Goal: Task Accomplishment & Management: Complete application form

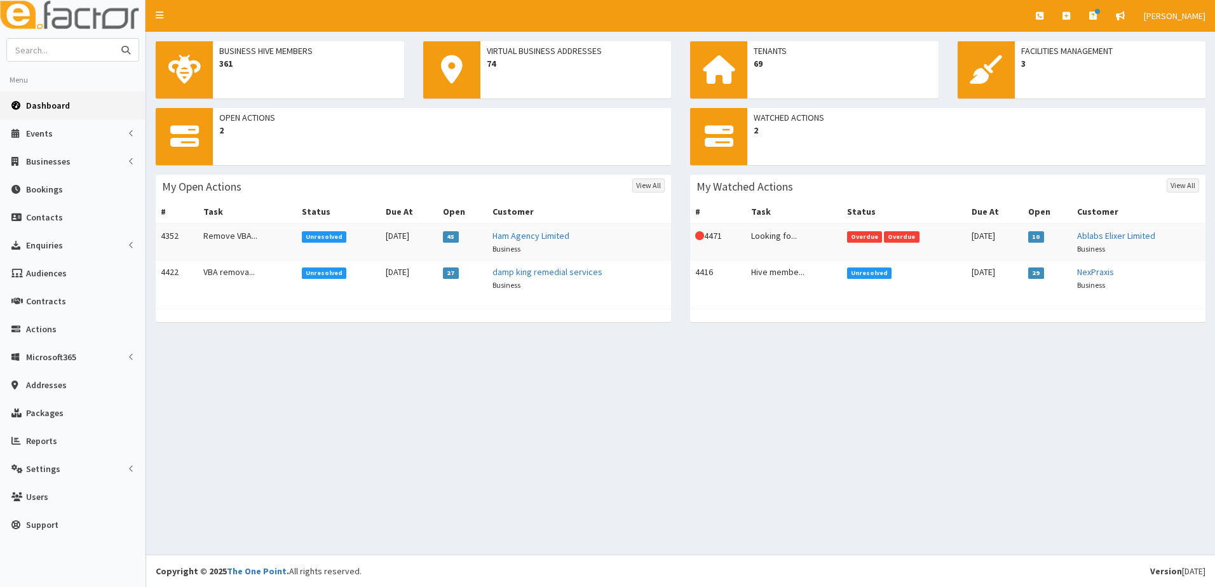
click at [47, 49] on input "text" at bounding box center [60, 50] width 107 height 22
type input "sandra day"
click at [113, 39] on button "submit" at bounding box center [125, 50] width 25 height 22
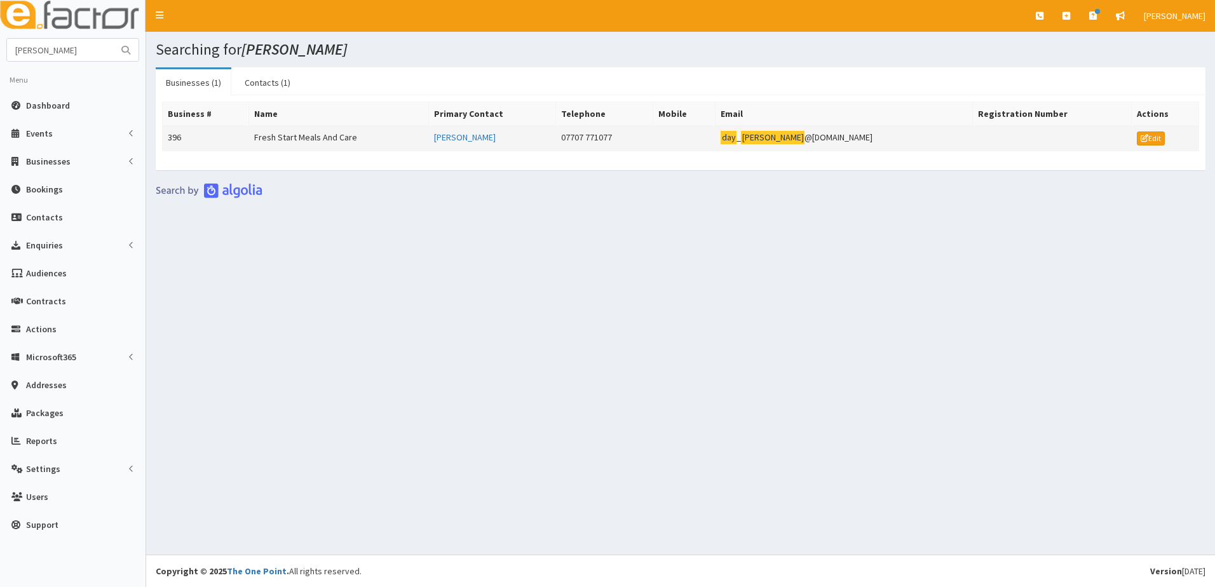
click at [200, 144] on td "396" at bounding box center [206, 138] width 86 height 25
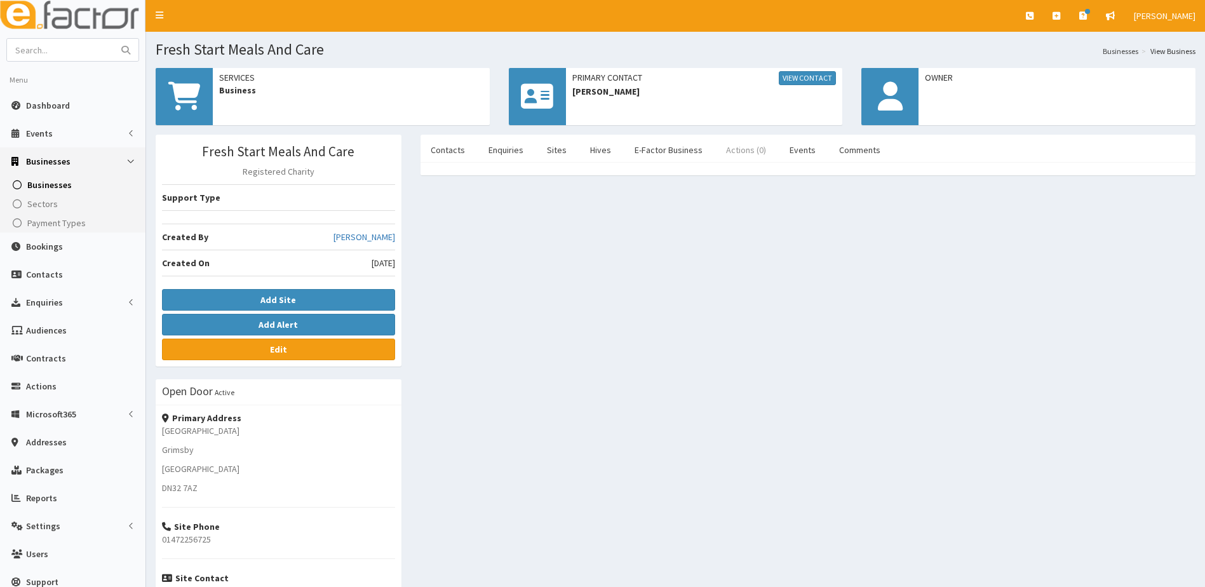
click at [747, 153] on link "Actions (0)" at bounding box center [746, 150] width 60 height 27
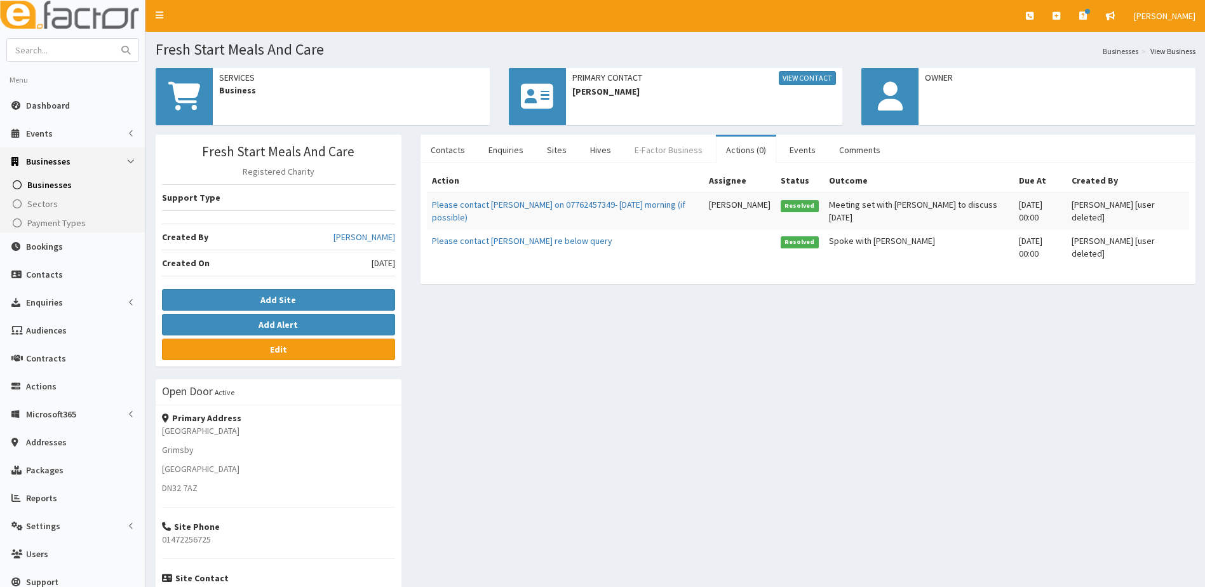
click at [673, 148] on link "E-Factor Business" at bounding box center [668, 150] width 88 height 27
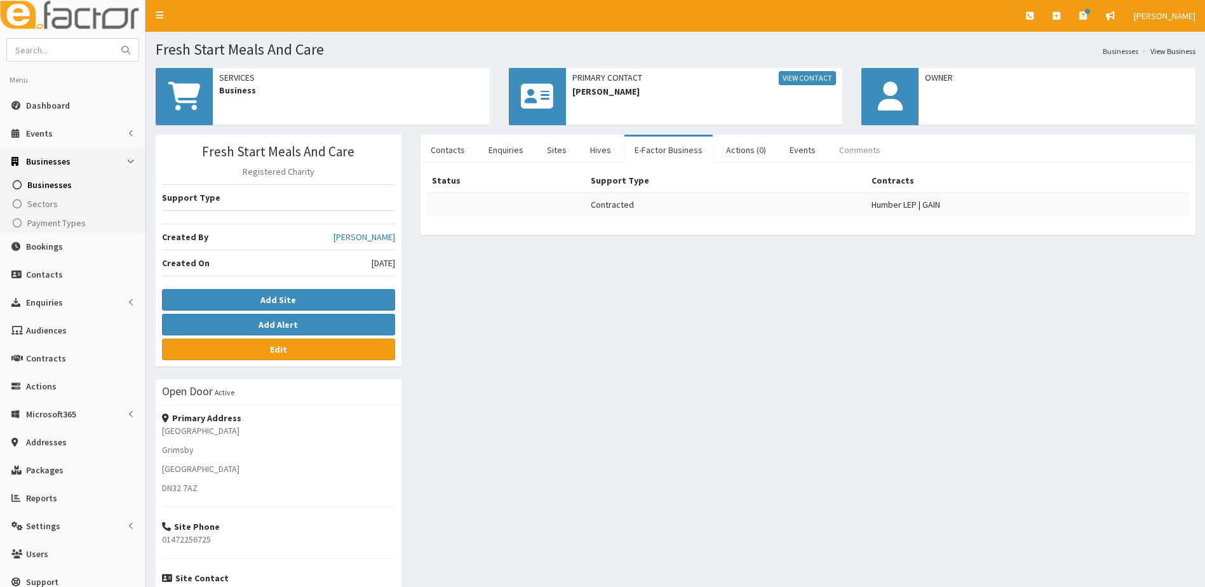
click at [858, 147] on link "Comments" at bounding box center [860, 150] width 62 height 27
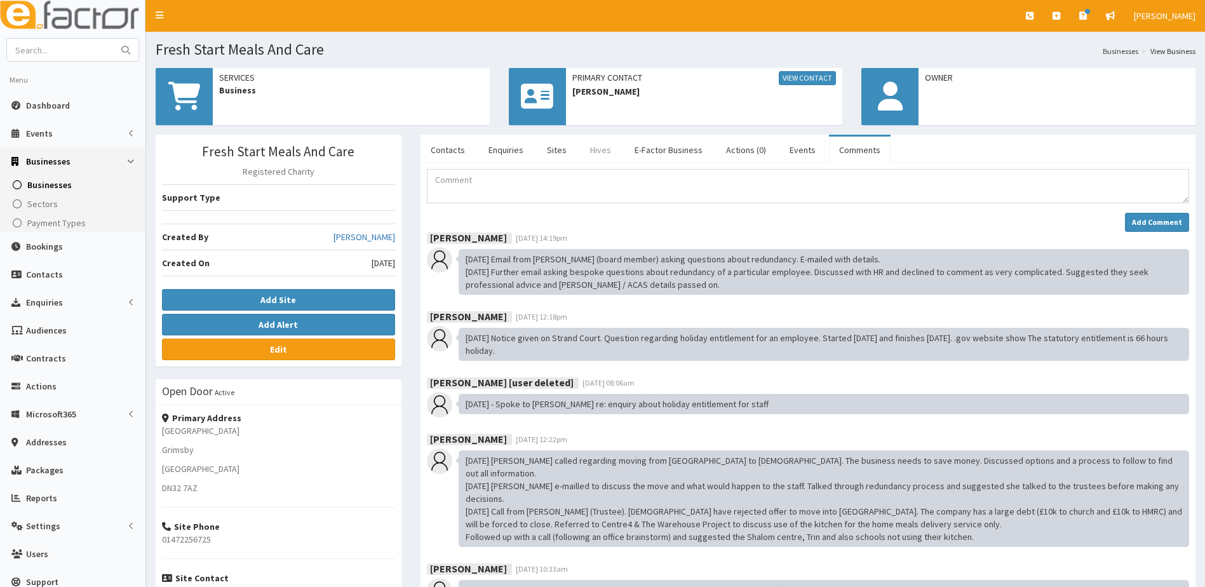
click at [601, 147] on link "Hives" at bounding box center [600, 150] width 41 height 27
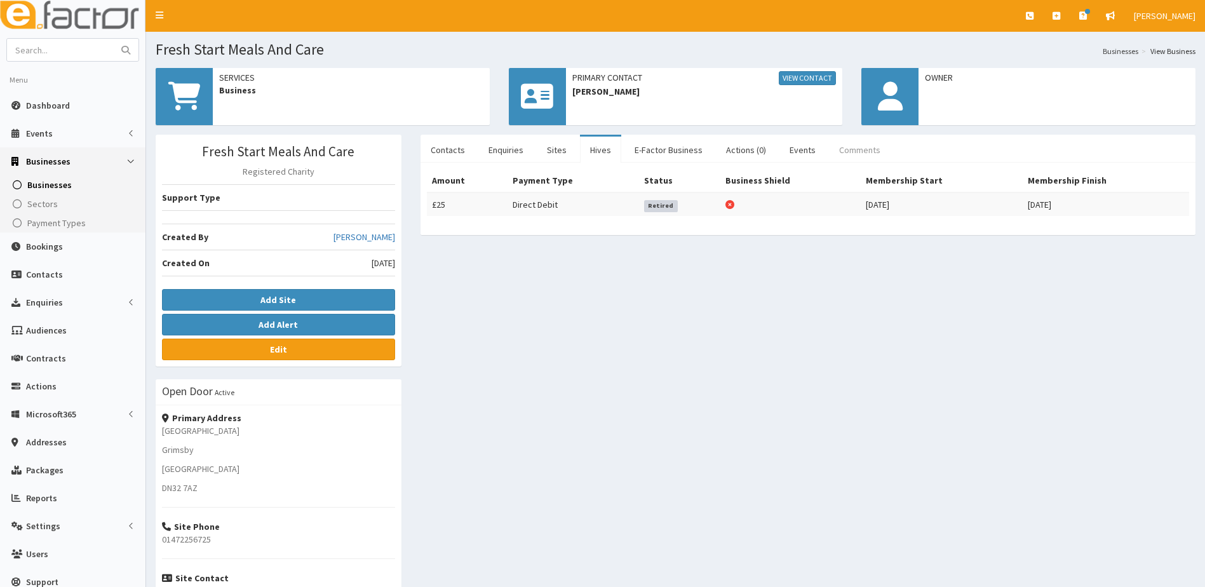
click at [865, 147] on link "Comments" at bounding box center [860, 150] width 62 height 27
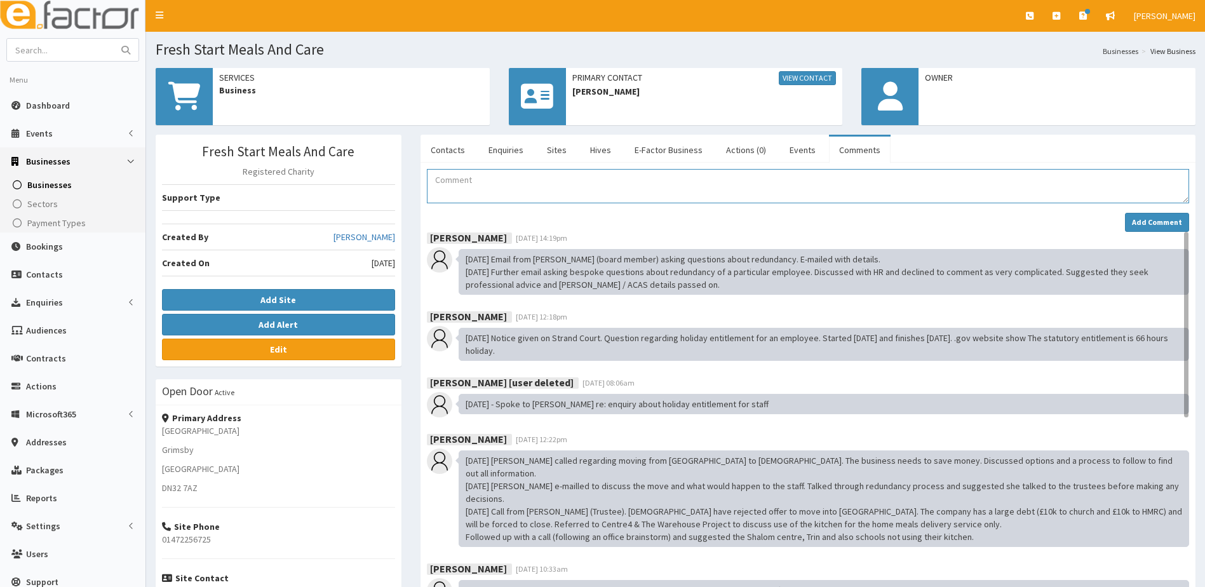
click at [538, 172] on textarea "Comment" at bounding box center [808, 186] width 762 height 34
click at [454, 187] on textarea "Comment" at bounding box center [808, 186] width 762 height 34
click at [439, 179] on textarea "business marketing guide downlaoded. Asked Sophie to picjk this up" at bounding box center [808, 186] width 762 height 34
drag, startPoint x: 560, startPoint y: 180, endPoint x: 581, endPoint y: 175, distance: 21.4
click at [561, 180] on textarea "Business marketing guide downlaoded. Asked Sophie to picjk this up" at bounding box center [808, 186] width 762 height 34
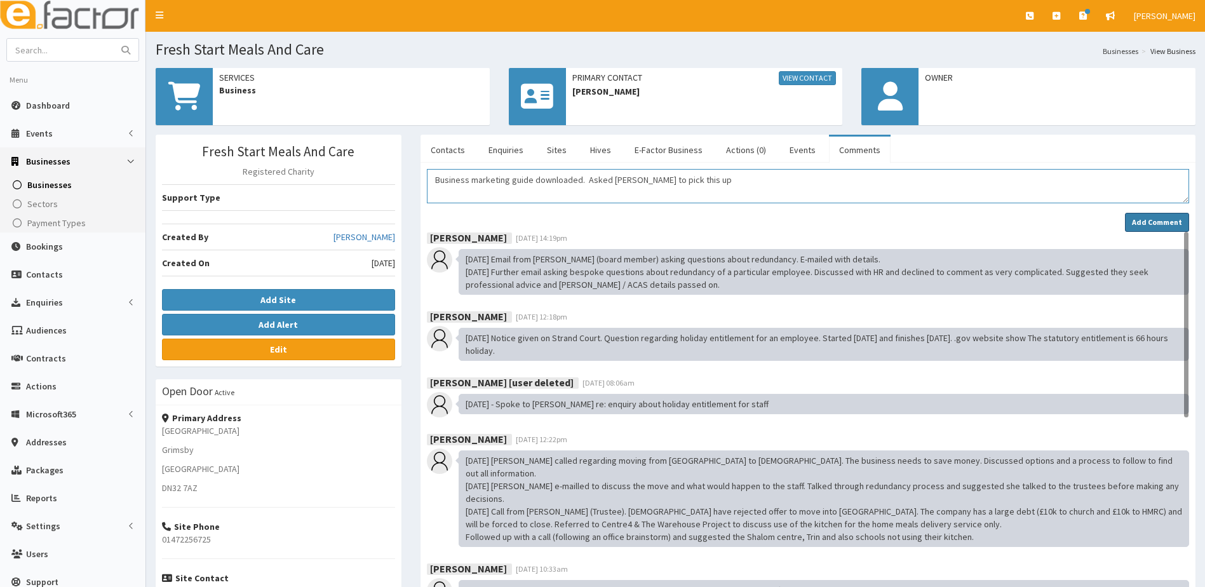
type textarea "Business marketing guide downloaded. Asked Sophie to pick this up"
drag, startPoint x: 1162, startPoint y: 224, endPoint x: 1163, endPoint y: 232, distance: 8.3
click at [1162, 227] on strong "Add Comment" at bounding box center [1157, 222] width 50 height 10
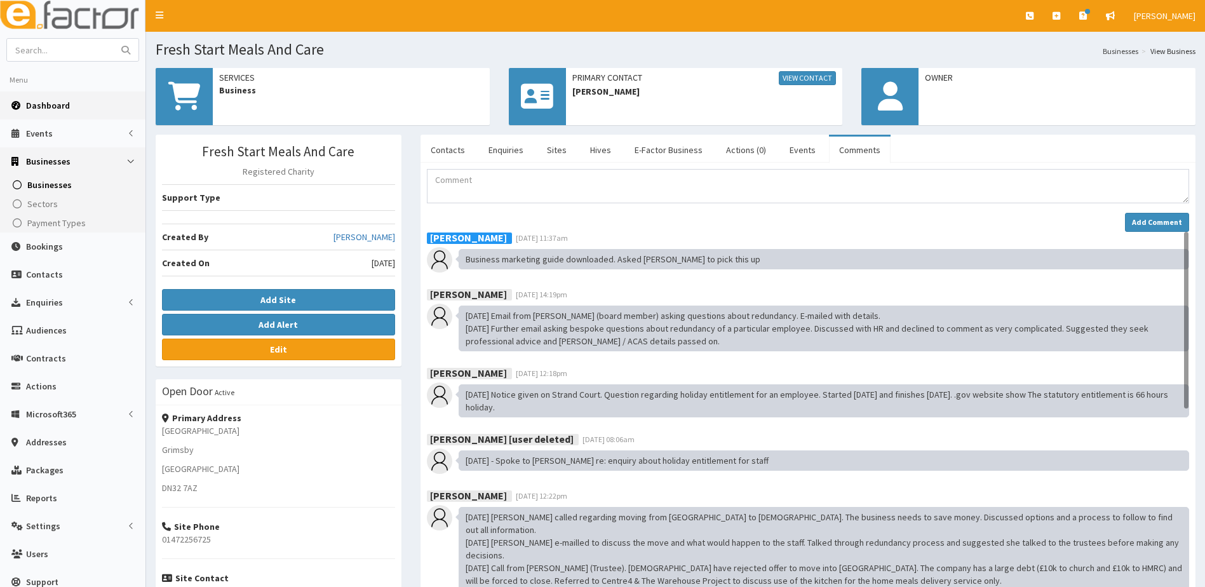
click at [50, 105] on span "Dashboard" at bounding box center [48, 105] width 44 height 11
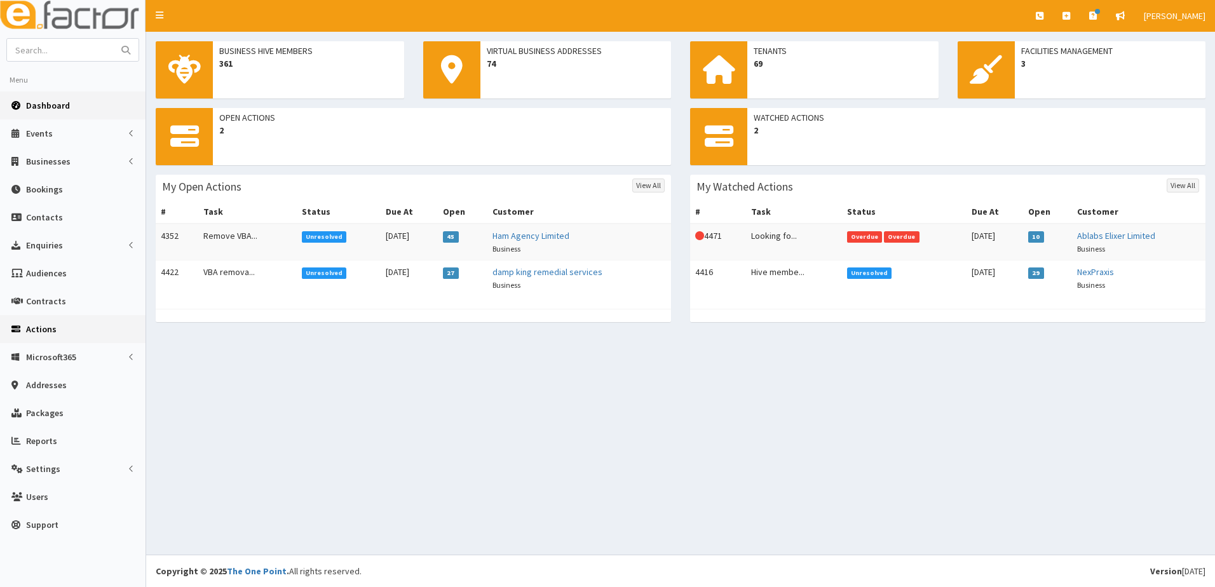
click at [29, 327] on span "Actions" at bounding box center [41, 328] width 30 height 11
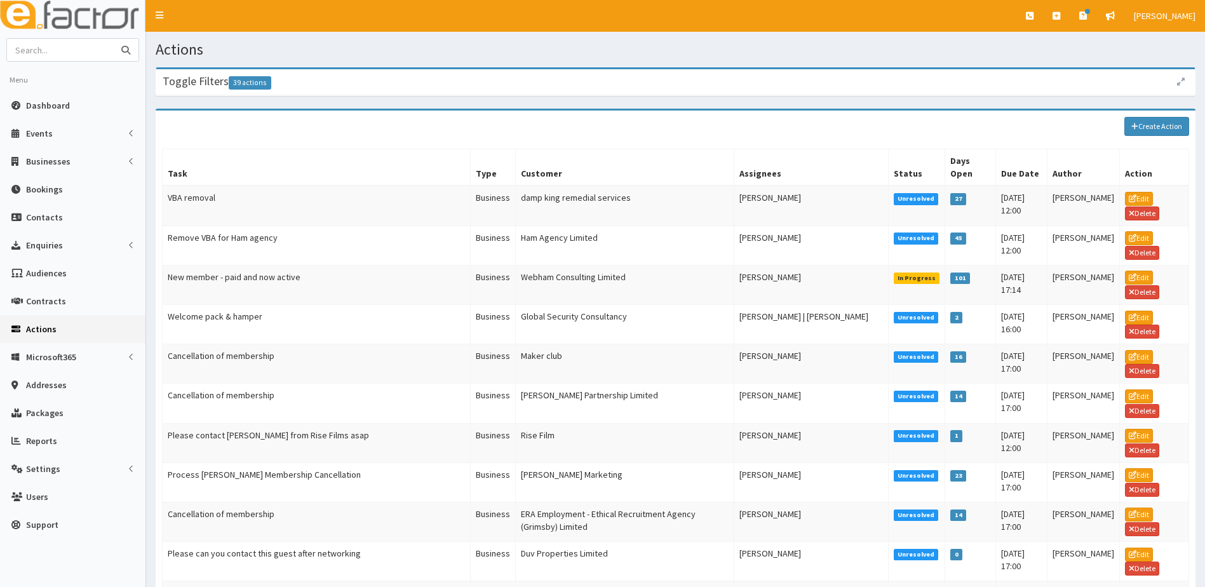
click at [46, 53] on input "text" at bounding box center [60, 50] width 107 height 22
type input "mousa"
click at [113, 39] on button "submit" at bounding box center [125, 50] width 25 height 22
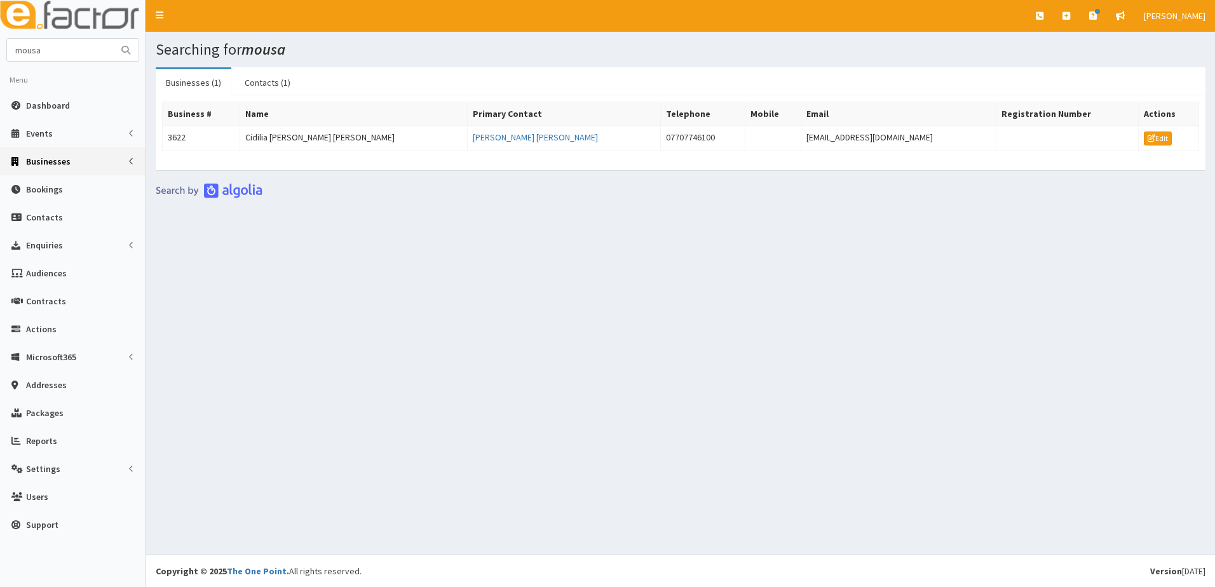
click at [45, 161] on span "Businesses" at bounding box center [48, 161] width 44 height 11
click at [47, 188] on span "Businesses" at bounding box center [49, 184] width 44 height 11
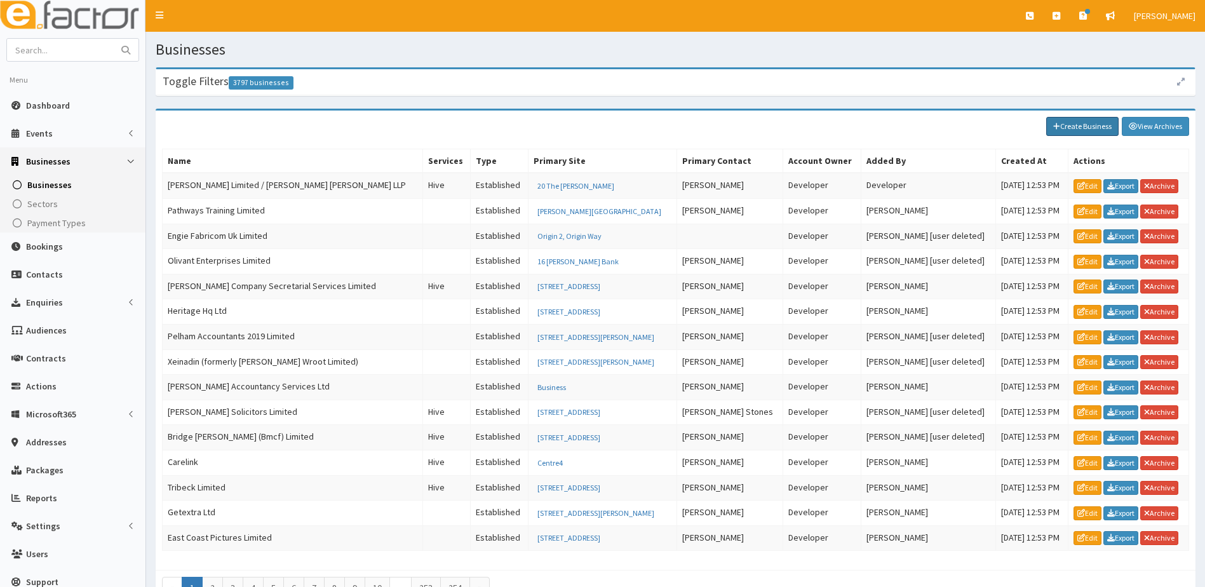
click at [1084, 125] on link "Create Business" at bounding box center [1082, 126] width 72 height 19
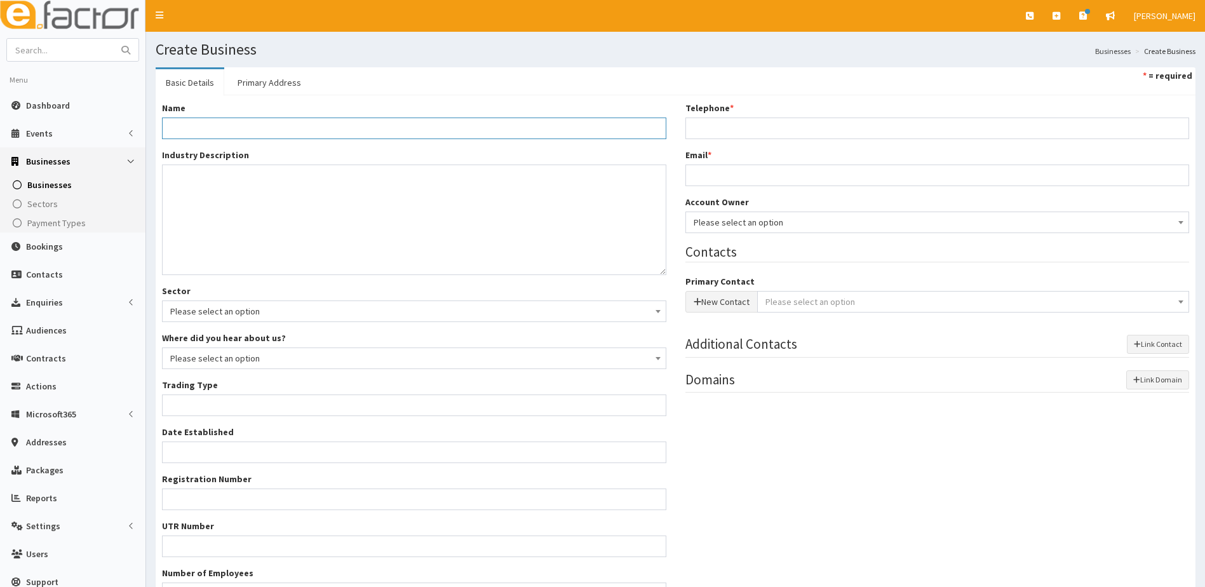
click at [196, 130] on input "Name *" at bounding box center [414, 129] width 504 height 22
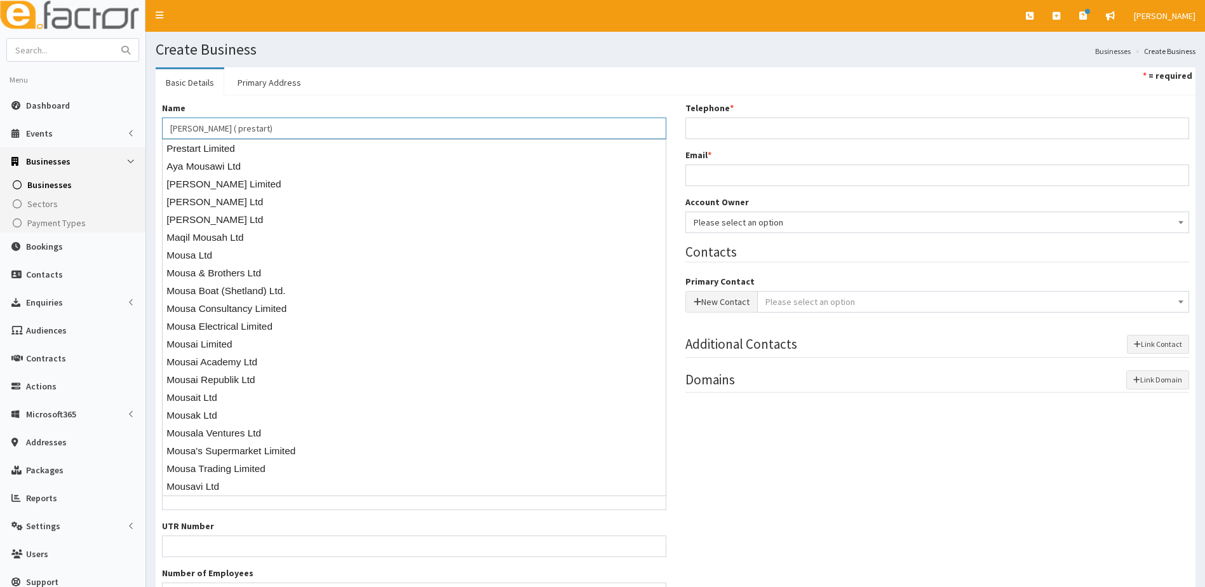
type input "[PERSON_NAME] ( prestart)"
click at [379, 66] on section "Basic Details Primary Address * = required Name * [PERSON_NAME] ( prestart) Ind…" at bounding box center [675, 368] width 1059 height 620
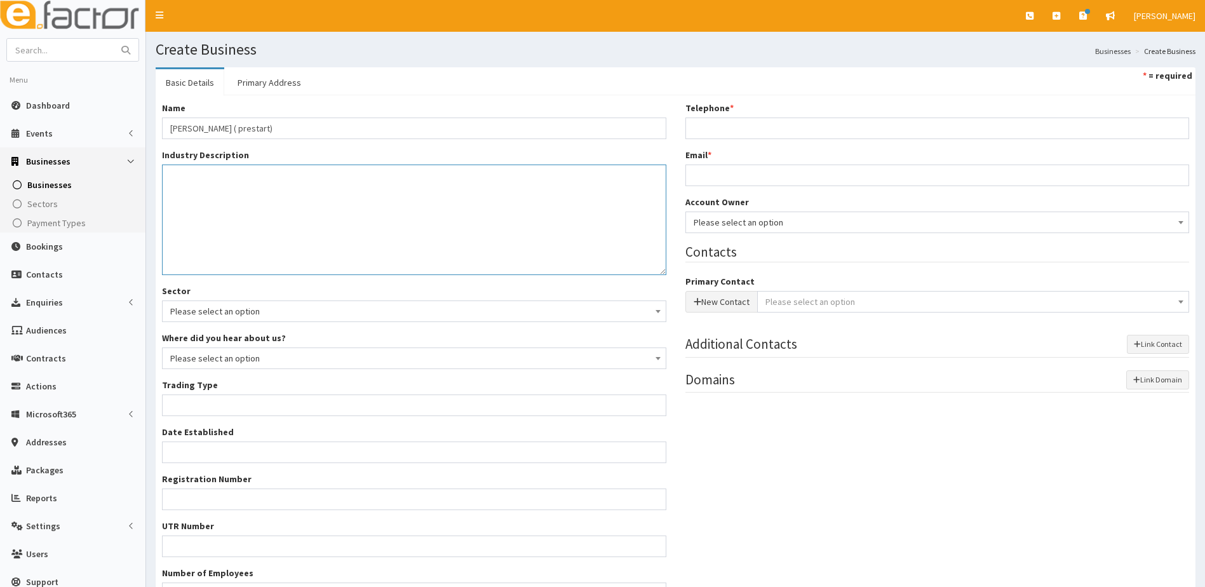
click at [208, 200] on textarea "Industry Description *" at bounding box center [414, 220] width 504 height 111
type textarea "vehicle"
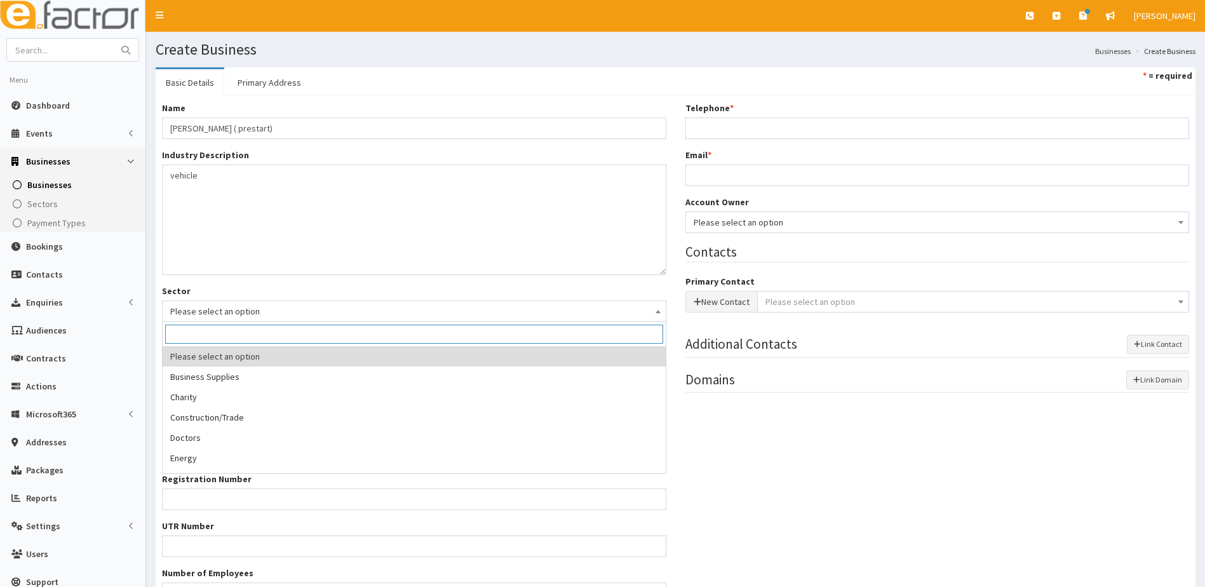
click at [220, 307] on span "Please select an option" at bounding box center [414, 311] width 488 height 18
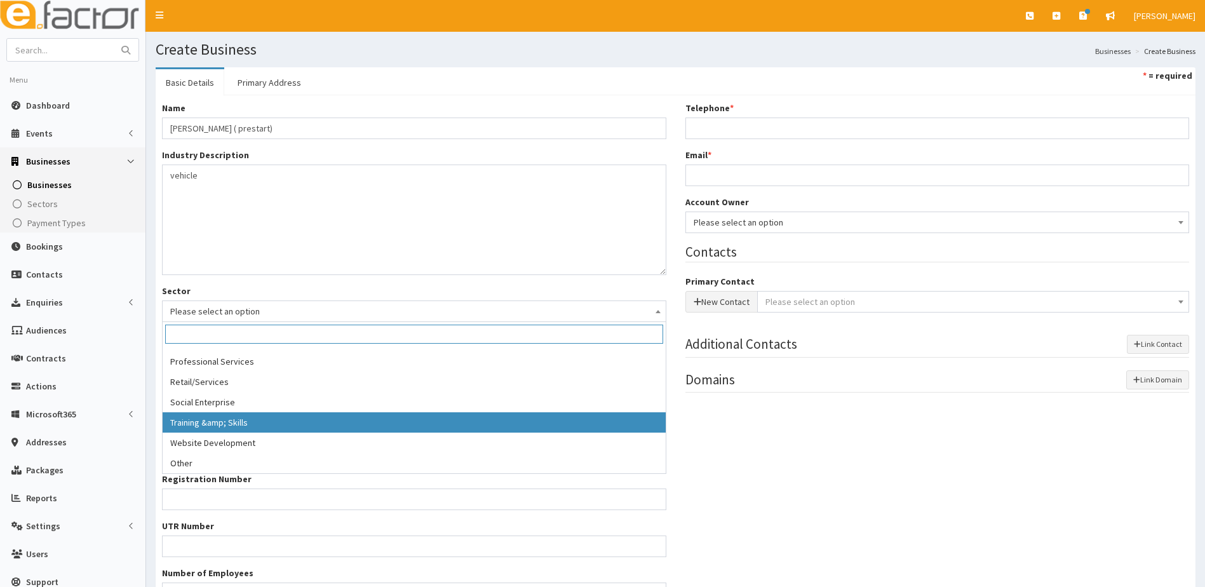
scroll to position [196, 0]
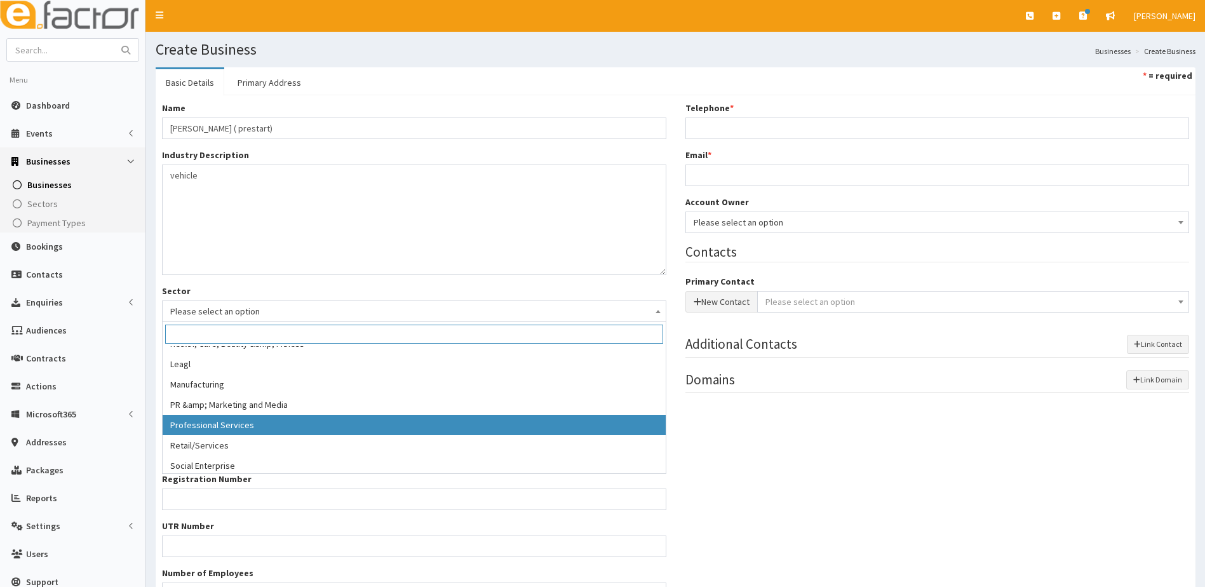
select select "13"
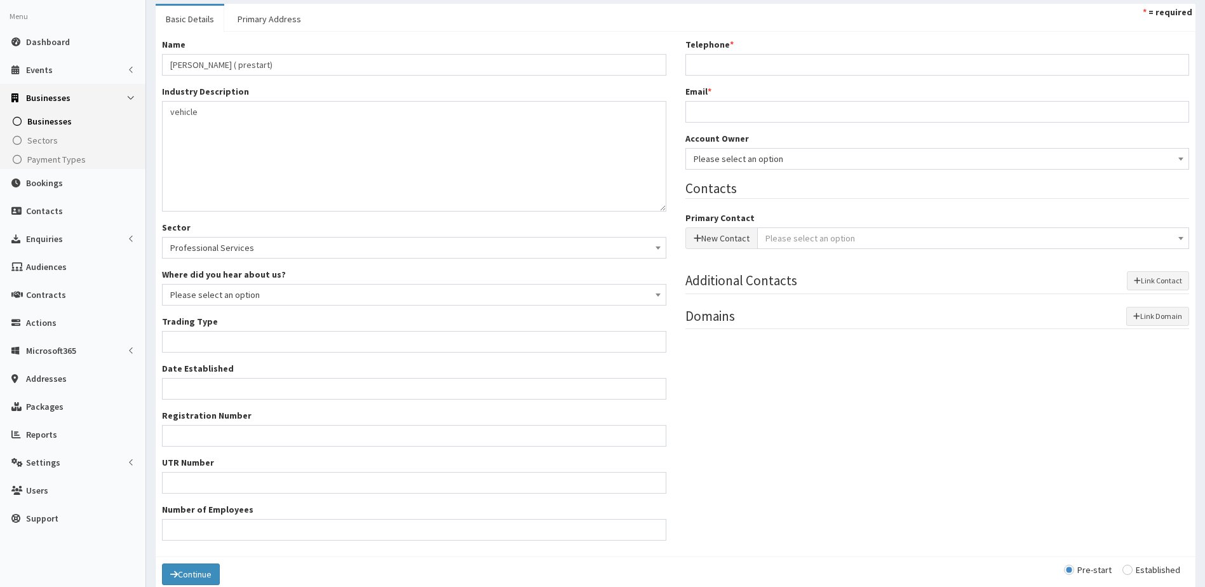
scroll to position [123, 0]
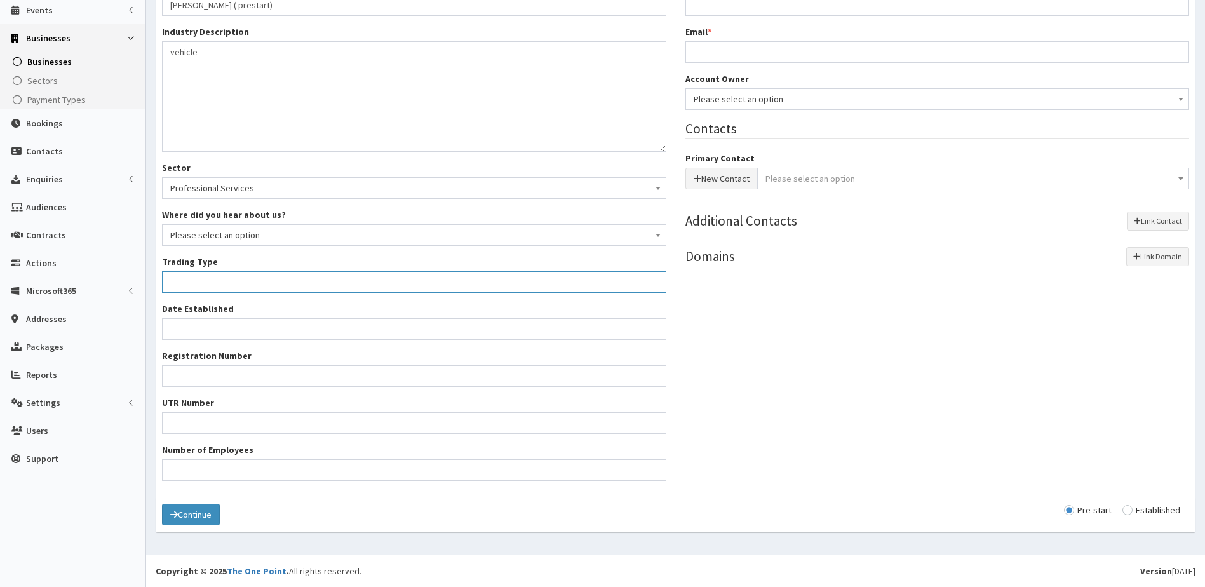
click at [192, 281] on input "Trading Type *" at bounding box center [414, 282] width 504 height 22
type input "self employed"
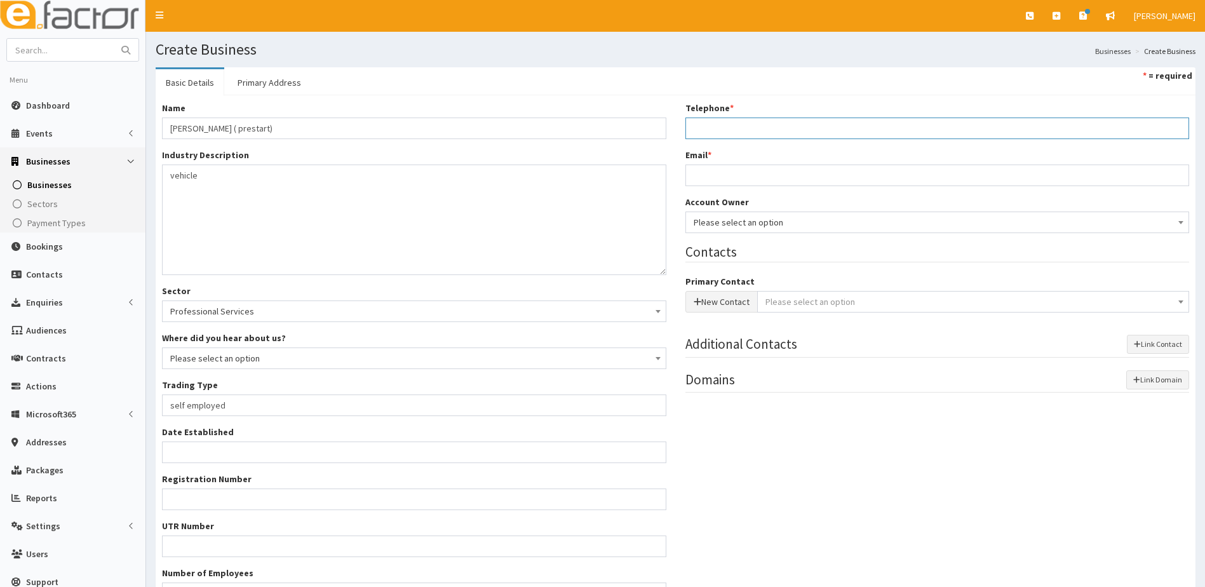
click at [729, 128] on input "Telephone *" at bounding box center [937, 129] width 504 height 22
type input "07527043967"
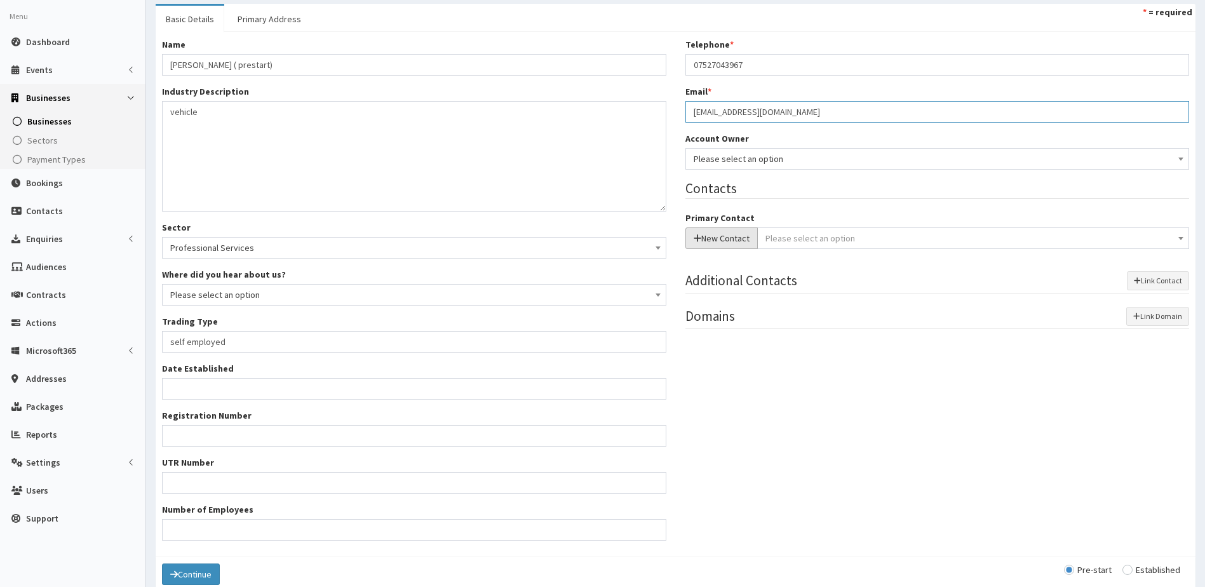
type input "m.abouzanand@hotmail.com"
click at [703, 236] on button "New Contact" at bounding box center [721, 238] width 72 height 22
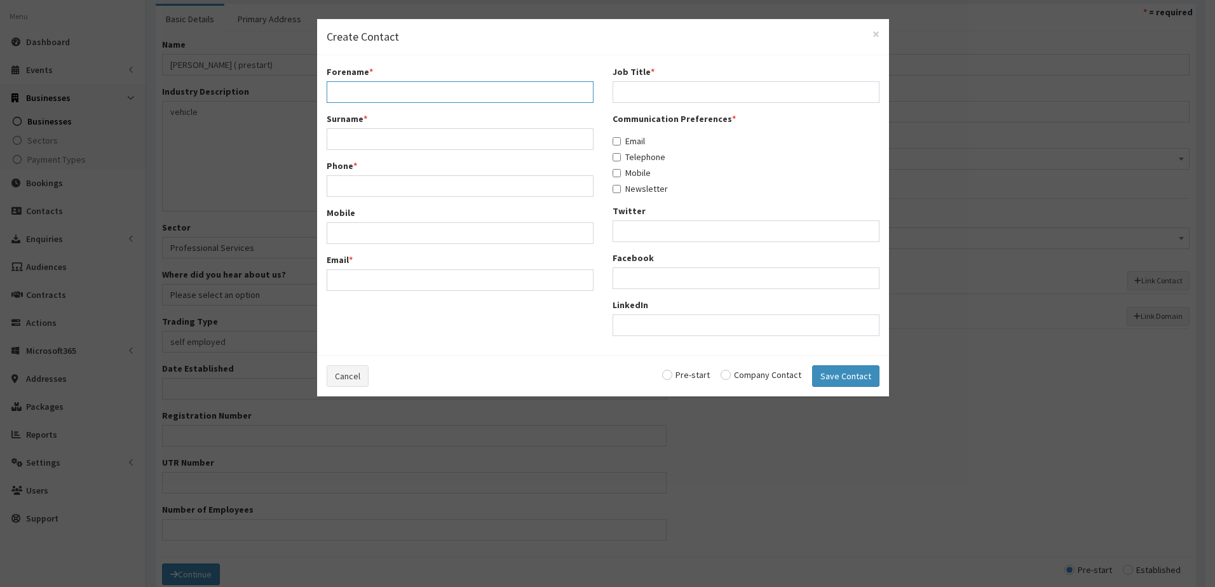
click at [361, 93] on input "Forename *" at bounding box center [460, 92] width 267 height 22
type input "Mousa"
type input "Abouzanand"
click at [337, 186] on input "Phone *" at bounding box center [460, 186] width 267 height 22
click at [812, 365] on button "Save Contact" at bounding box center [845, 376] width 67 height 22
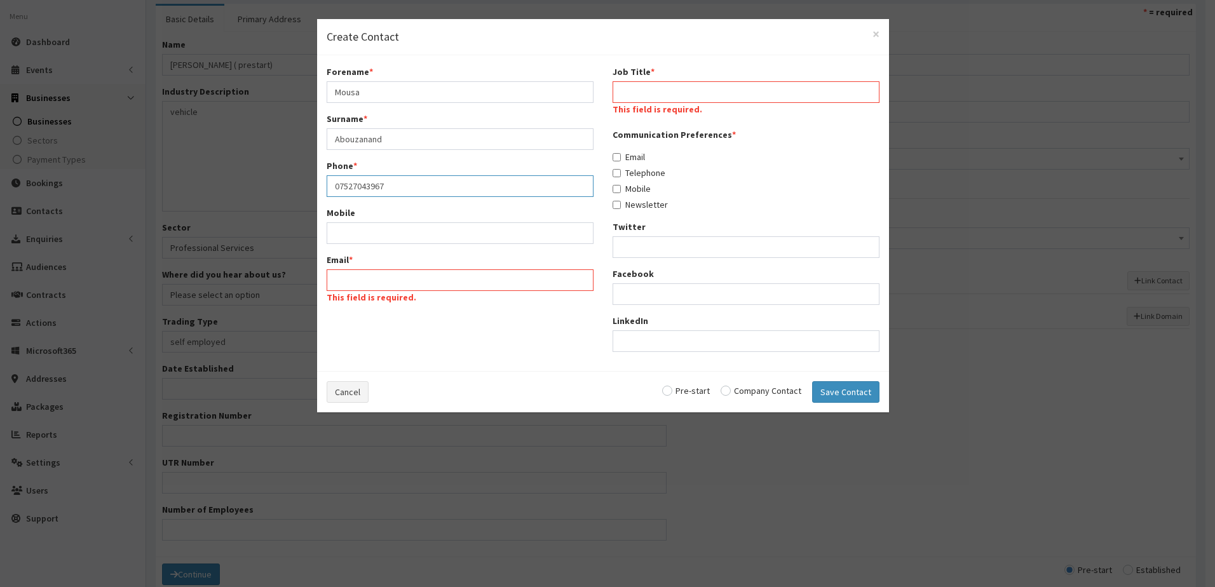
type input "07527043967"
type input "m.abouzanand"
click at [661, 93] on input "Job Title *" at bounding box center [745, 92] width 267 height 22
type input "perspective owner"
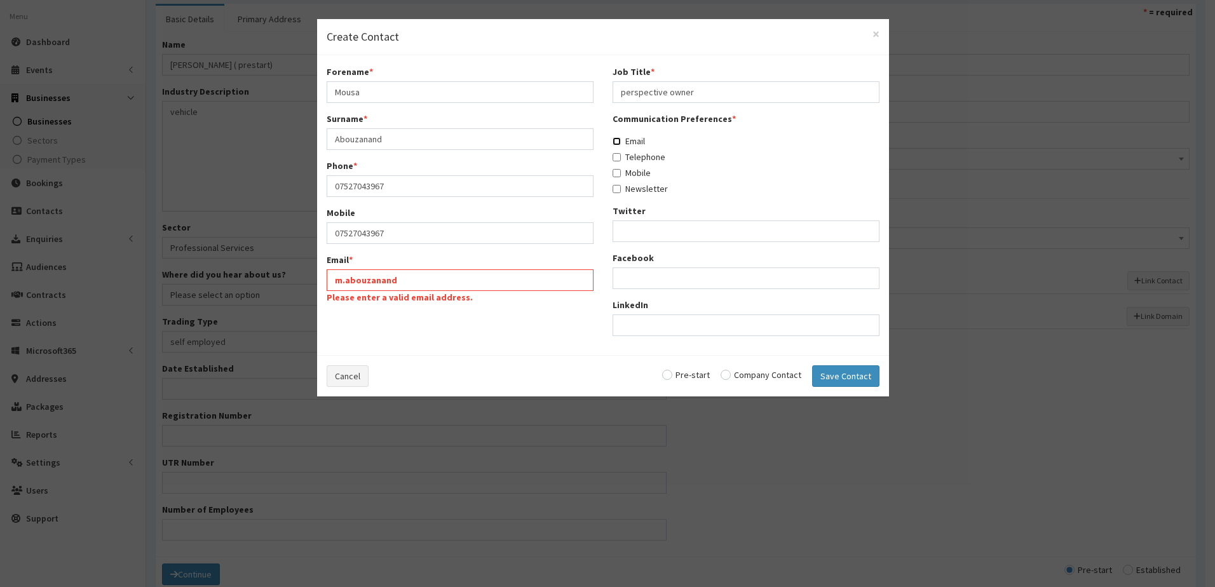
click at [612, 144] on input "Email" at bounding box center [616, 141] width 8 height 8
checkbox input "true"
click at [617, 155] on input "Telephone" at bounding box center [616, 157] width 8 height 8
checkbox input "true"
drag, startPoint x: 618, startPoint y: 188, endPoint x: 600, endPoint y: 222, distance: 38.1
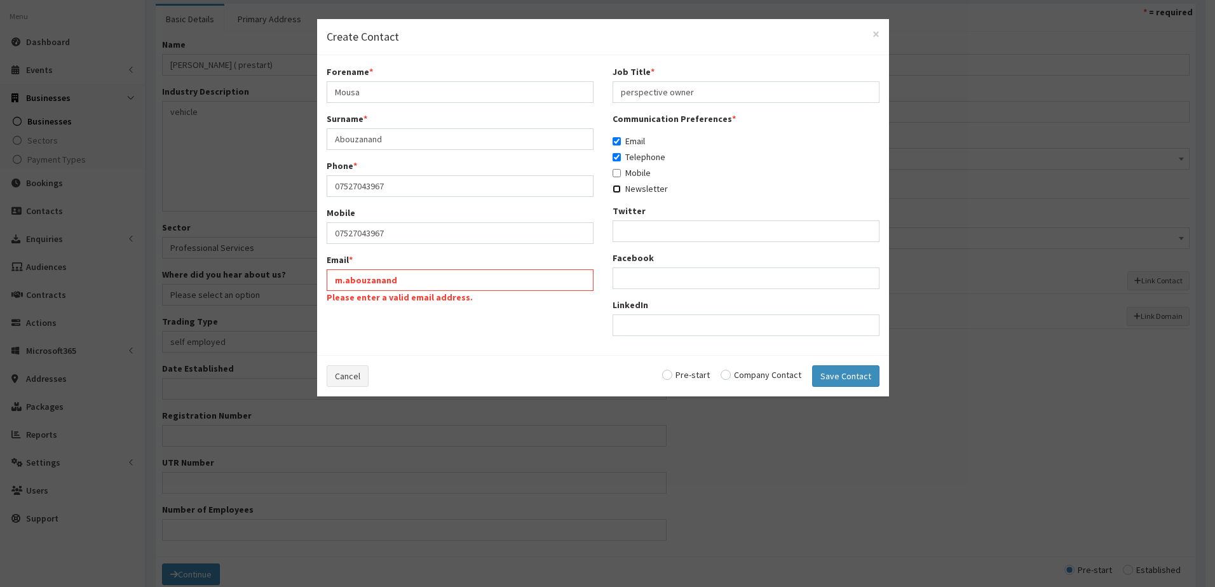
click at [617, 188] on input "Newsletter" at bounding box center [616, 189] width 8 height 8
checkbox input "true"
click at [432, 278] on input "m.abouzanand" at bounding box center [460, 280] width 267 height 22
type input "m.abouzanand@hotmail.com"
click at [619, 171] on input "Mobile" at bounding box center [616, 173] width 8 height 8
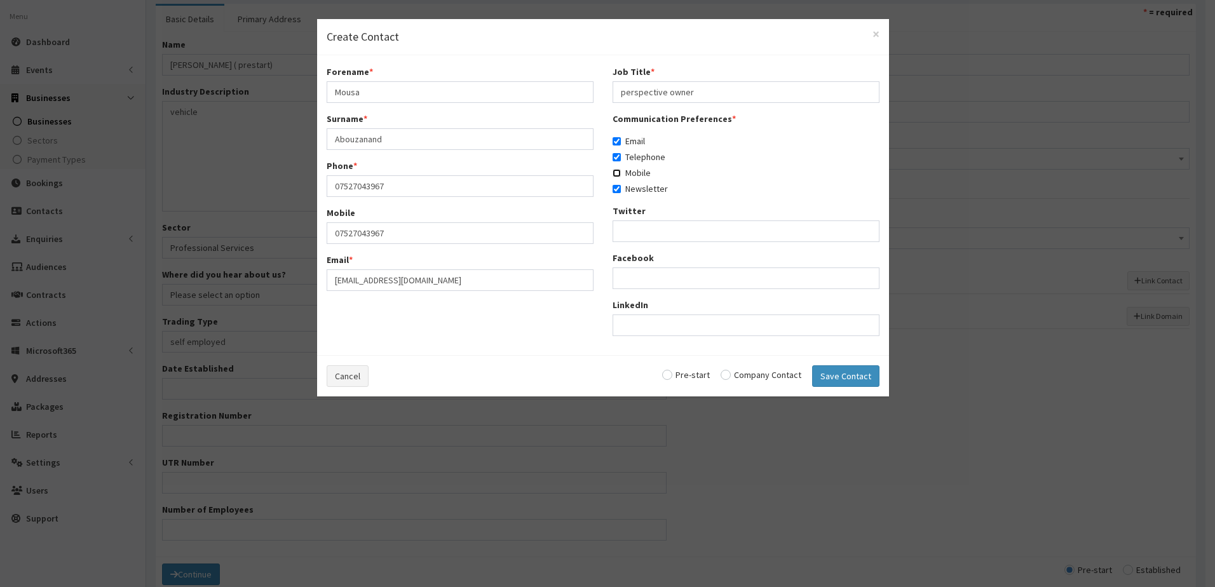
checkbox input "true"
click at [729, 375] on input "radio" at bounding box center [760, 374] width 81 height 9
radio input "true"
click at [671, 372] on input "radio" at bounding box center [686, 374] width 48 height 9
radio input "true"
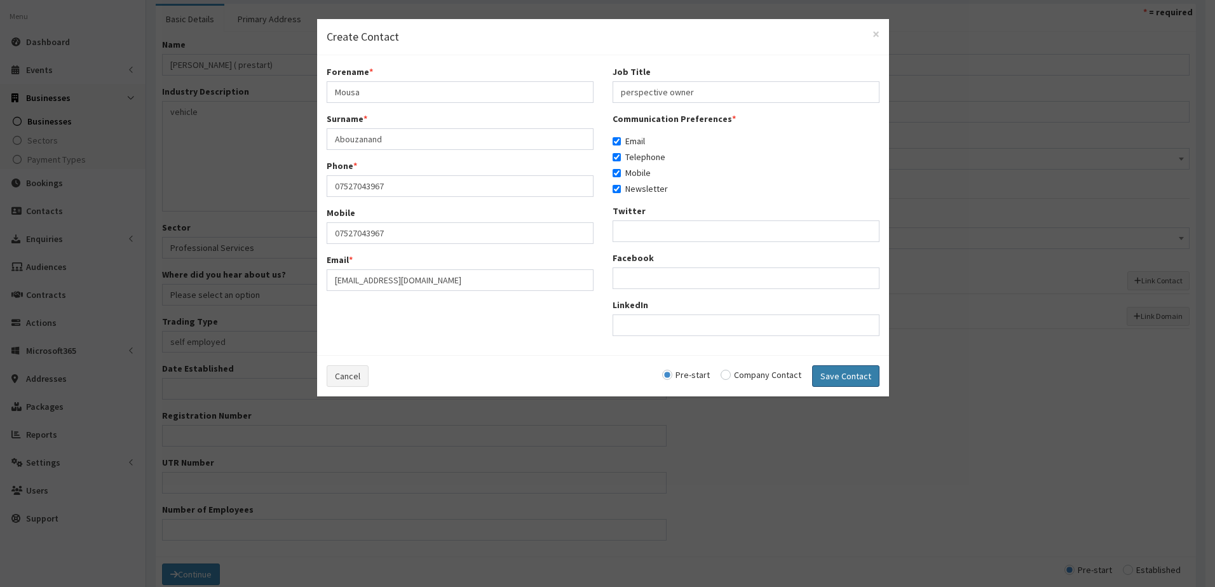
click at [819, 374] on button "Save Contact" at bounding box center [845, 376] width 67 height 22
checkbox input "false"
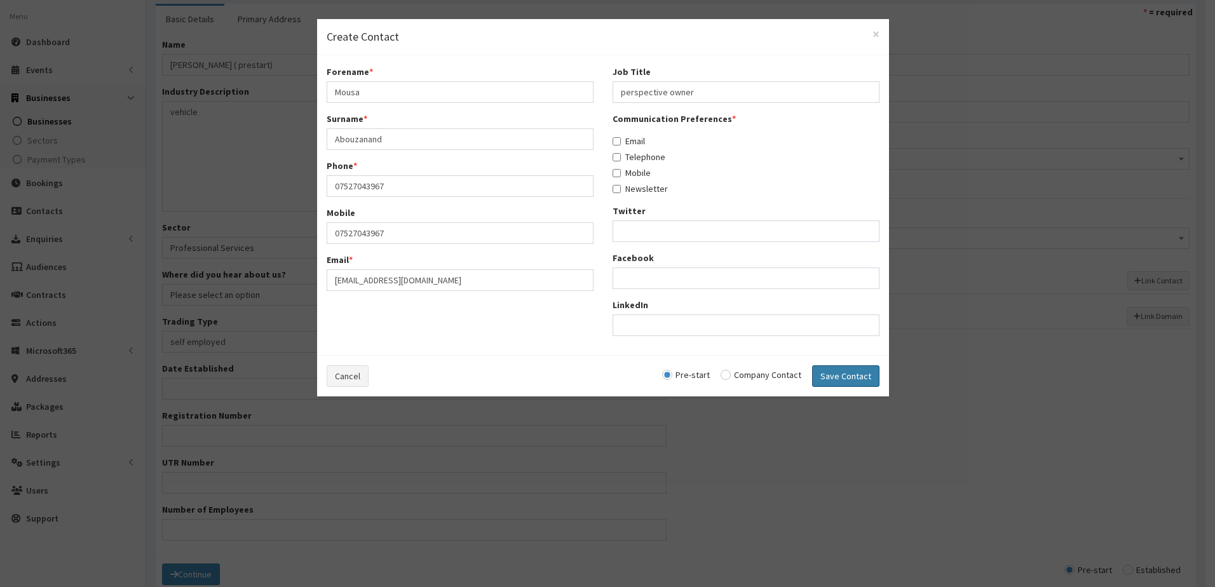
radio input "false"
select select "5241"
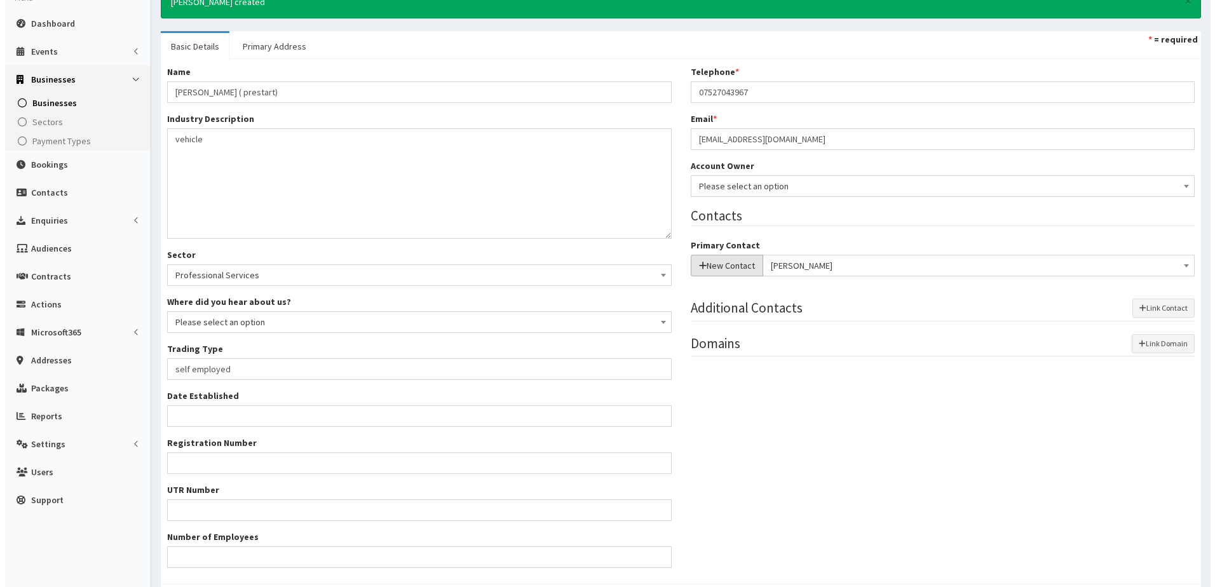
scroll to position [0, 0]
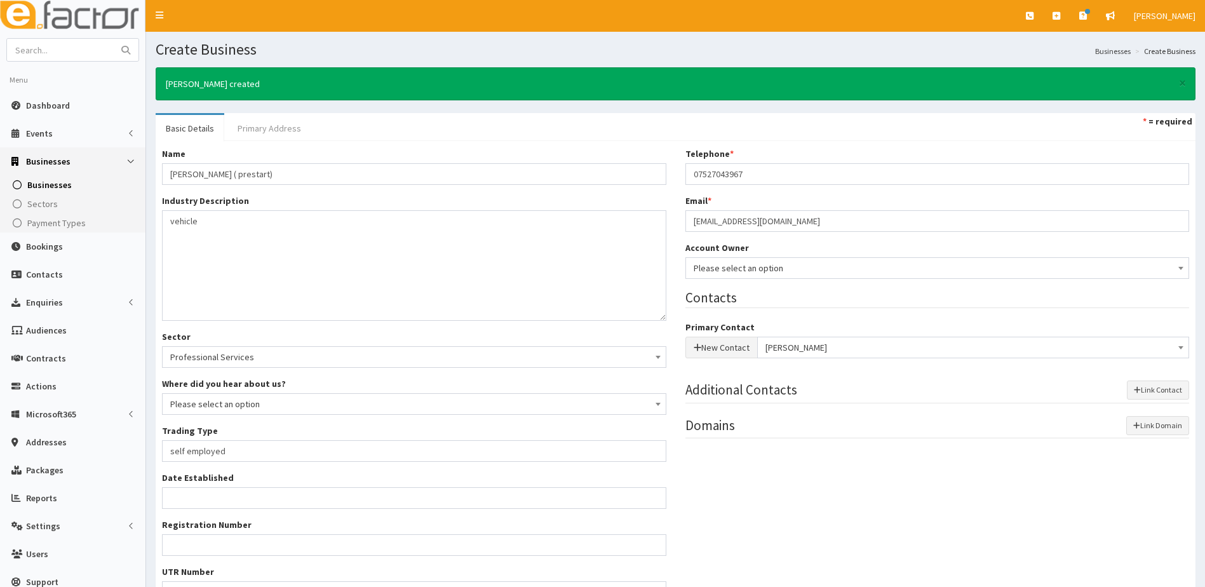
click at [273, 131] on link "Primary Address" at bounding box center [269, 128] width 84 height 27
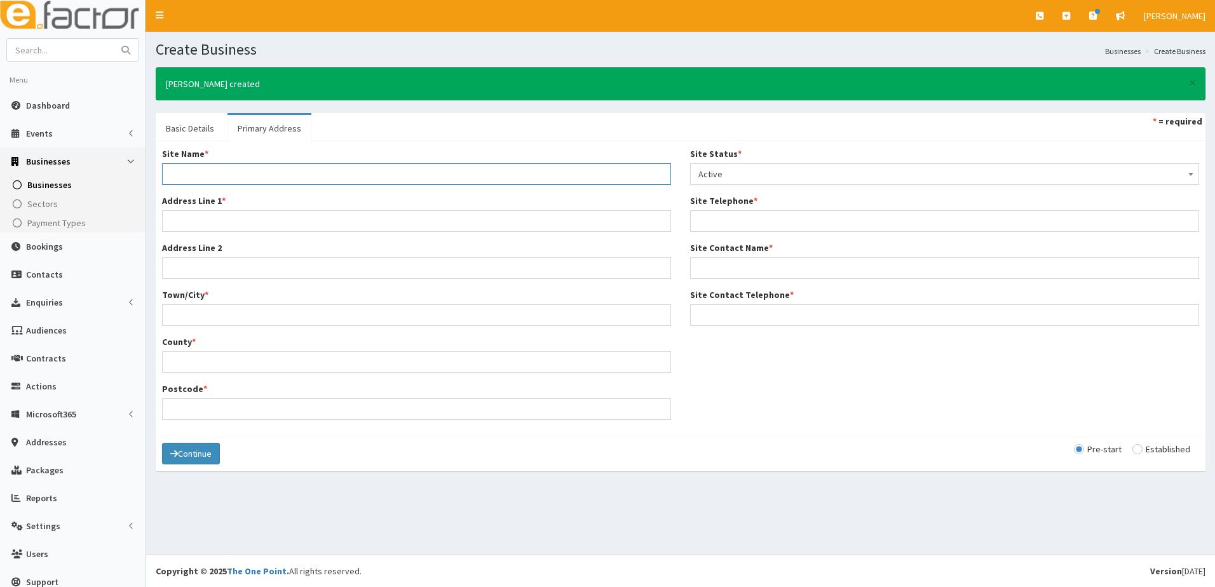
click at [192, 174] on input "Site Name *" at bounding box center [416, 174] width 509 height 22
type input "Home"
type input "8 Elm Avenue"
type input "[GEOGRAPHIC_DATA]"
type input "North East Lincolnshire"
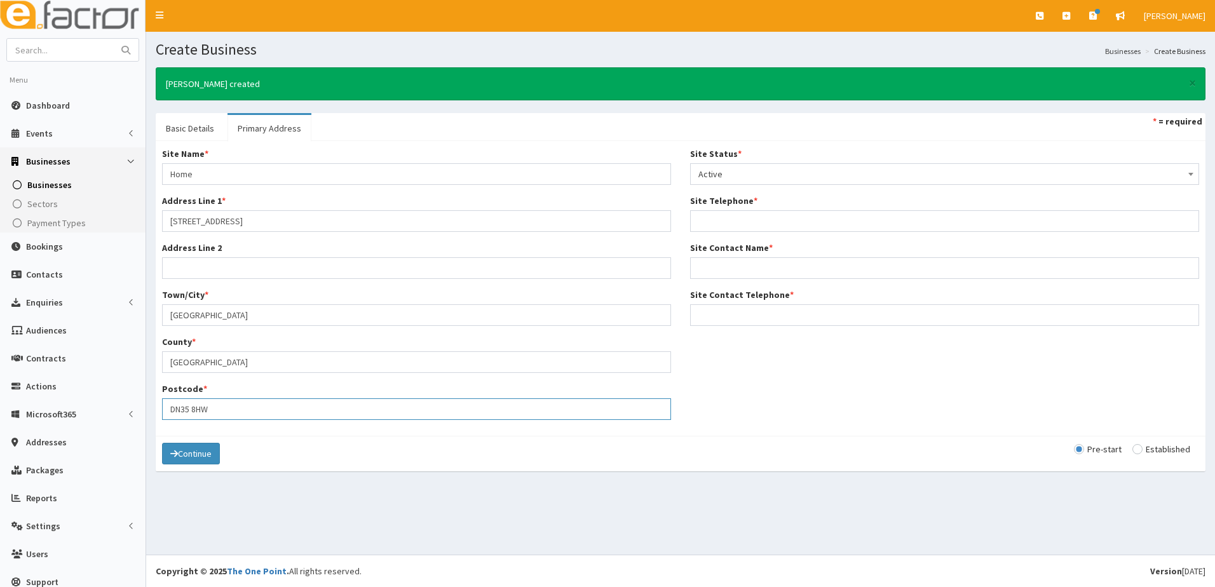
type input "DN35 8HW"
click at [720, 222] on input "Site Telephone *" at bounding box center [944, 221] width 509 height 22
type input "07527043967"
type input "Mousa Abouzanand"
click at [740, 315] on input "Site Contact Telephone *" at bounding box center [944, 315] width 509 height 22
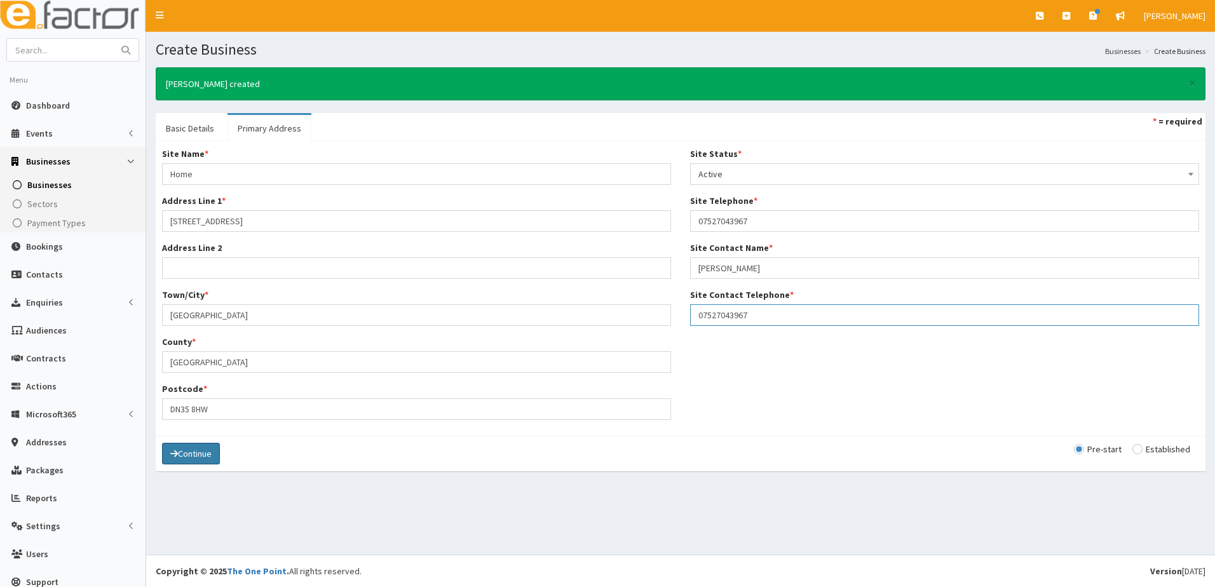
type input "07527043967"
click at [184, 452] on button "Continue" at bounding box center [191, 454] width 58 height 22
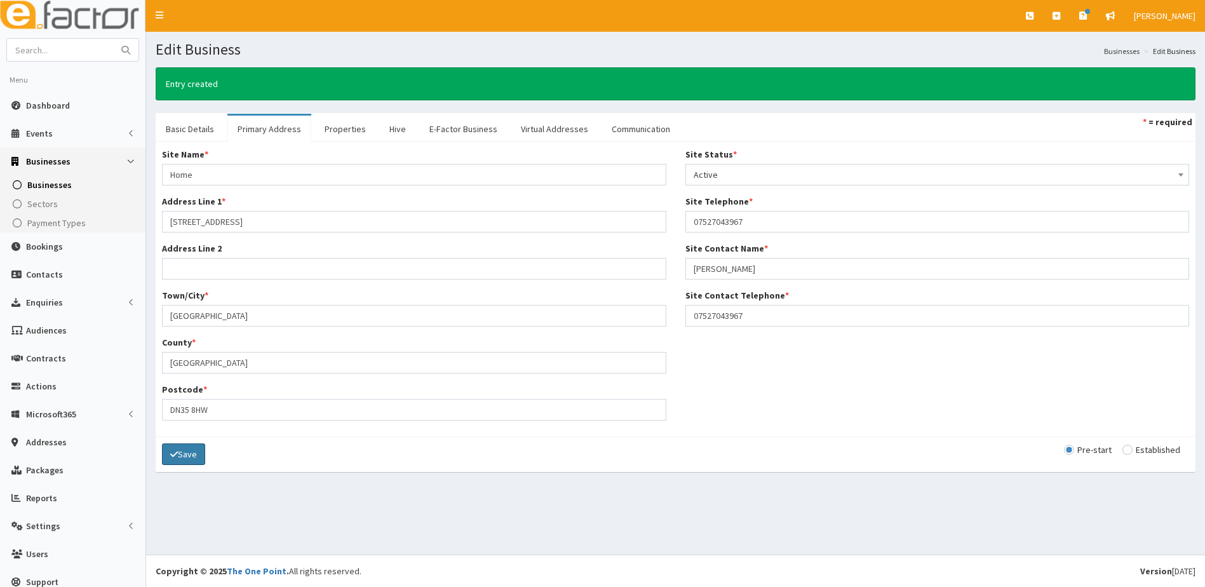
click at [179, 452] on button "Save" at bounding box center [183, 454] width 43 height 22
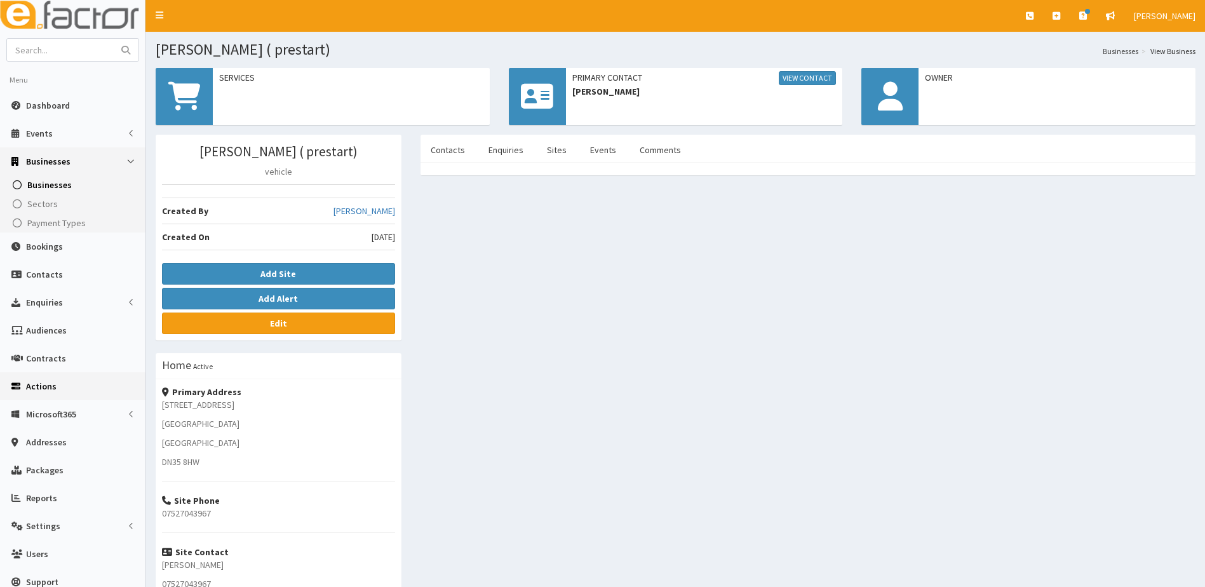
click at [38, 382] on span "Actions" at bounding box center [41, 386] width 30 height 11
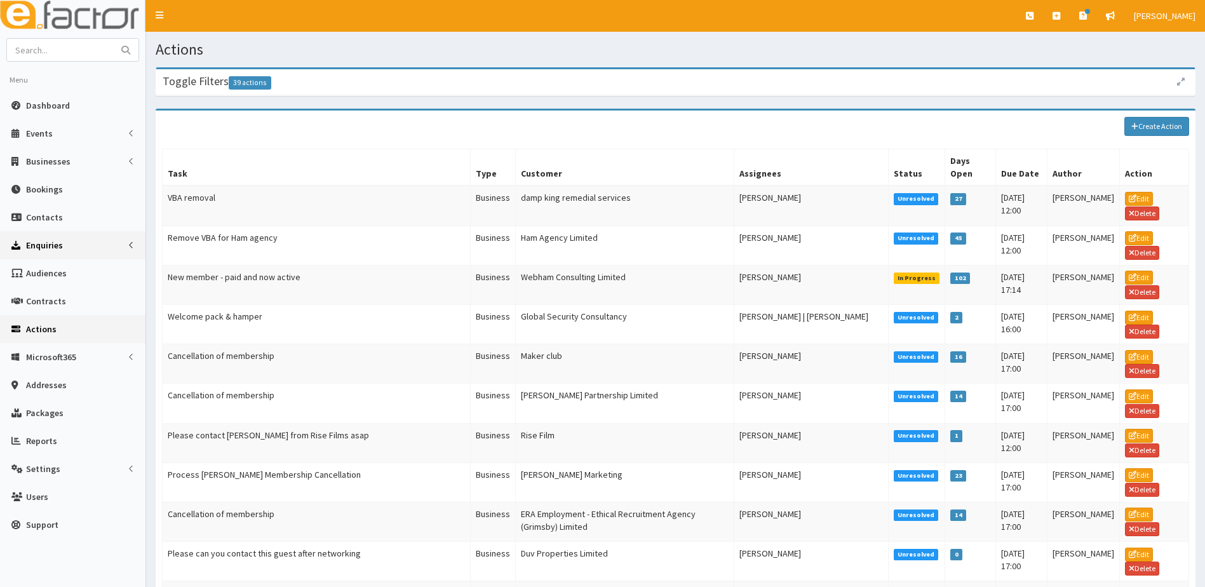
click at [48, 241] on span "Enquiries" at bounding box center [44, 244] width 37 height 11
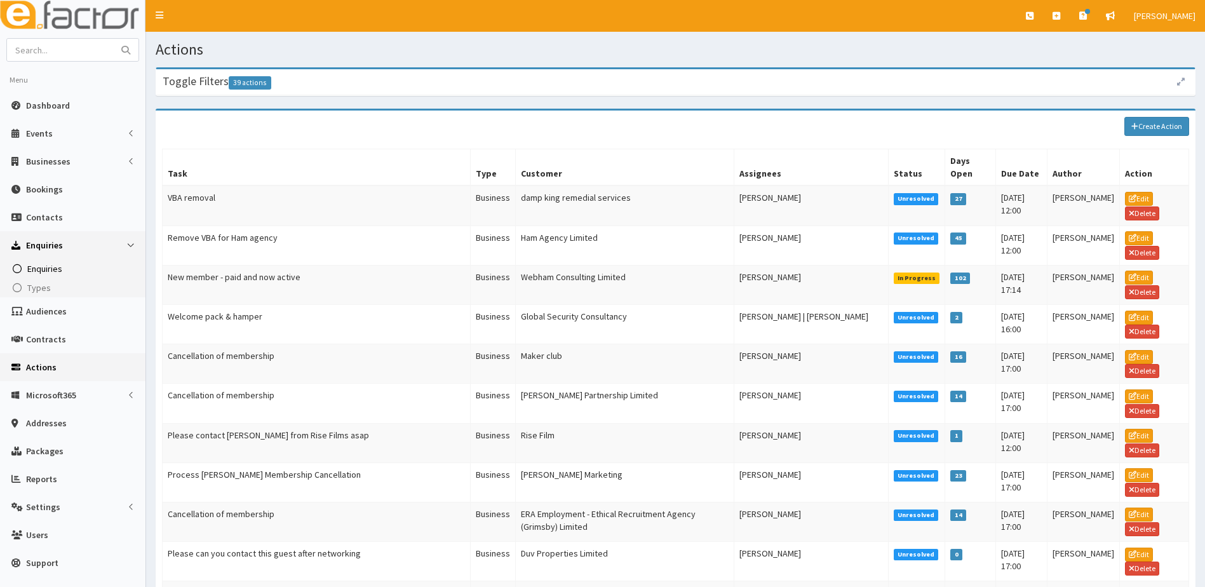
click at [41, 267] on span "Enquiries" at bounding box center [44, 268] width 35 height 11
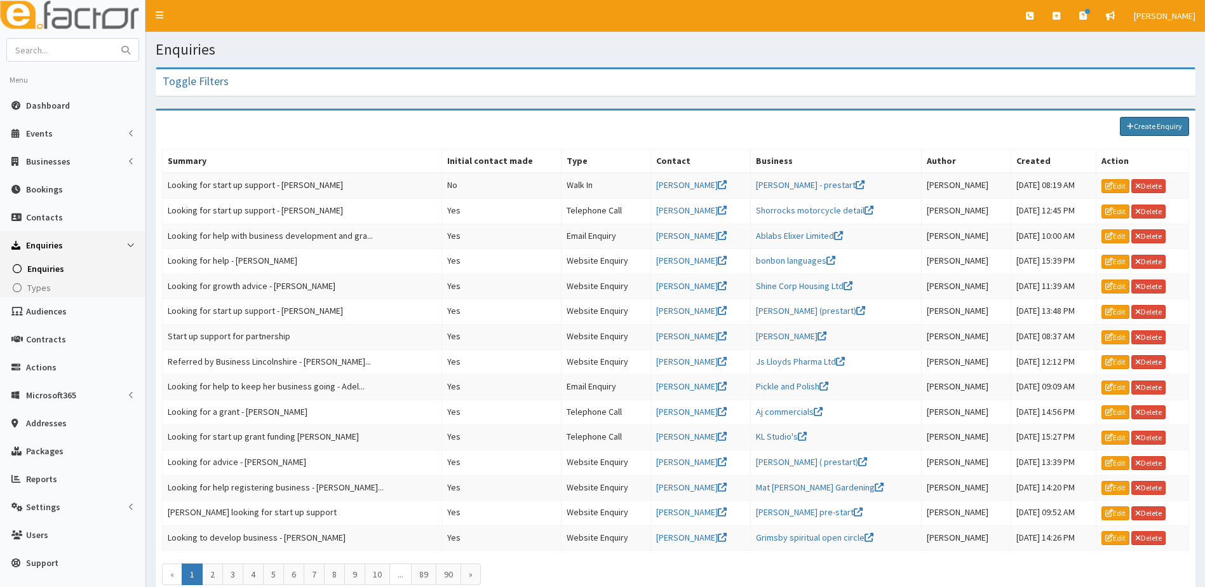
click at [1150, 130] on link "Create Enquiry" at bounding box center [1154, 126] width 69 height 19
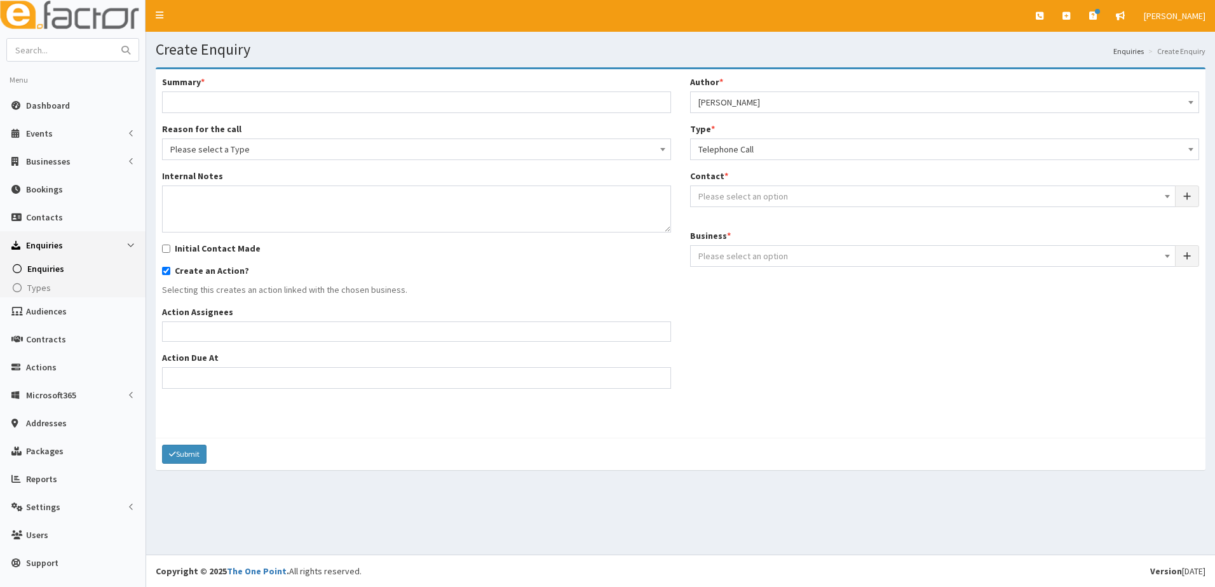
select select
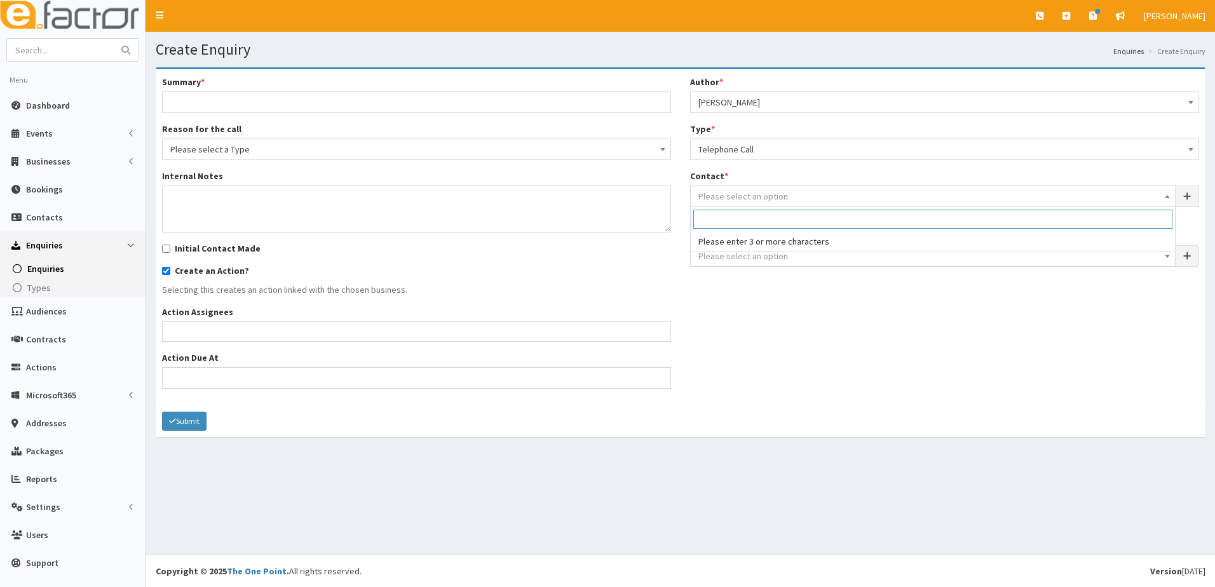
click at [745, 195] on span "Please select an option" at bounding box center [743, 196] width 90 height 11
type input "A"
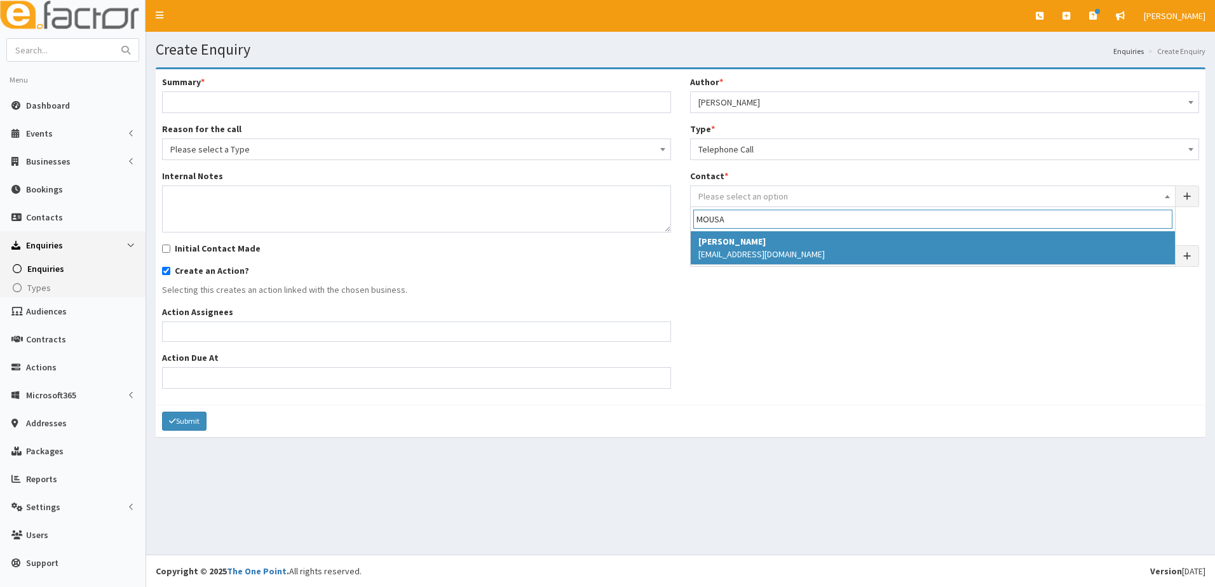
type input "MOUSA"
select select "5241"
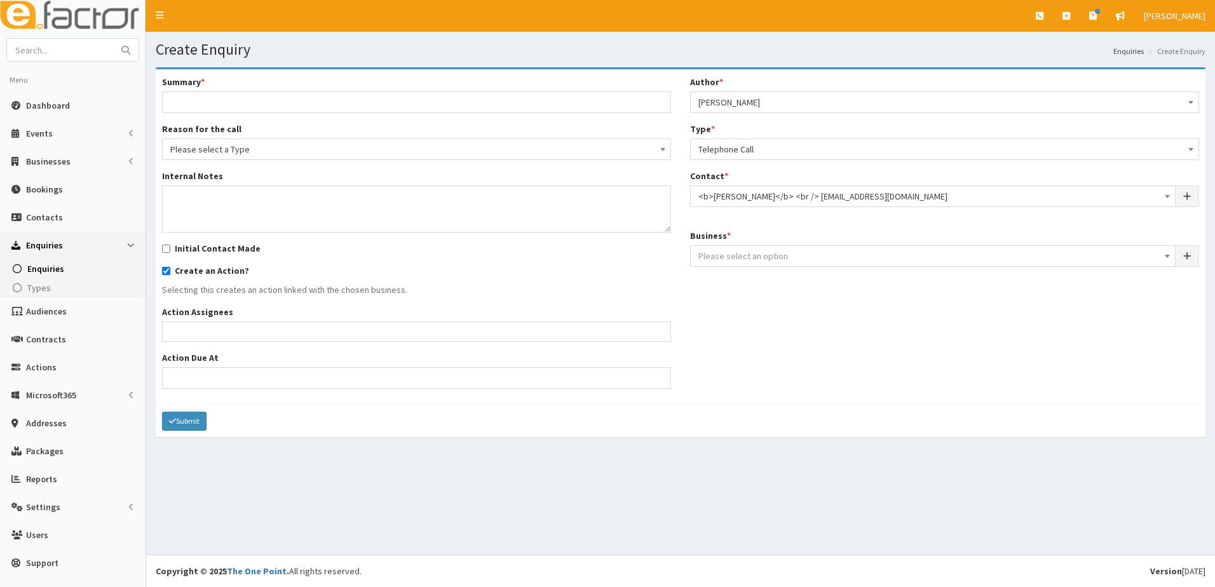
click at [725, 258] on span "Please select an option" at bounding box center [743, 255] width 90 height 11
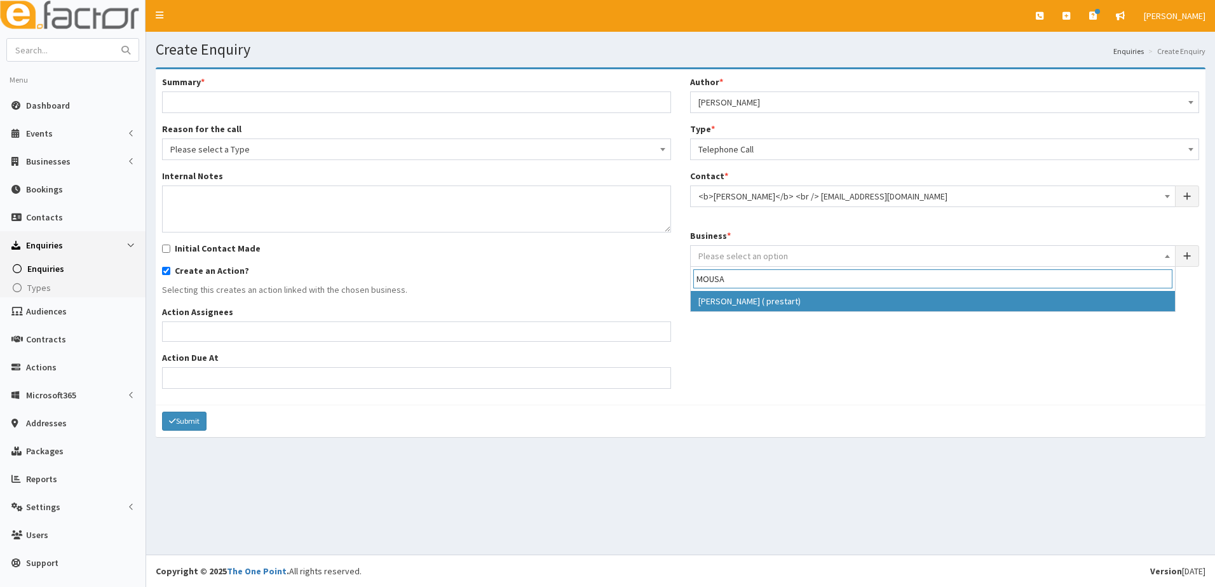
type input "MOUSA"
select select "4179"
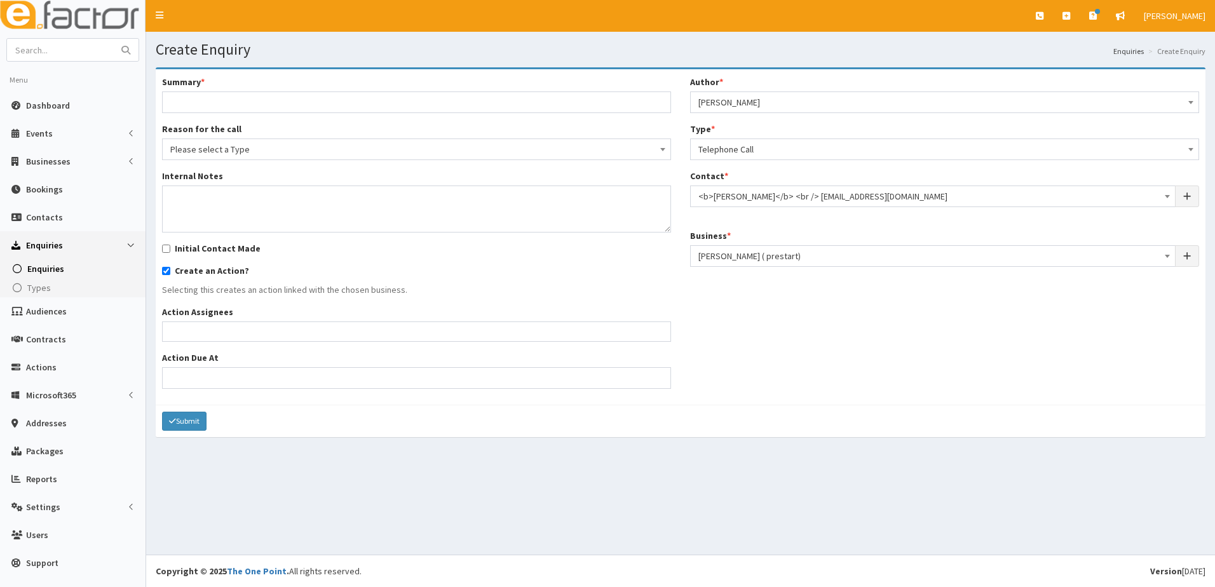
click at [736, 154] on span "Telephone Call" at bounding box center [944, 149] width 492 height 18
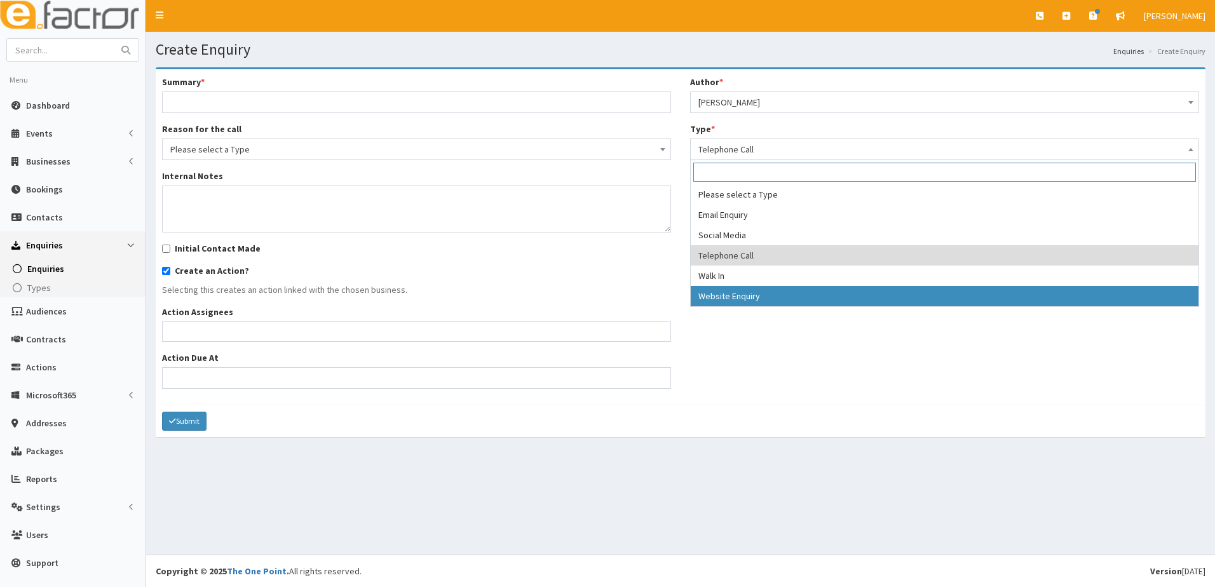
select select "3"
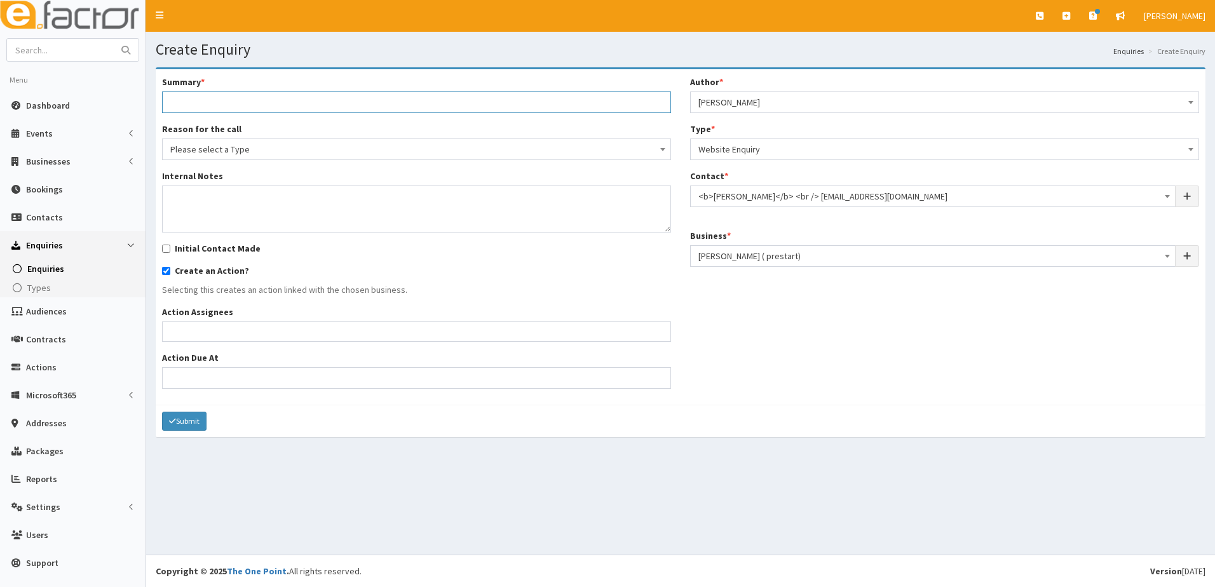
click at [206, 103] on input "Summary *" at bounding box center [416, 102] width 509 height 22
type input "l"
type input "Looking for start up support - [PERSON_NAME]"
click at [223, 145] on span "Please select a Type" at bounding box center [416, 149] width 492 height 18
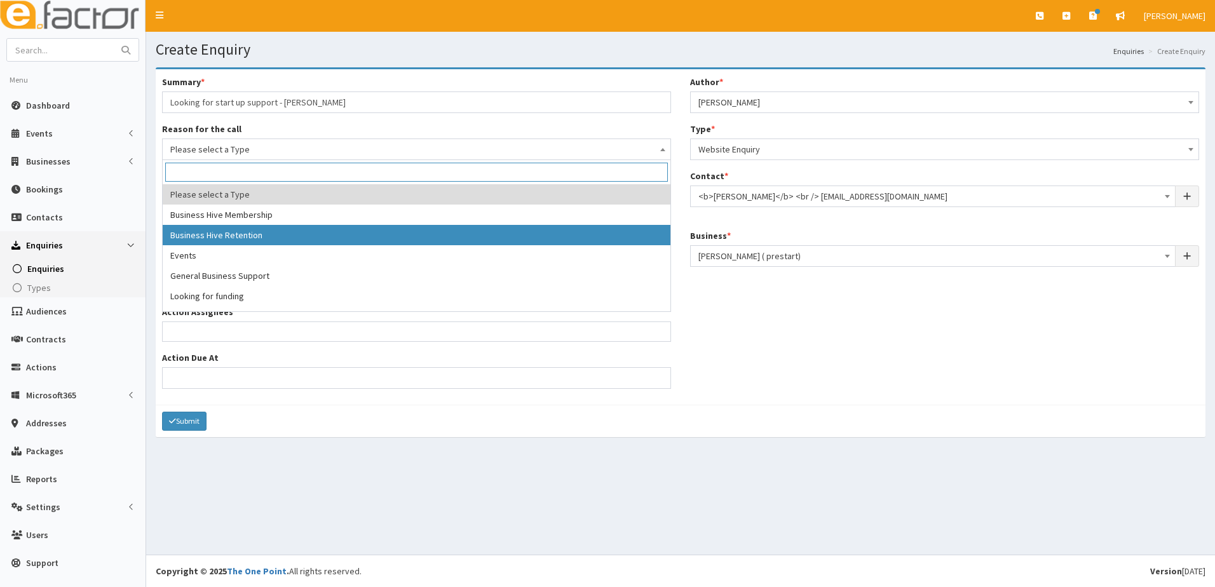
scroll to position [64, 0]
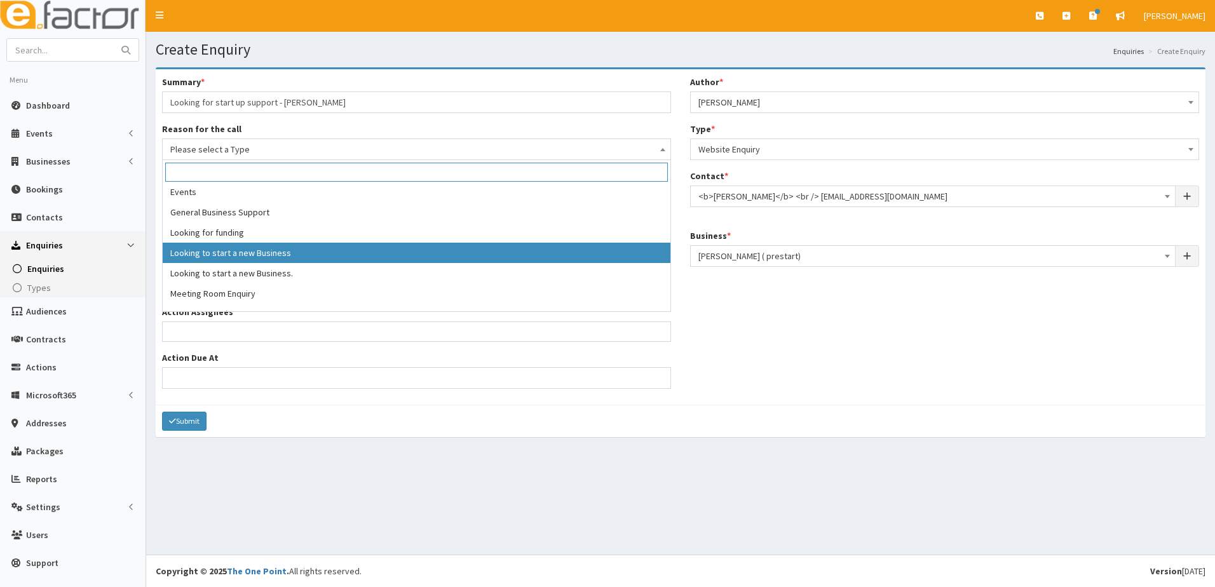
drag, startPoint x: 267, startPoint y: 251, endPoint x: 241, endPoint y: 243, distance: 27.1
select select "9"
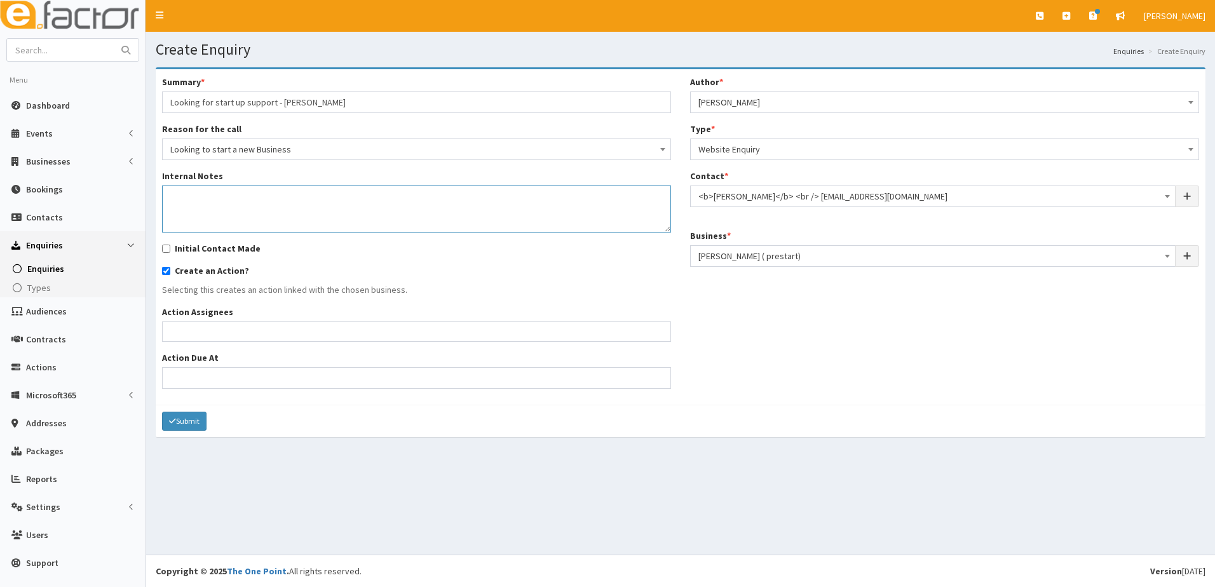
click at [188, 208] on textarea "Internal Notes" at bounding box center [416, 208] width 509 height 47
click at [165, 249] on input "Initial Contact Made" at bounding box center [166, 249] width 8 height 8
checkbox input "true"
click at [184, 331] on ul at bounding box center [417, 330] width 508 height 16
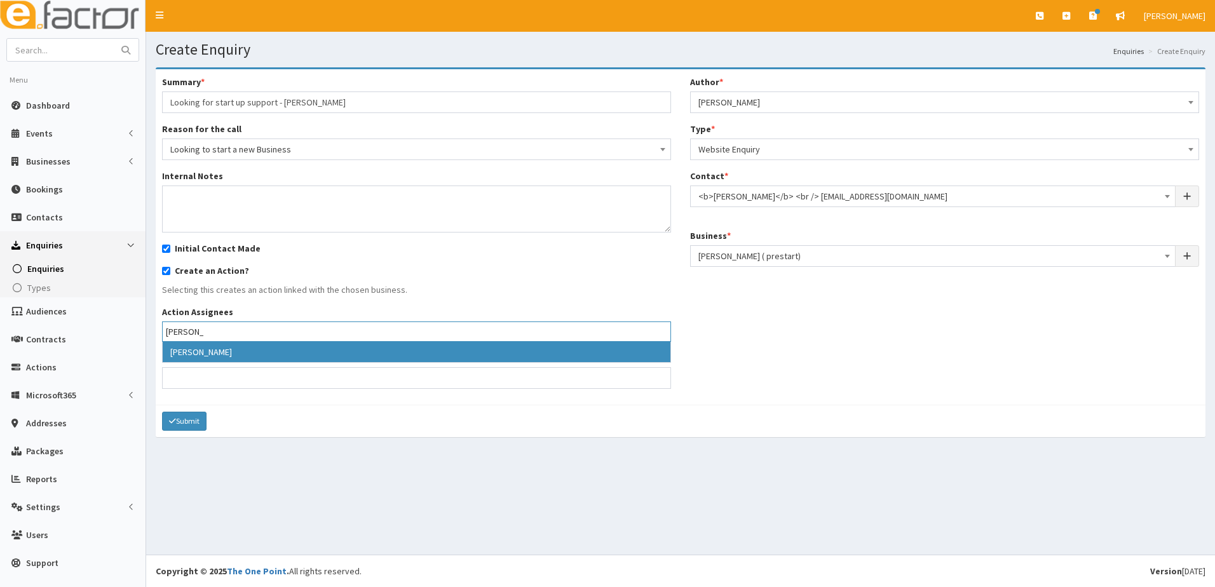
type input "hazel"
drag, startPoint x: 241, startPoint y: 353, endPoint x: 170, endPoint y: 375, distance: 74.5
select select "39"
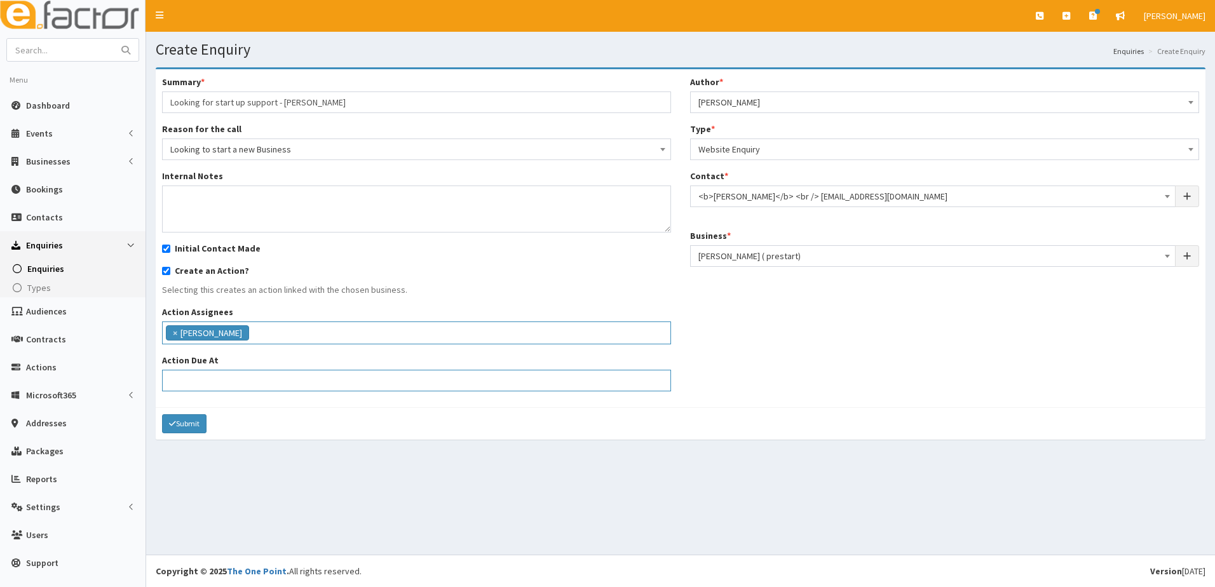
click at [168, 381] on input "Action Due At" at bounding box center [416, 381] width 509 height 22
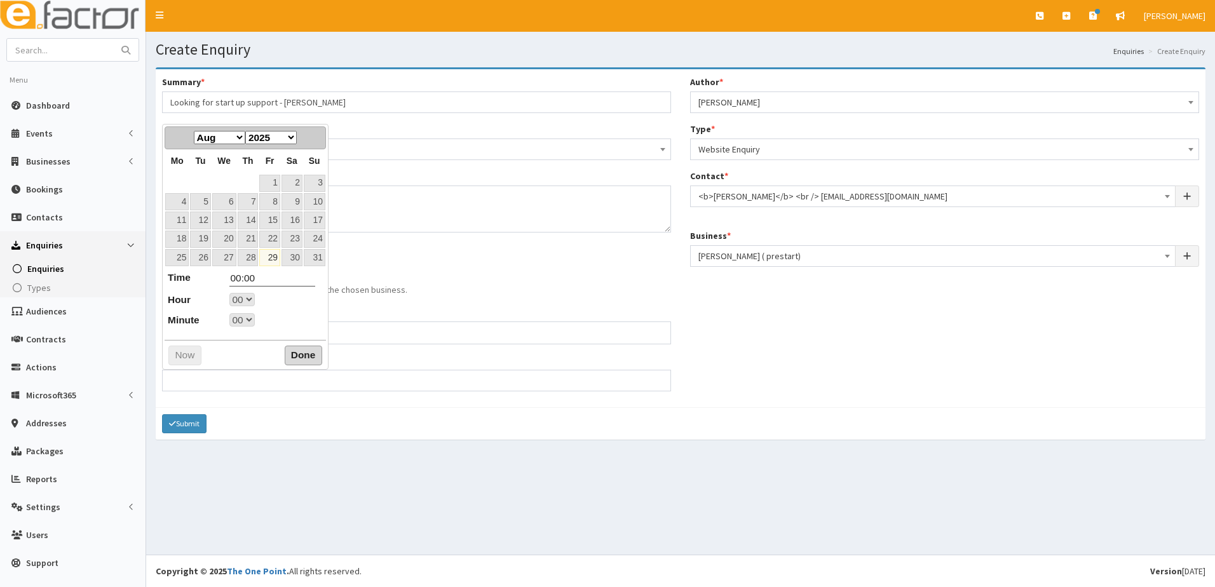
click at [306, 360] on button "Done" at bounding box center [303, 356] width 37 height 20
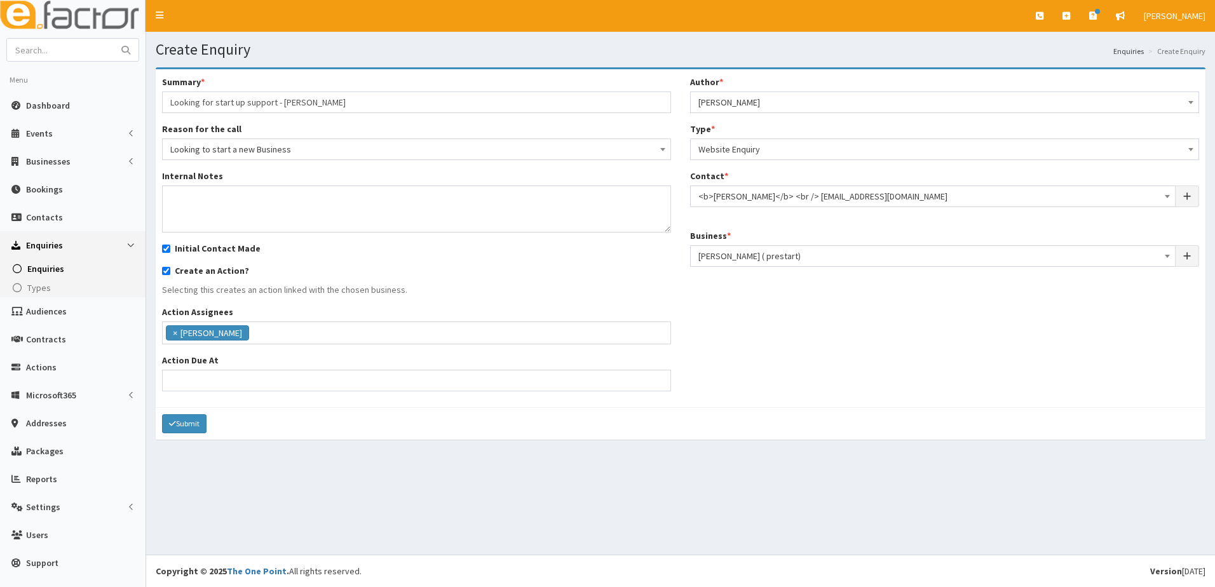
click at [201, 393] on div "Summary * Looking for start up support - Mousa Abouzanad Reason for the call Pl…" at bounding box center [416, 238] width 528 height 325
drag, startPoint x: 180, startPoint y: 200, endPoint x: 170, endPoint y: 192, distance: 12.6
click at [170, 192] on textarea "Internal Notes" at bounding box center [416, 208] width 509 height 47
type textarea "L"
click at [174, 198] on textarea "thinking of starting a vehicle repair business" at bounding box center [416, 208] width 509 height 47
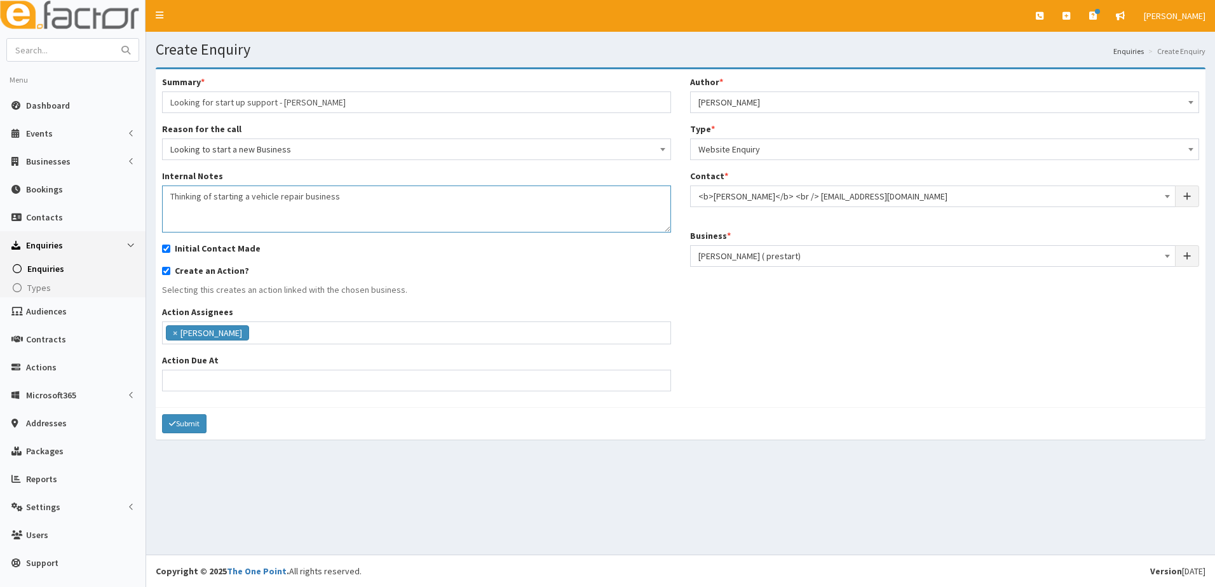
type textarea "Thinking of starting a vehicle repair business"
click at [228, 382] on input "Action Due At" at bounding box center [416, 381] width 509 height 22
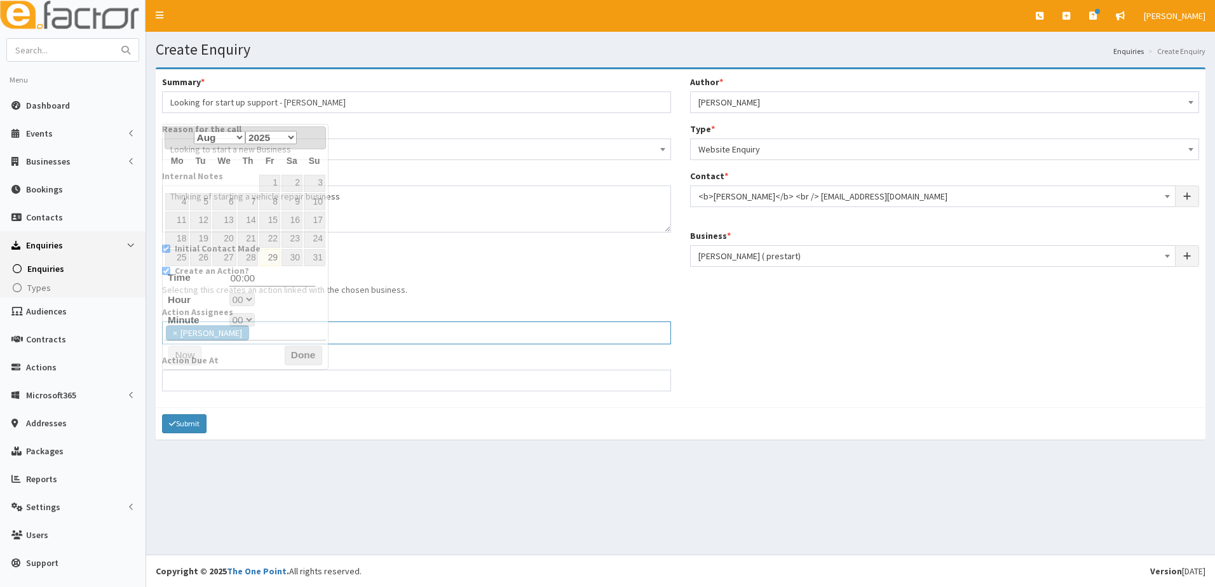
click at [391, 341] on ul "× Hazel Wilson" at bounding box center [417, 331] width 508 height 18
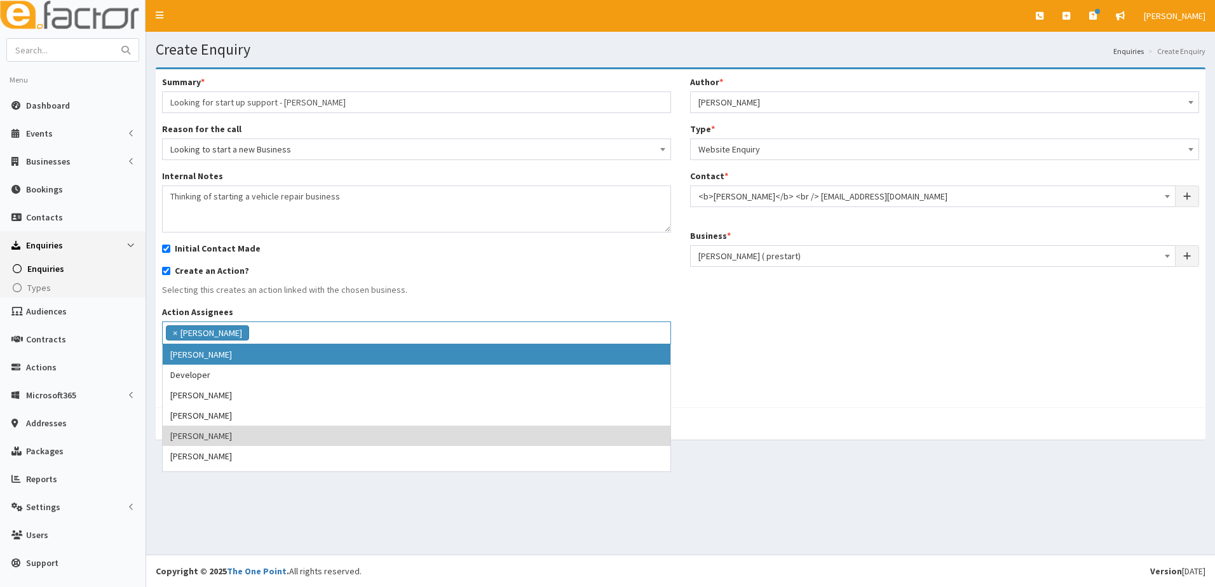
click at [410, 280] on div "Create an Action? Selecting this creates an action linked with the chosen busin…" at bounding box center [416, 280] width 509 height 32
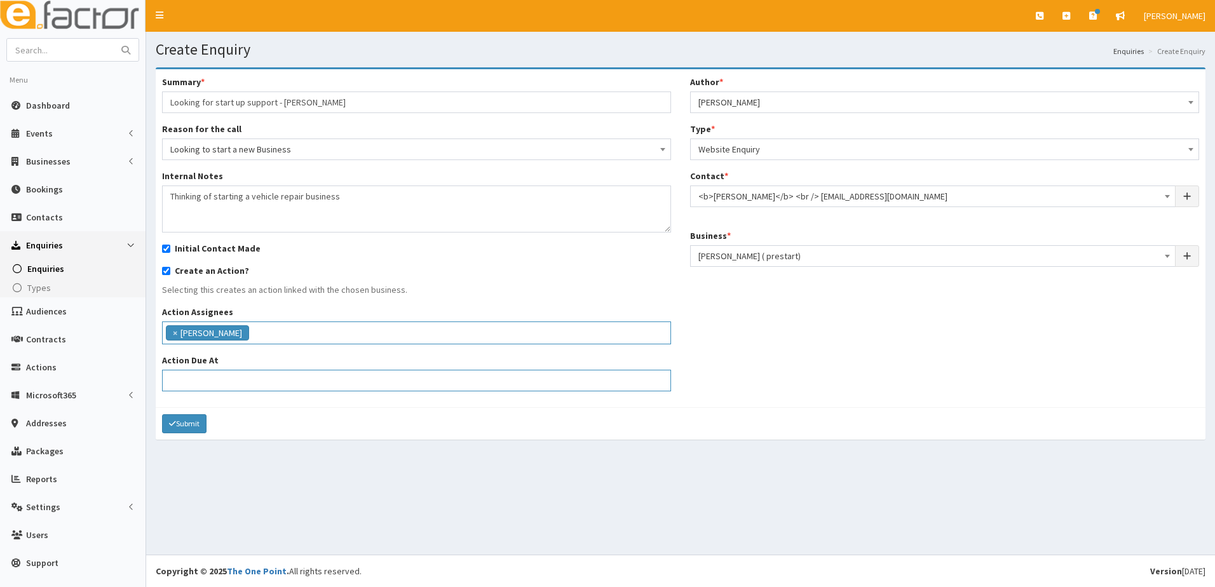
click at [224, 379] on input "Action Due At" at bounding box center [416, 381] width 509 height 22
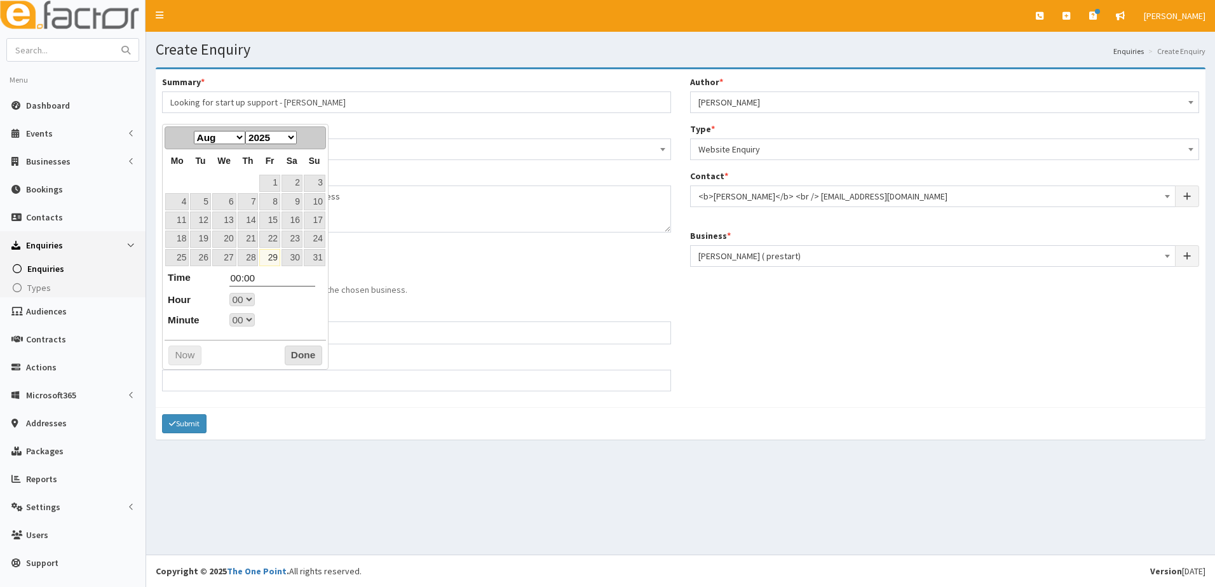
click at [277, 258] on link "29" at bounding box center [269, 257] width 20 height 17
type input "29-08-2025 00:00"
click at [297, 354] on button "Done" at bounding box center [303, 356] width 37 height 20
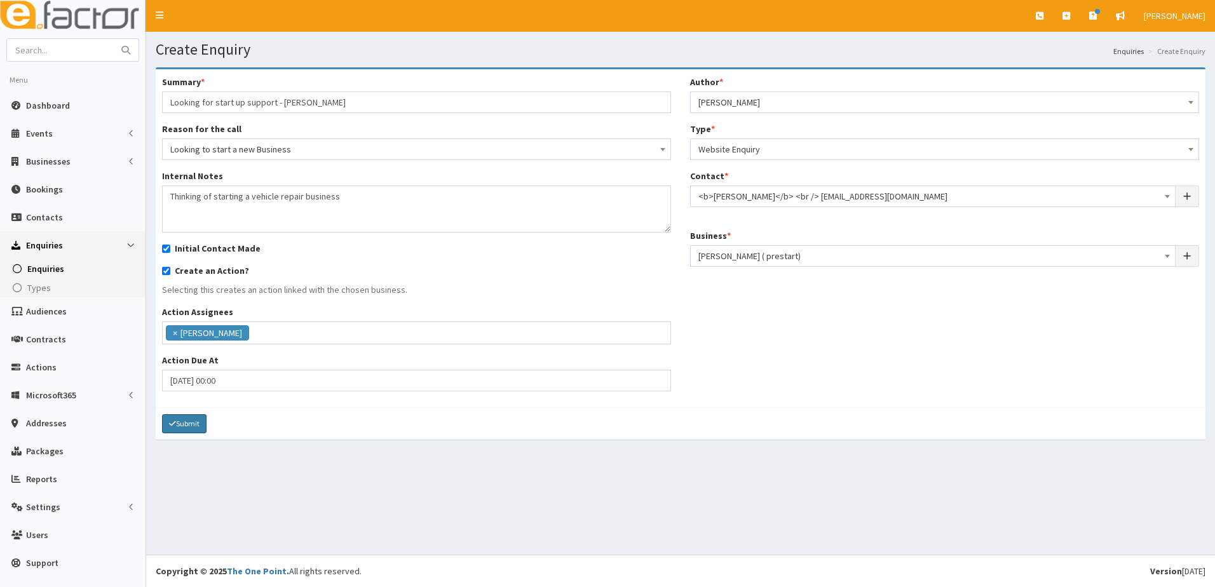
click at [190, 425] on button "Submit" at bounding box center [184, 423] width 44 height 19
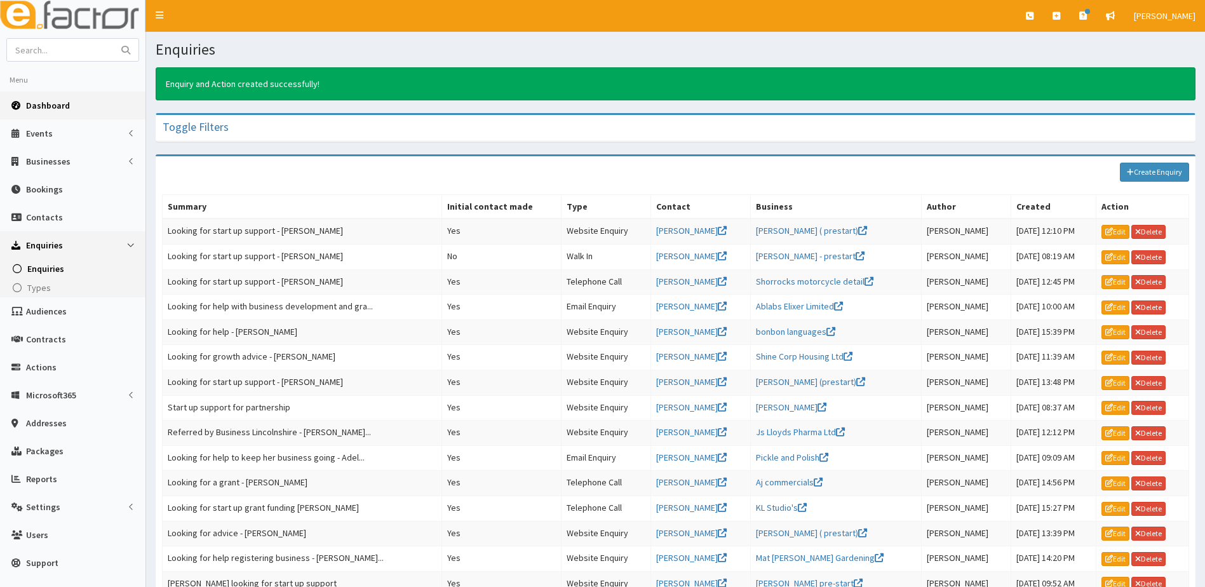
click at [53, 105] on span "Dashboard" at bounding box center [48, 105] width 44 height 11
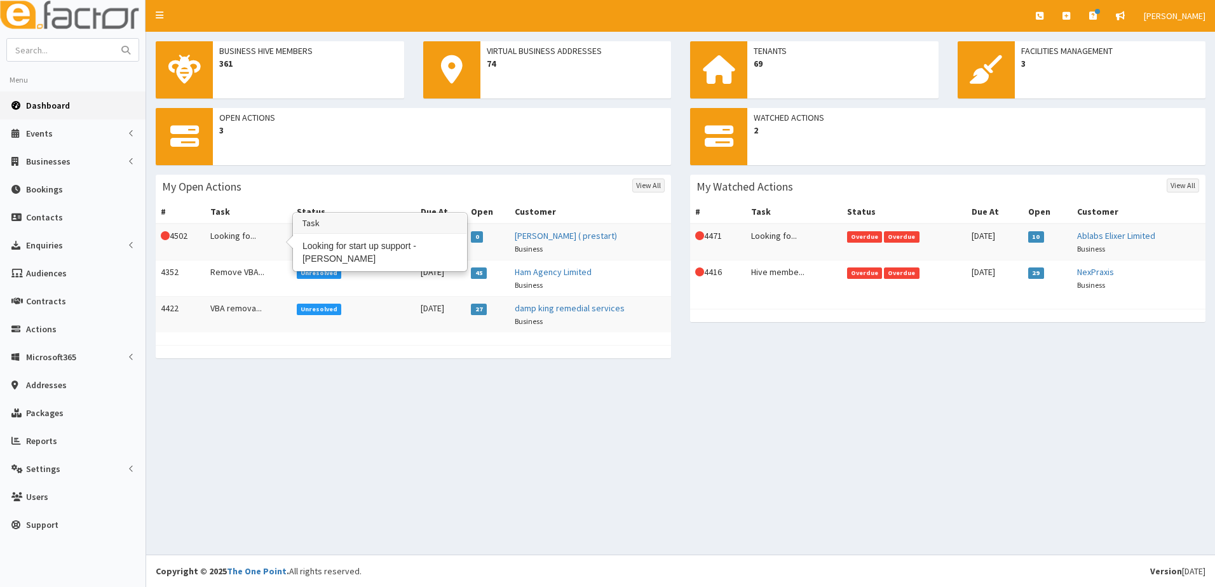
click at [224, 243] on td "Looking fo..." at bounding box center [248, 242] width 86 height 37
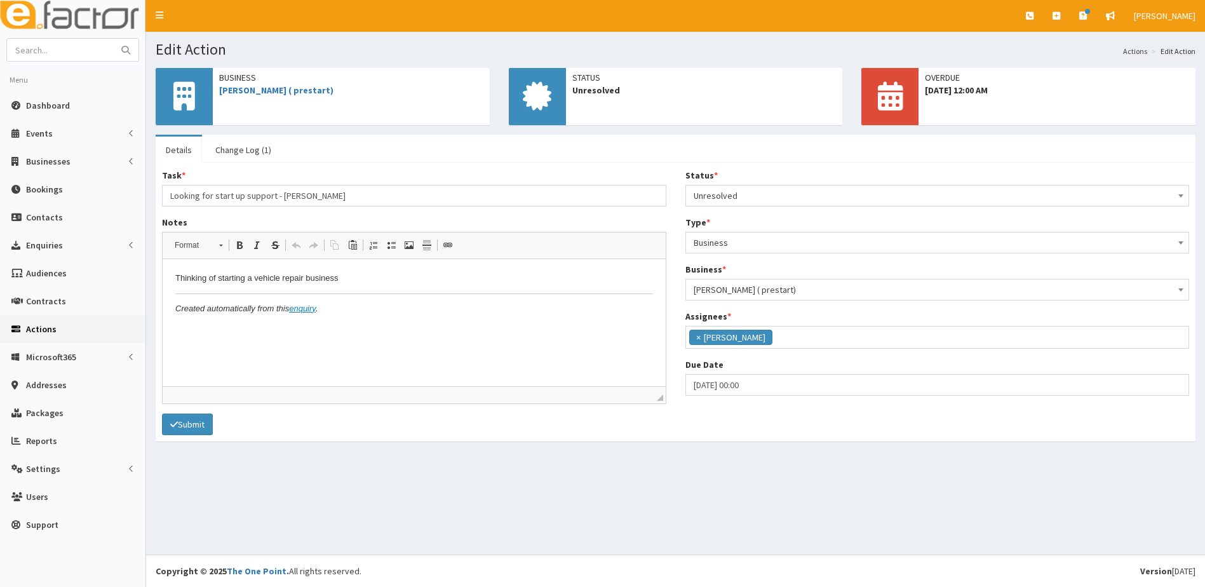
scroll to position [117, 0]
click at [739, 194] on span "Unresolved" at bounding box center [938, 196] width 488 height 18
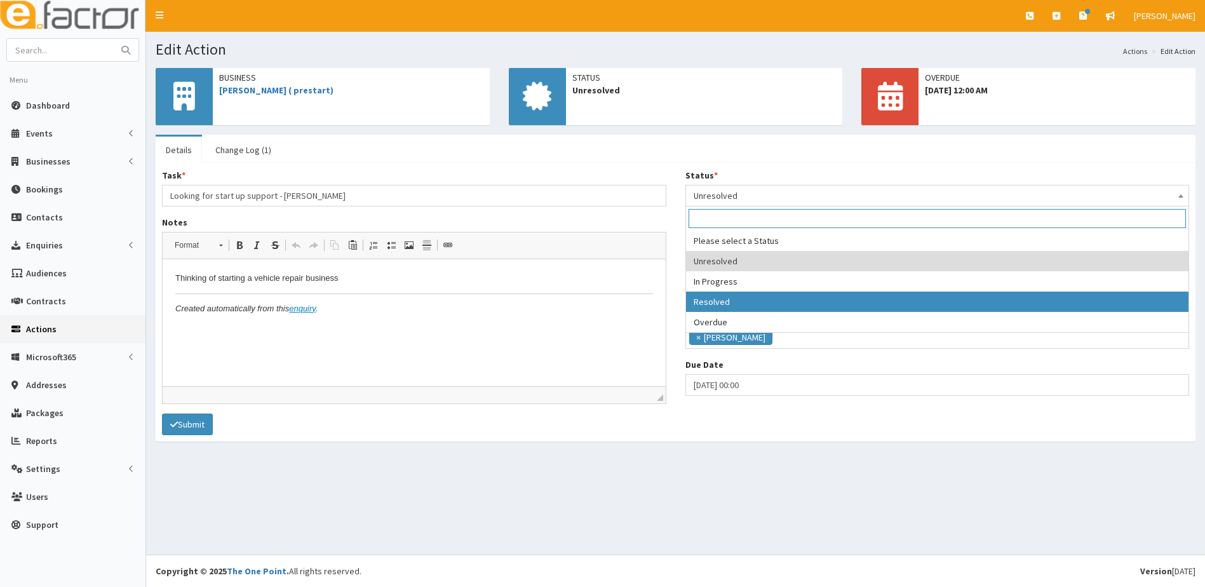
select select "3"
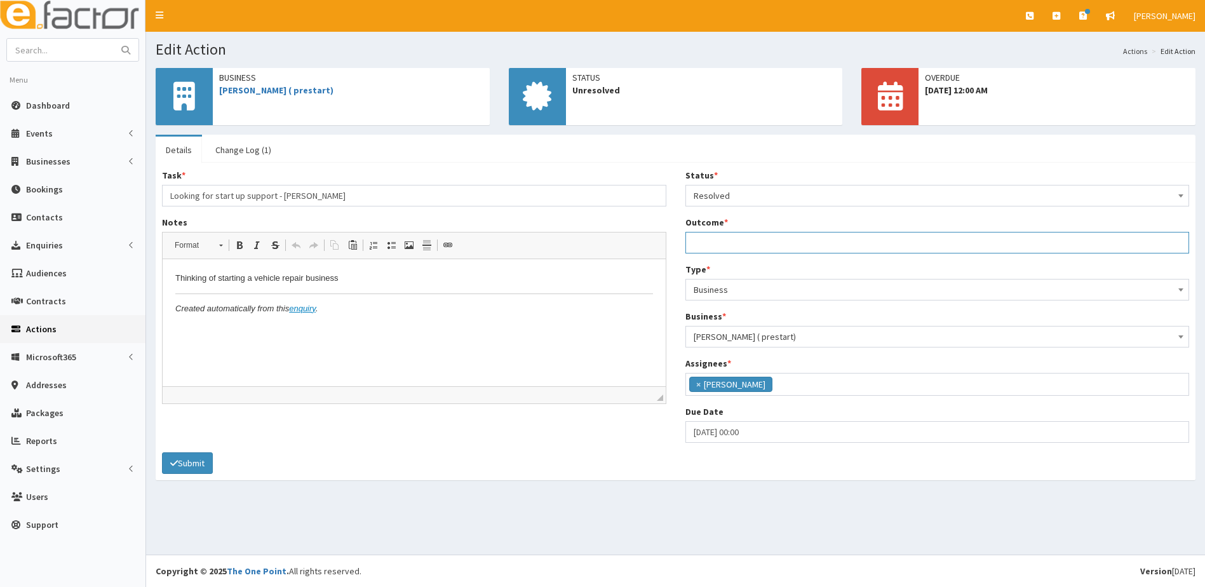
click at [718, 242] on input "Outcome *" at bounding box center [937, 243] width 504 height 22
type input "Be your Own Boss link sent"
click at [176, 465] on icon "submit" at bounding box center [174, 463] width 8 height 9
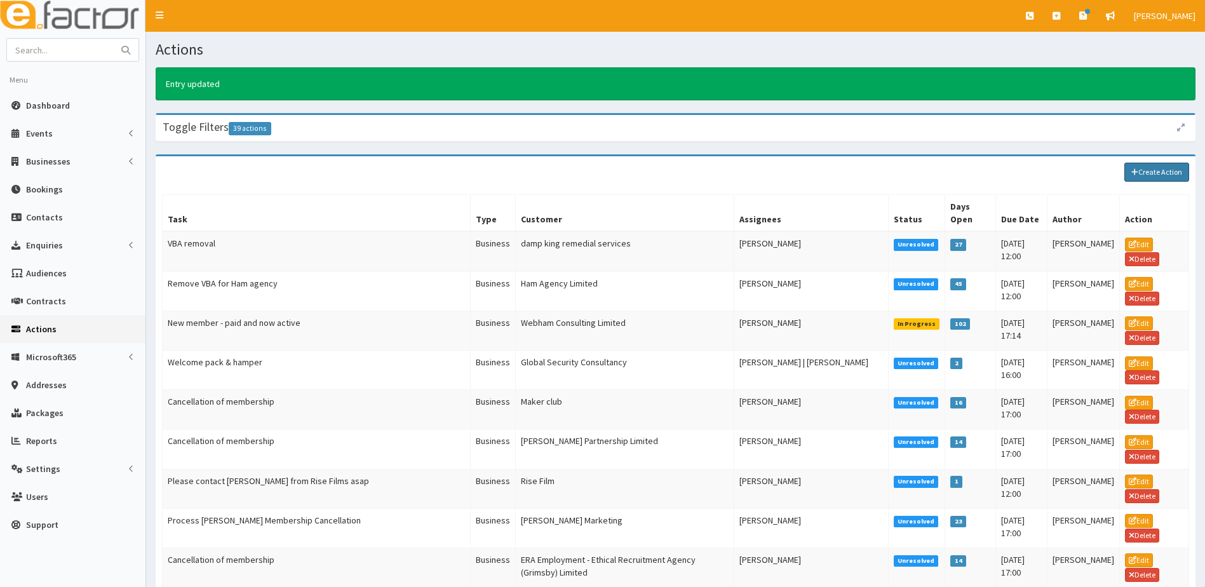
click at [1147, 170] on link "Create Action" at bounding box center [1156, 172] width 65 height 19
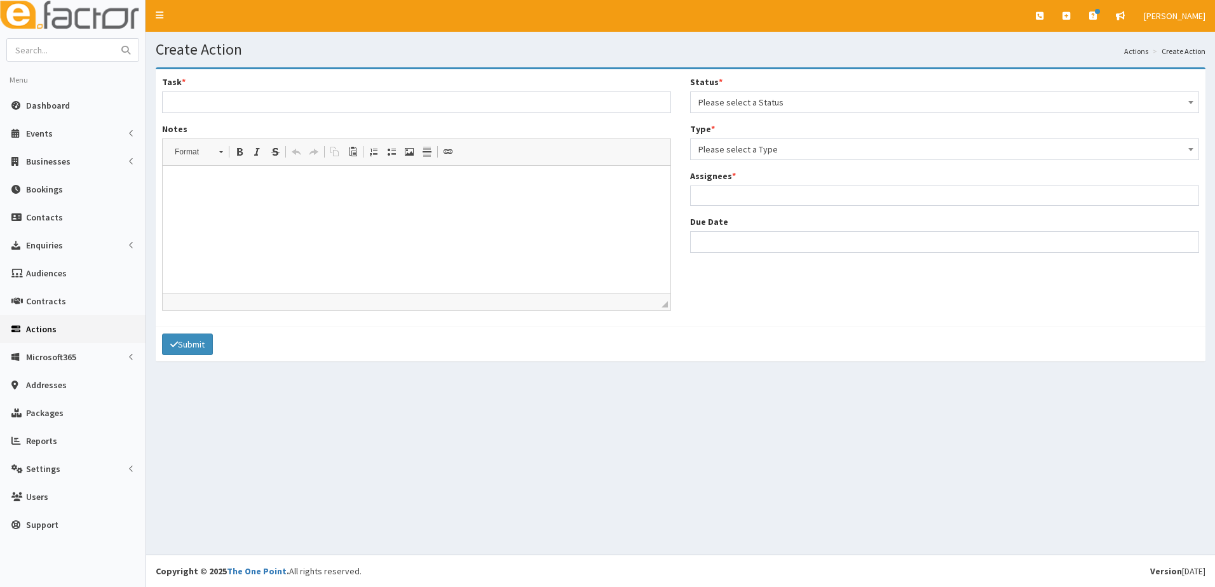
select select
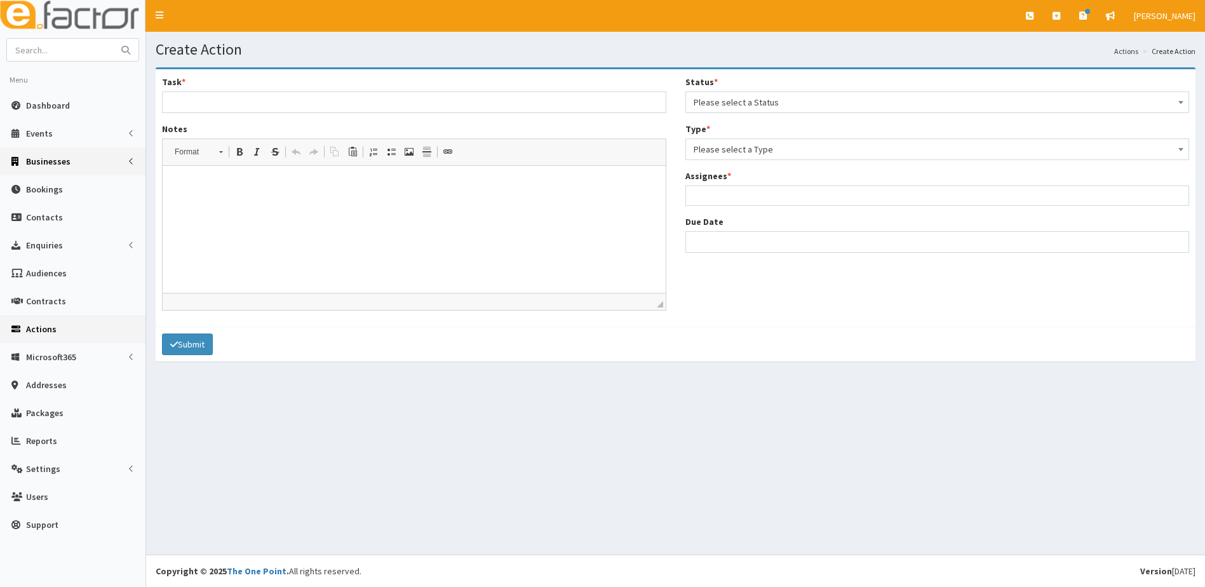
click at [46, 163] on span "Businesses" at bounding box center [48, 161] width 44 height 11
click at [41, 186] on span "Businesses" at bounding box center [49, 184] width 44 height 11
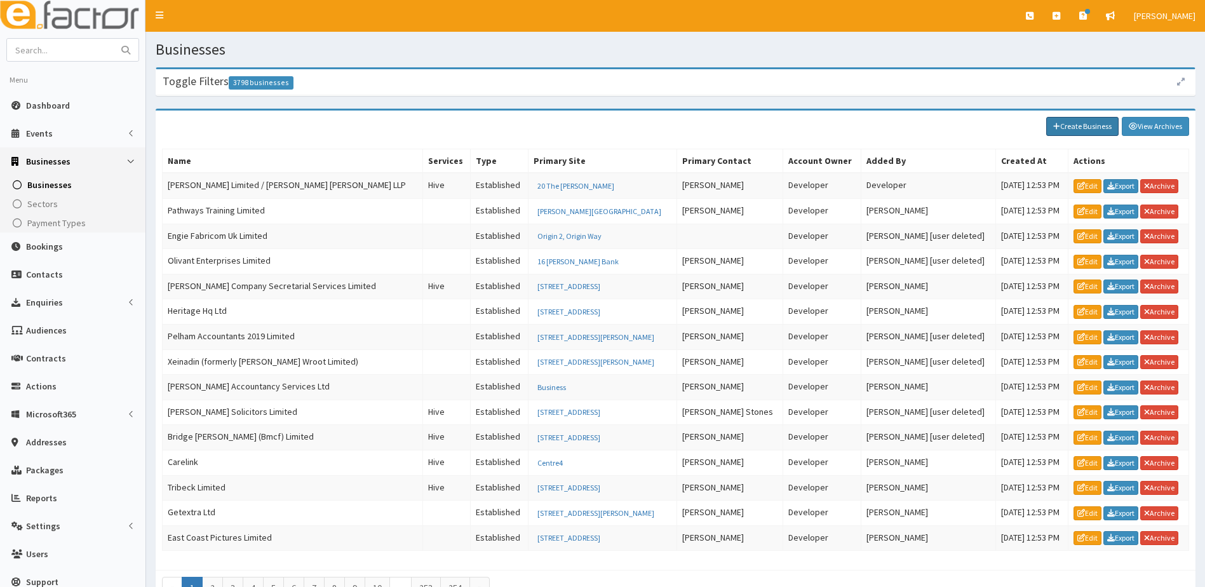
click at [1080, 128] on link "Create Business" at bounding box center [1082, 126] width 72 height 19
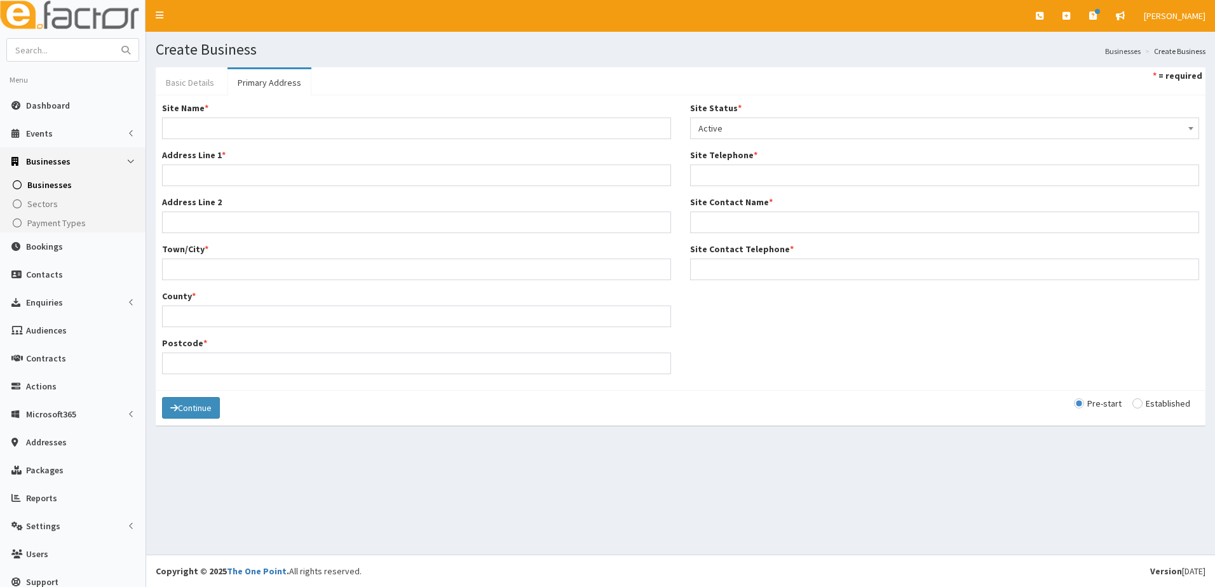
click at [185, 79] on link "Basic Details" at bounding box center [190, 82] width 69 height 27
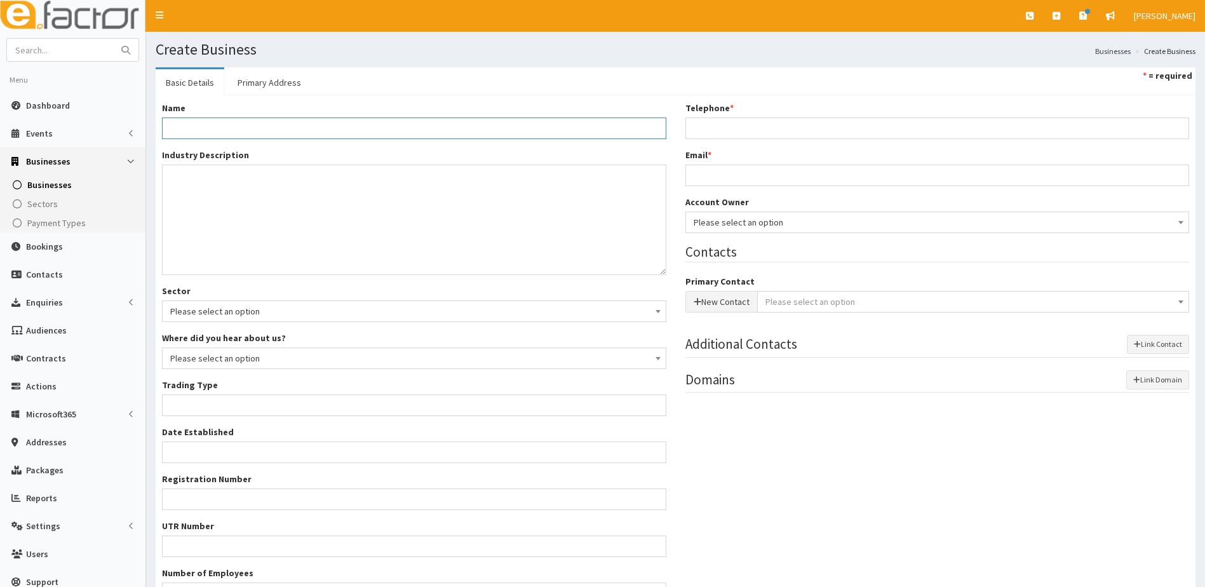
click at [218, 138] on input "Name *" at bounding box center [414, 129] width 504 height 22
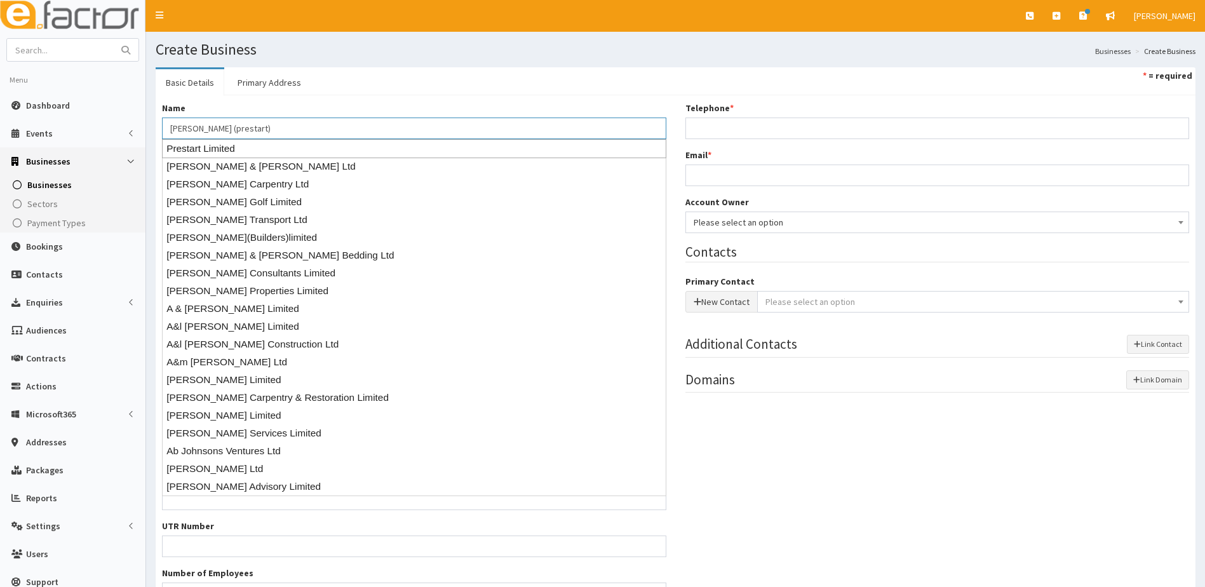
type input "[PERSON_NAME] (prestart)"
click at [416, 88] on ul "Basic Details Primary Address * = required" at bounding box center [676, 81] width 1040 height 28
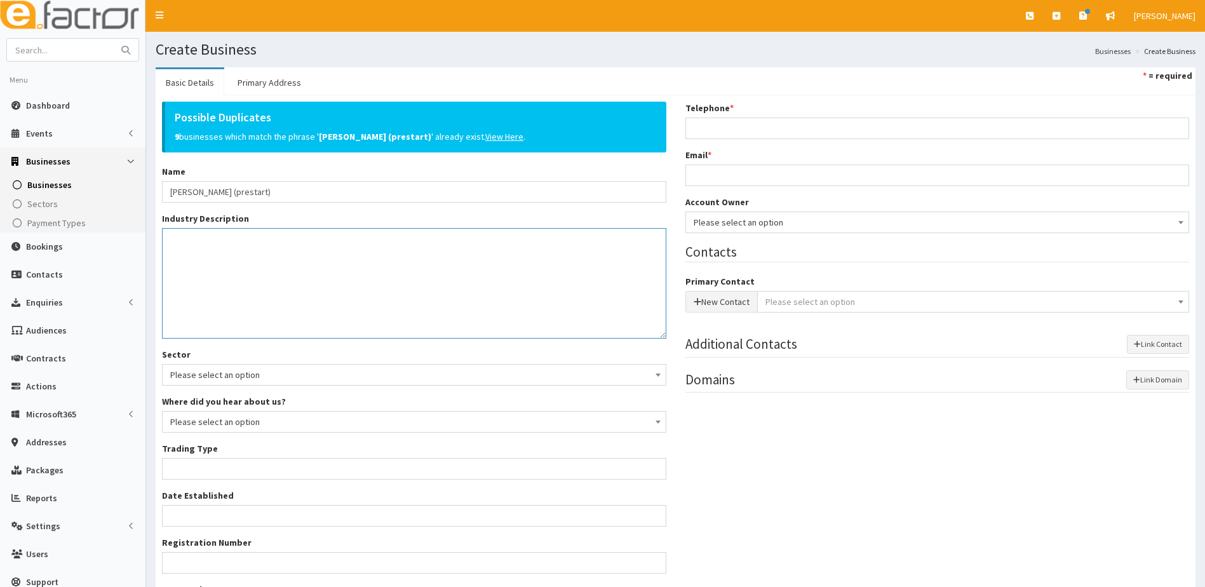
click at [224, 260] on textarea "Industry Description *" at bounding box center [414, 283] width 504 height 111
type textarea "online seller"
click at [128, 172] on link "Businesses" at bounding box center [72, 161] width 145 height 28
click at [716, 131] on input "Telephone *" at bounding box center [937, 129] width 504 height 22
click at [652, 154] on div "Possible Duplicates 9 businesses which match the phrase ' Lewis Johnson (presta…" at bounding box center [414, 152] width 504 height 101
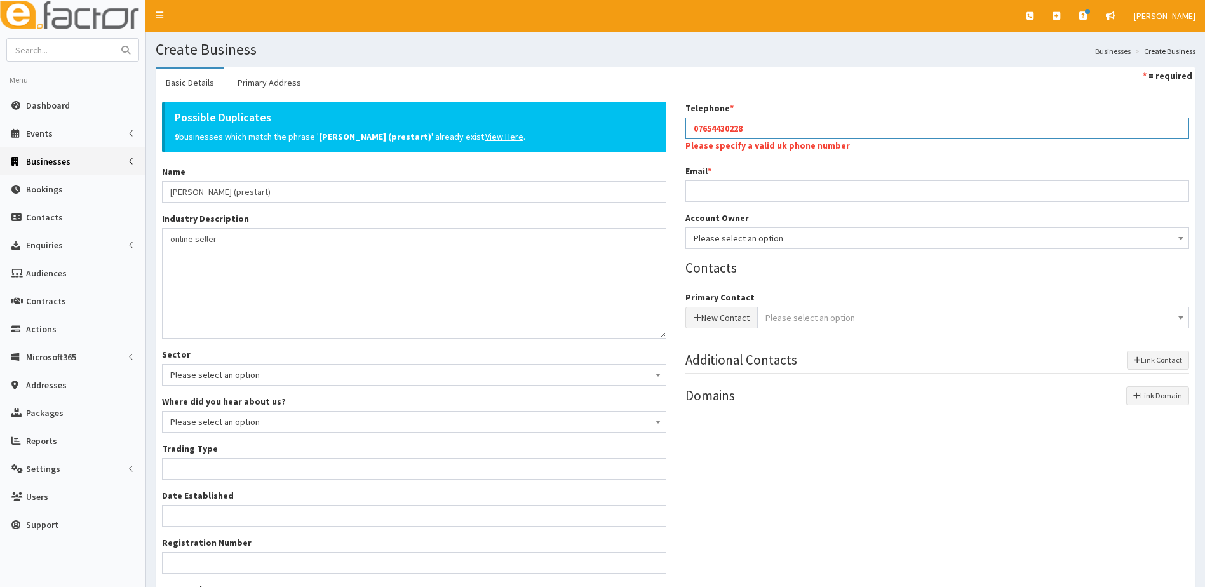
click at [709, 128] on input "07654430228" at bounding box center [937, 129] width 504 height 22
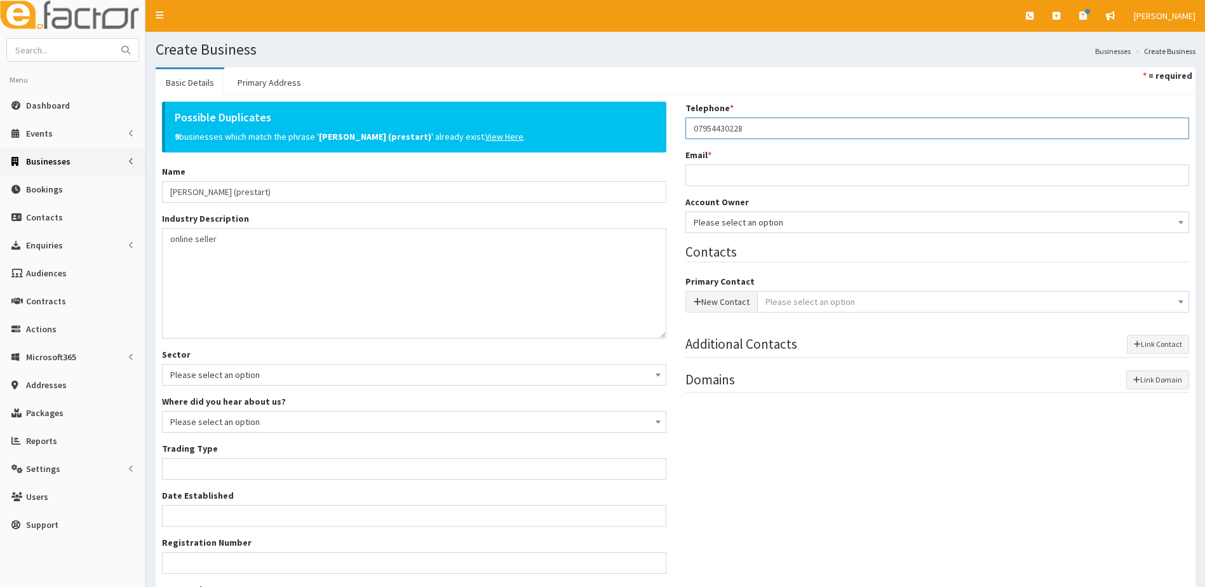
type input "07954430228"
click at [666, 156] on div "Possible Duplicates 9 businesses which match the phrase ' Lewis Johnson (presta…" at bounding box center [413, 390] width 523 height 576
click at [715, 177] on input "Email *" at bounding box center [937, 176] width 504 height 22
click at [917, 217] on div "Account Owner * Please select an option Developer Mark Webb Emma Cox Natalie Cr…" at bounding box center [937, 214] width 504 height 37
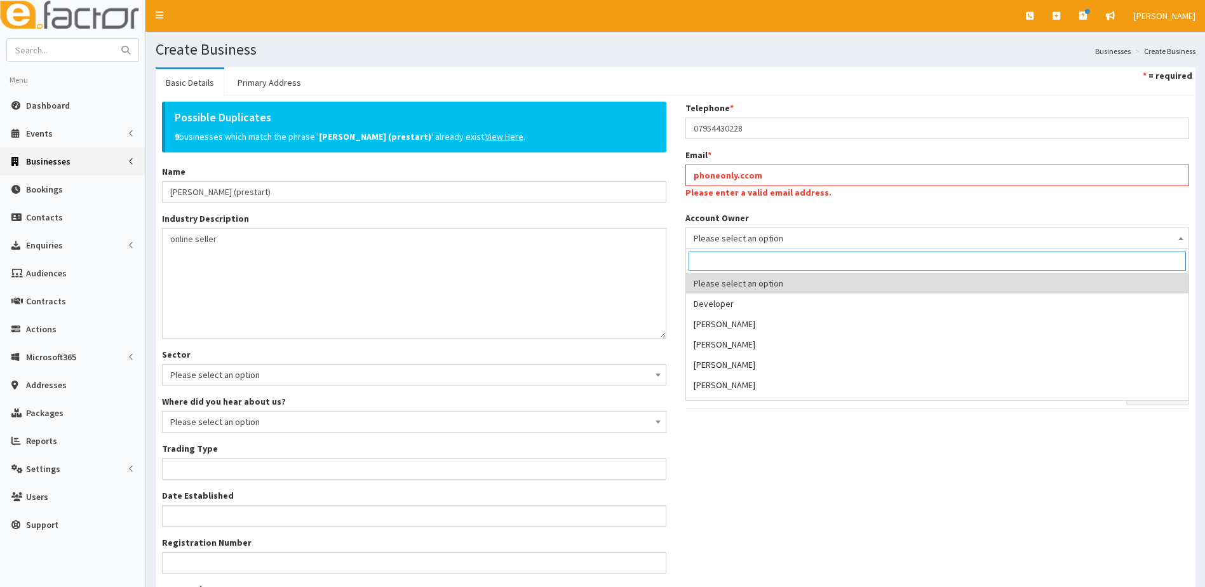
click at [780, 181] on input "phoneonly.ccom" at bounding box center [937, 176] width 504 height 22
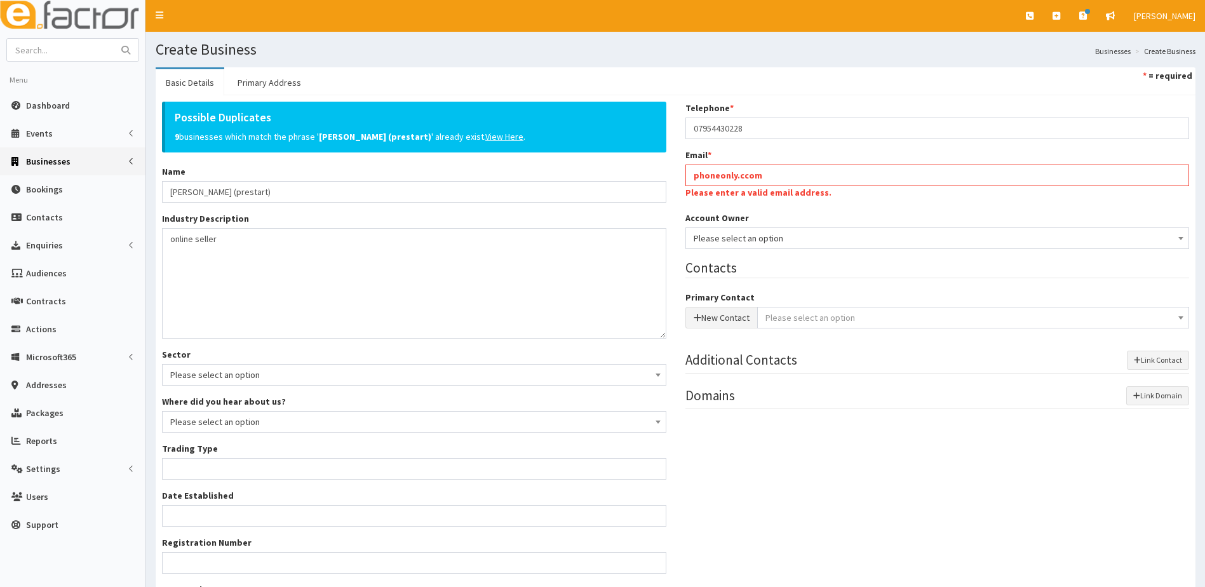
click at [781, 167] on div "Email * phoneonly.ccom Please enter a valid email address." at bounding box center [937, 175] width 504 height 53
click at [776, 177] on input "phoneonly.ccom" at bounding box center [937, 176] width 504 height 22
type input "p"
type input "P"
drag, startPoint x: 867, startPoint y: 182, endPoint x: 793, endPoint y: 156, distance: 78.5
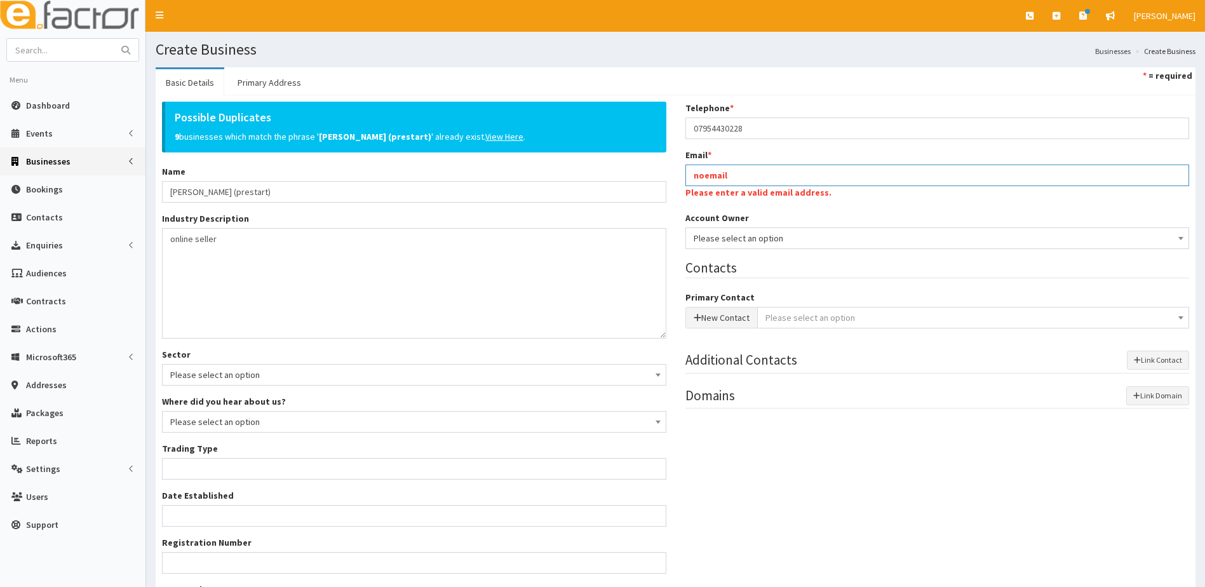
click at [867, 181] on input "noemail" at bounding box center [937, 176] width 504 height 22
type input "noemail@e-factor.co.uk"
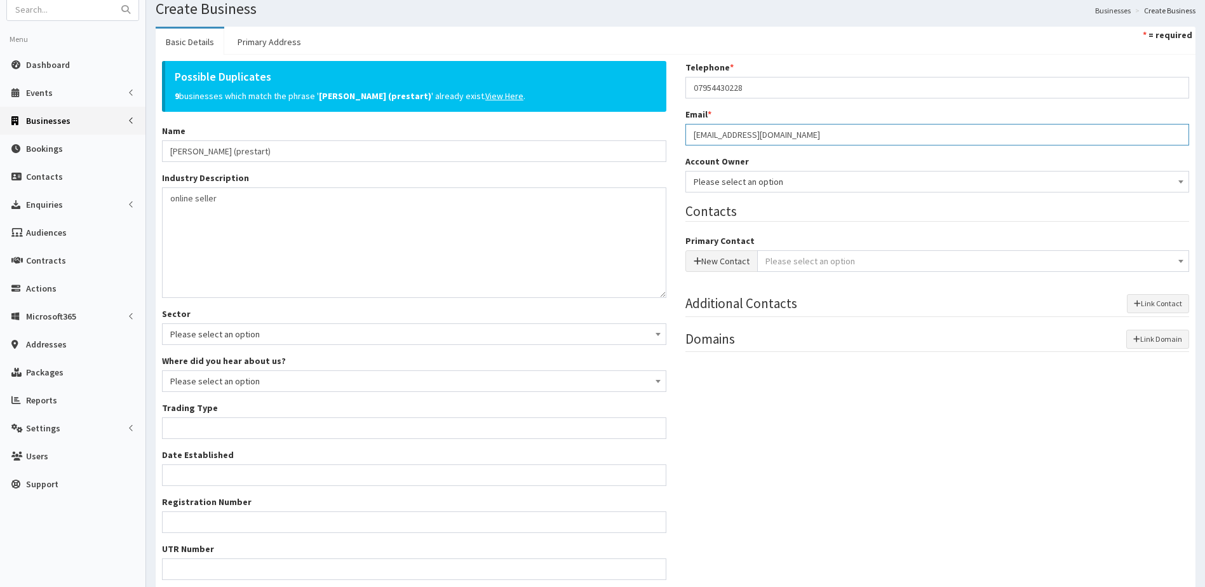
scroll to position [64, 0]
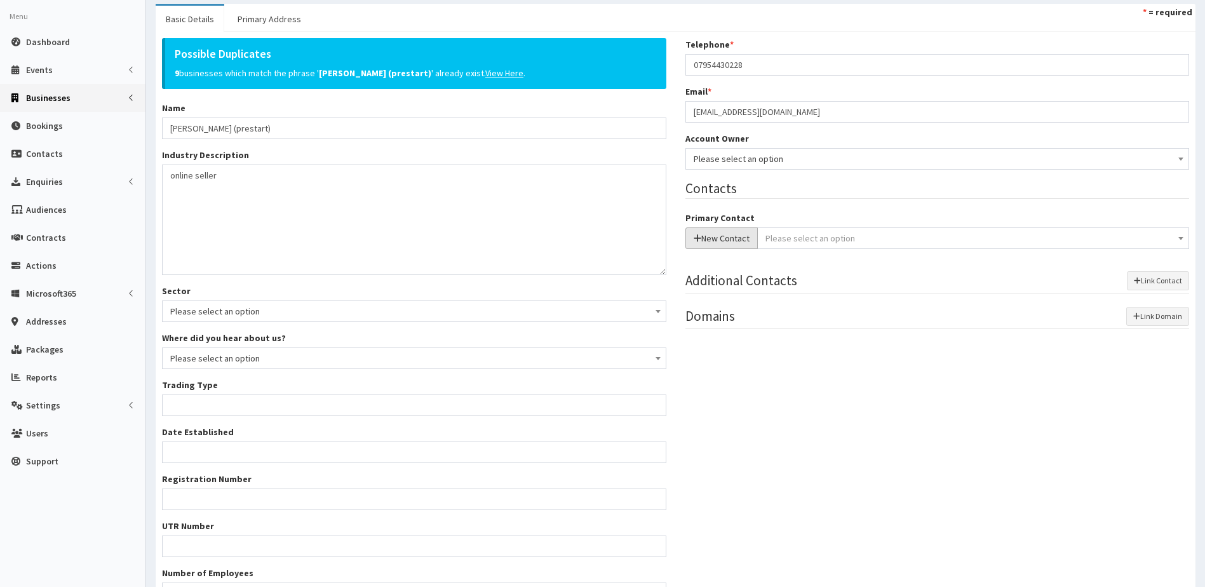
click at [711, 237] on button "New Contact" at bounding box center [721, 238] width 72 height 22
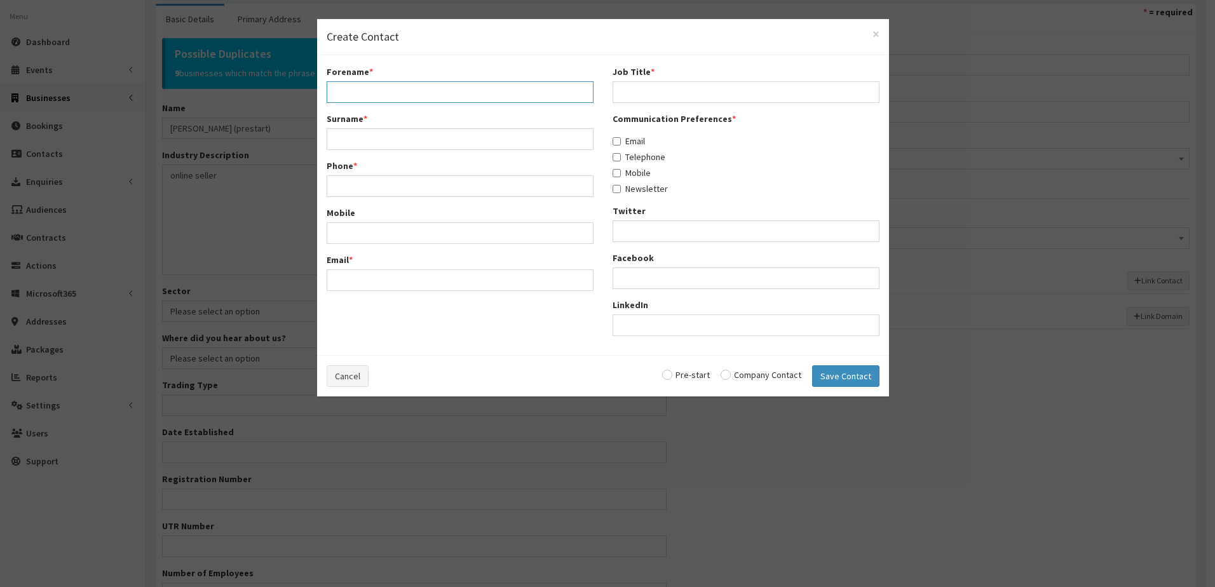
click at [360, 89] on input "Forename *" at bounding box center [460, 92] width 267 height 22
type input "Lewis"
type input "Johnson"
click at [399, 110] on div "Forename * Lewis Surname * Johnson Phone * Mobile Email *" at bounding box center [460, 182] width 286 height 235
click at [351, 187] on input "Phone *" at bounding box center [460, 186] width 267 height 22
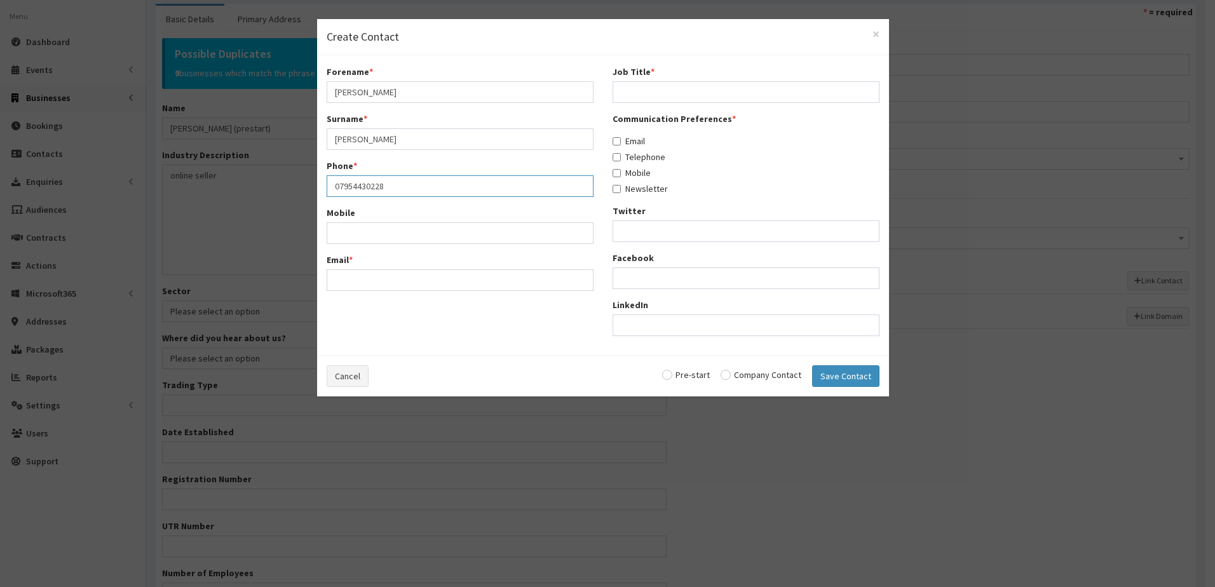
type input "07954430228"
click at [360, 234] on input "Mobile" at bounding box center [460, 233] width 267 height 22
type input "07954430228"
click at [351, 273] on input "Email *" at bounding box center [460, 280] width 267 height 22
type input "noemail@e-factor.co.uk"
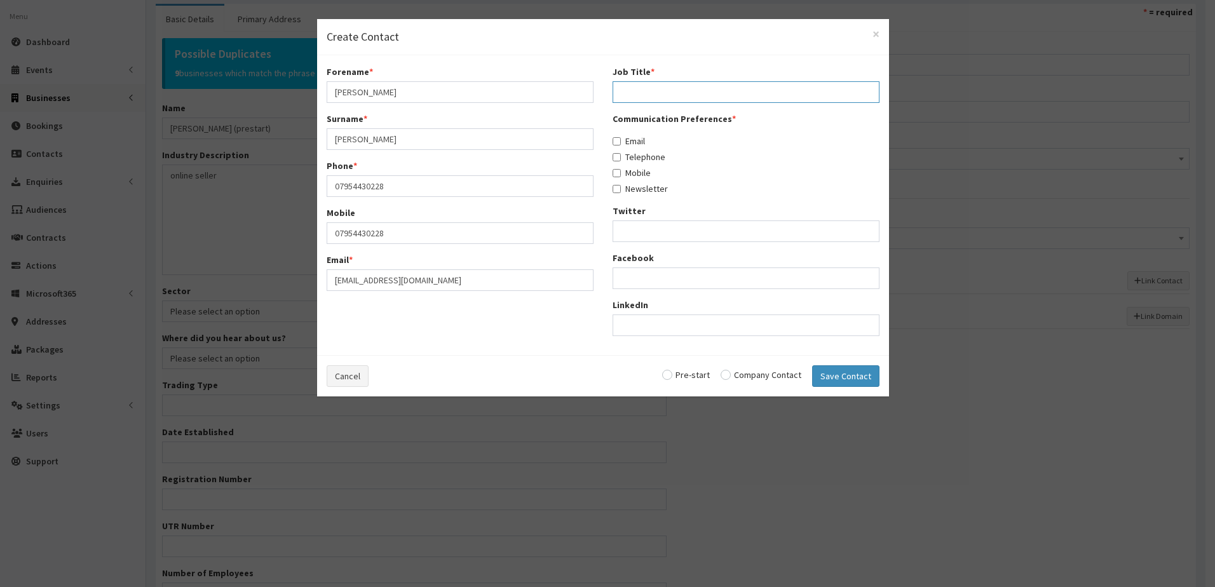
click at [680, 83] on input "Job Title *" at bounding box center [745, 92] width 267 height 22
type input "owner"
drag, startPoint x: 617, startPoint y: 142, endPoint x: 617, endPoint y: 154, distance: 11.4
click at [617, 144] on input "Email" at bounding box center [616, 141] width 8 height 8
checkbox input "true"
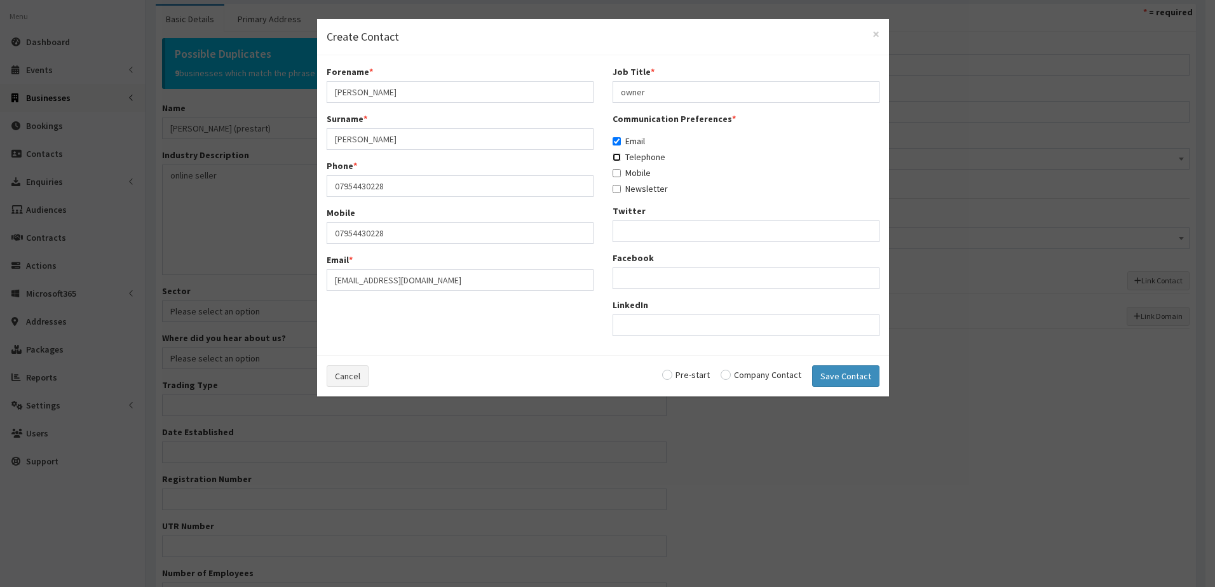
drag, startPoint x: 617, startPoint y: 159, endPoint x: 617, endPoint y: 166, distance: 7.6
click at [617, 162] on label "Telephone" at bounding box center [638, 157] width 53 height 13
click at [617, 161] on input "Telephone" at bounding box center [616, 157] width 8 height 8
checkbox input "true"
drag, startPoint x: 617, startPoint y: 172, endPoint x: 614, endPoint y: 185, distance: 13.7
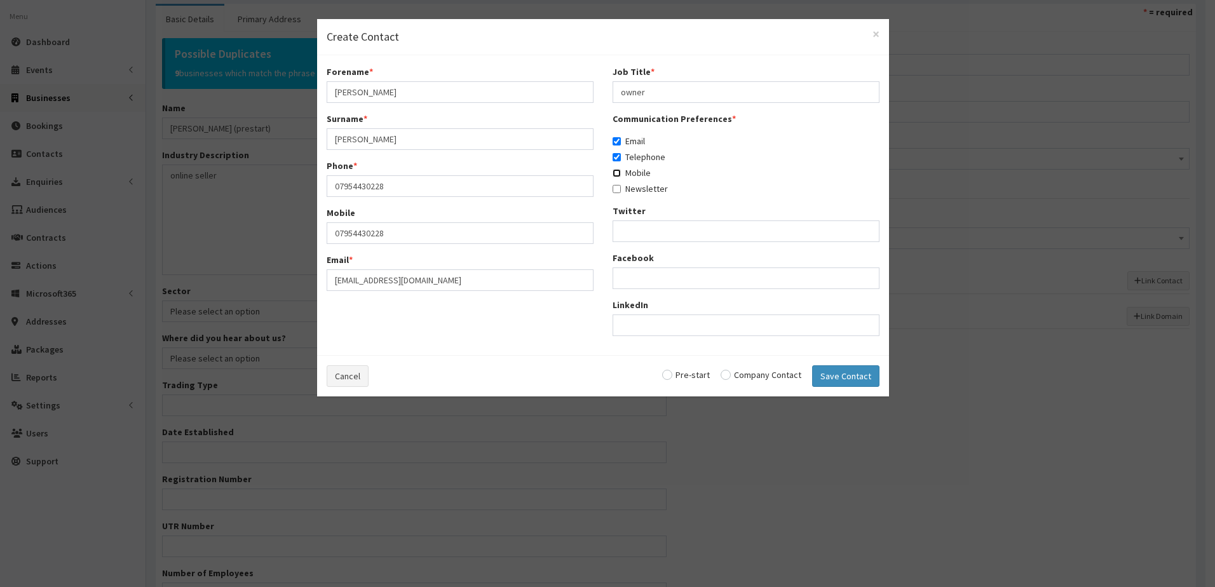
click at [616, 173] on input "Mobile" at bounding box center [616, 173] width 8 height 8
checkbox input "true"
drag, startPoint x: 614, startPoint y: 189, endPoint x: 619, endPoint y: 200, distance: 12.8
click at [617, 196] on div "Job Title * owner Communication Preferences * Email Telephone Mobile" at bounding box center [746, 205] width 286 height 280
click at [670, 373] on input "radio" at bounding box center [686, 374] width 48 height 9
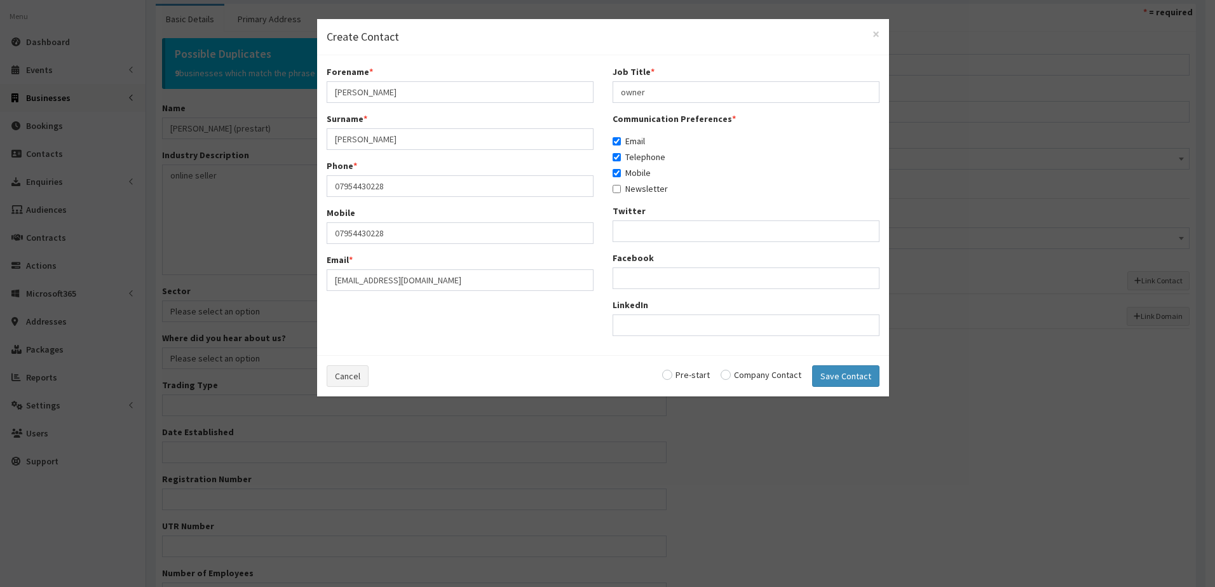
radio input "true"
click at [836, 379] on button "Save Contact" at bounding box center [845, 376] width 67 height 22
checkbox input "false"
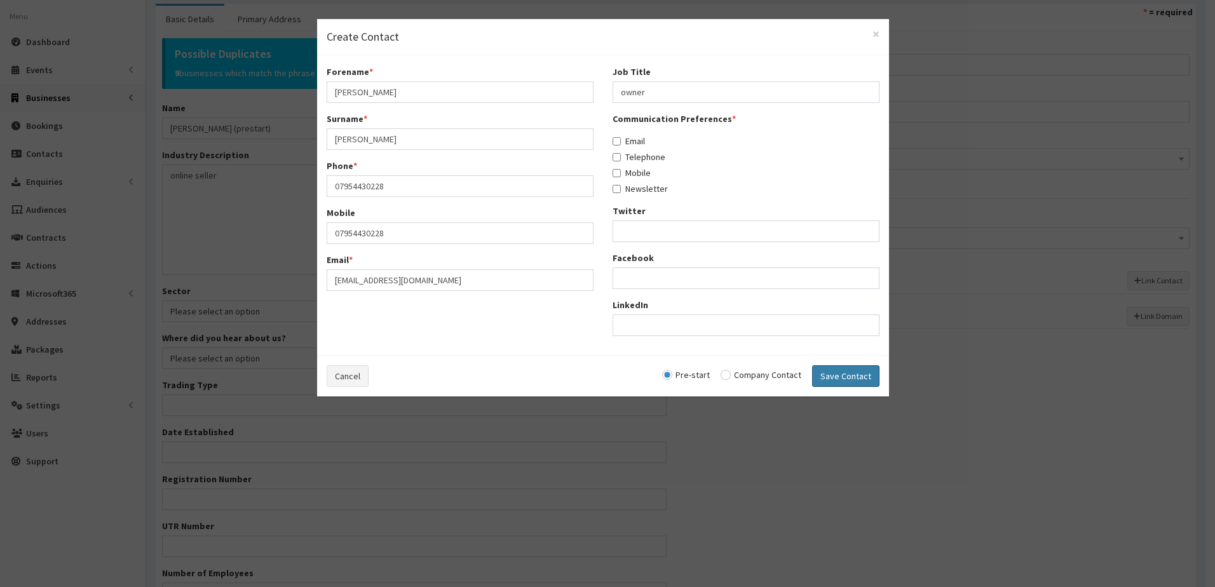
radio input "false"
select select "5243"
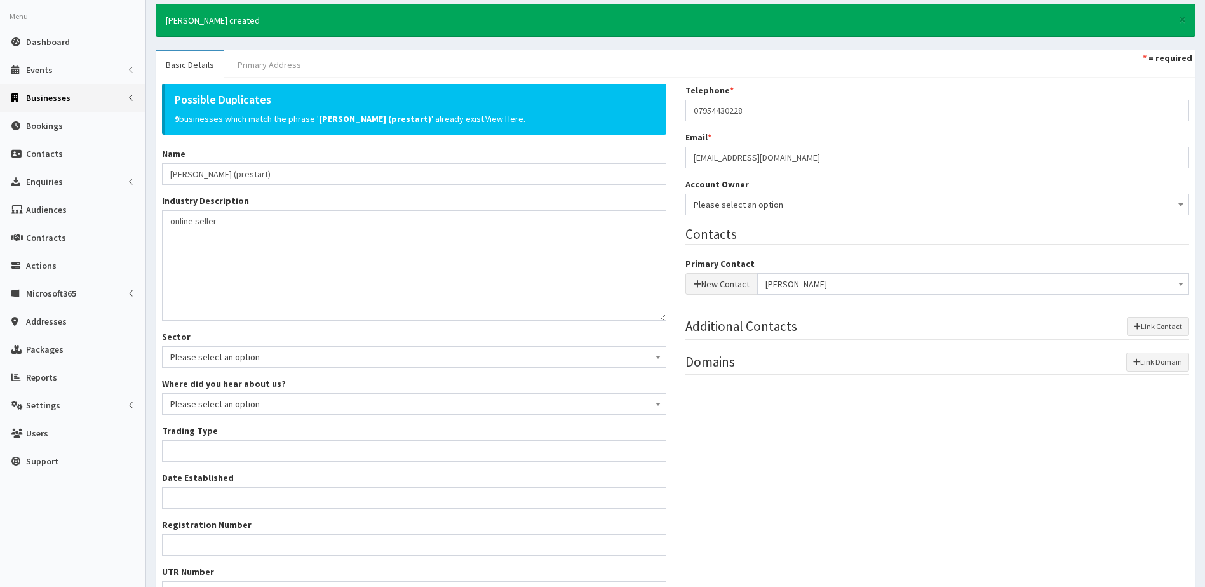
click at [264, 67] on link "Primary Address" at bounding box center [269, 64] width 84 height 27
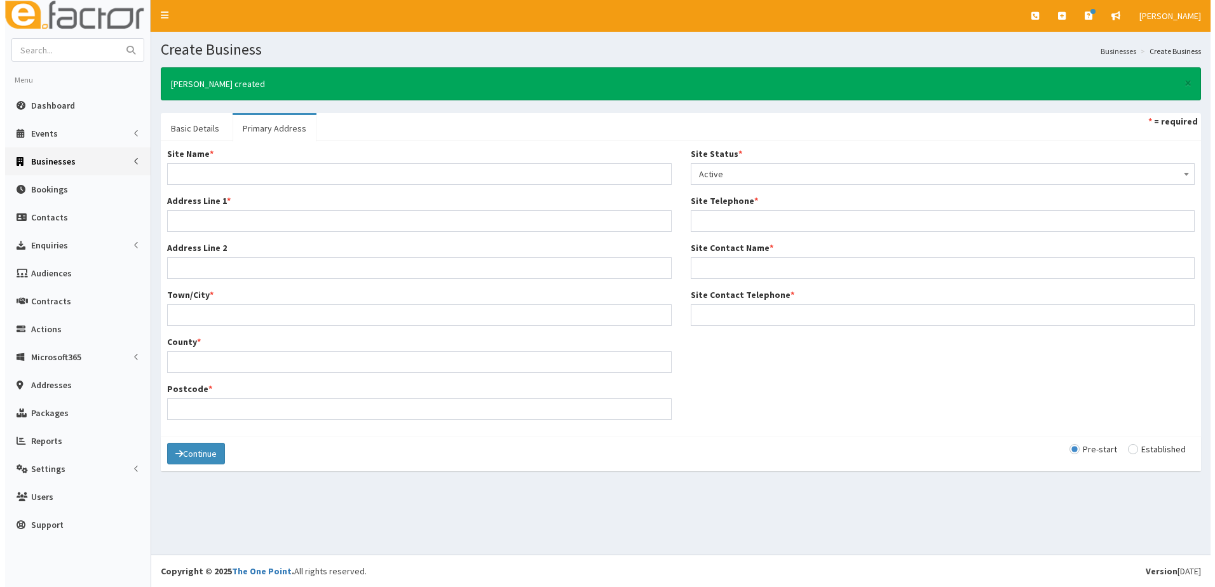
scroll to position [0, 0]
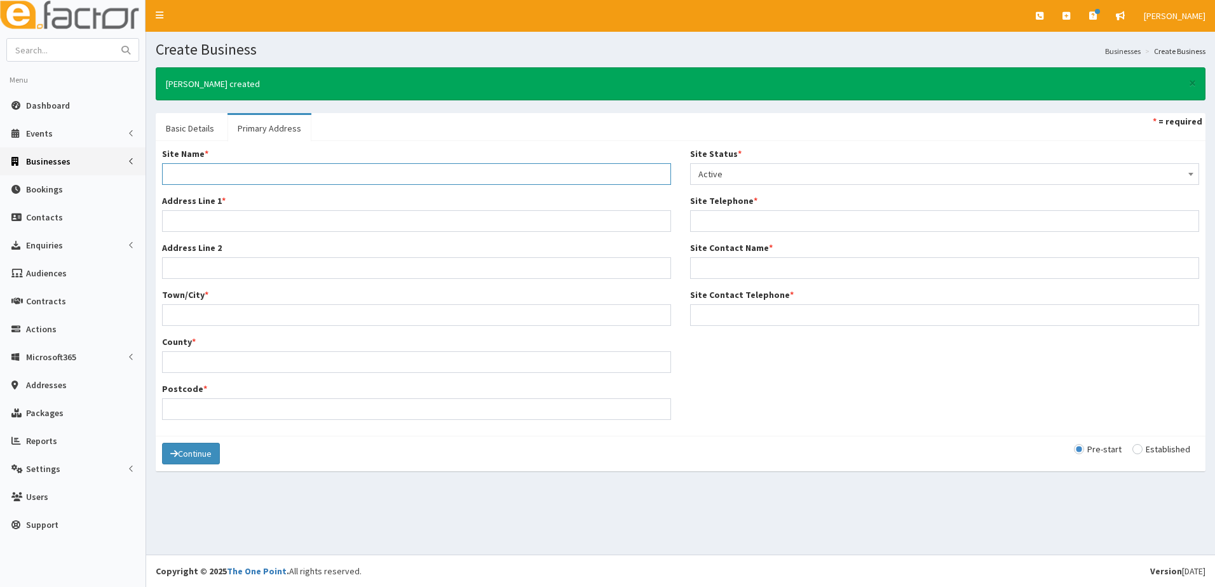
click at [213, 178] on input "Site Name *" at bounding box center [416, 174] width 509 height 22
type input "Home"
click at [224, 227] on input "Address Line 1 *" at bounding box center [416, 221] width 509 height 22
type input "3 Scartho Road"
type input "Grimsby"
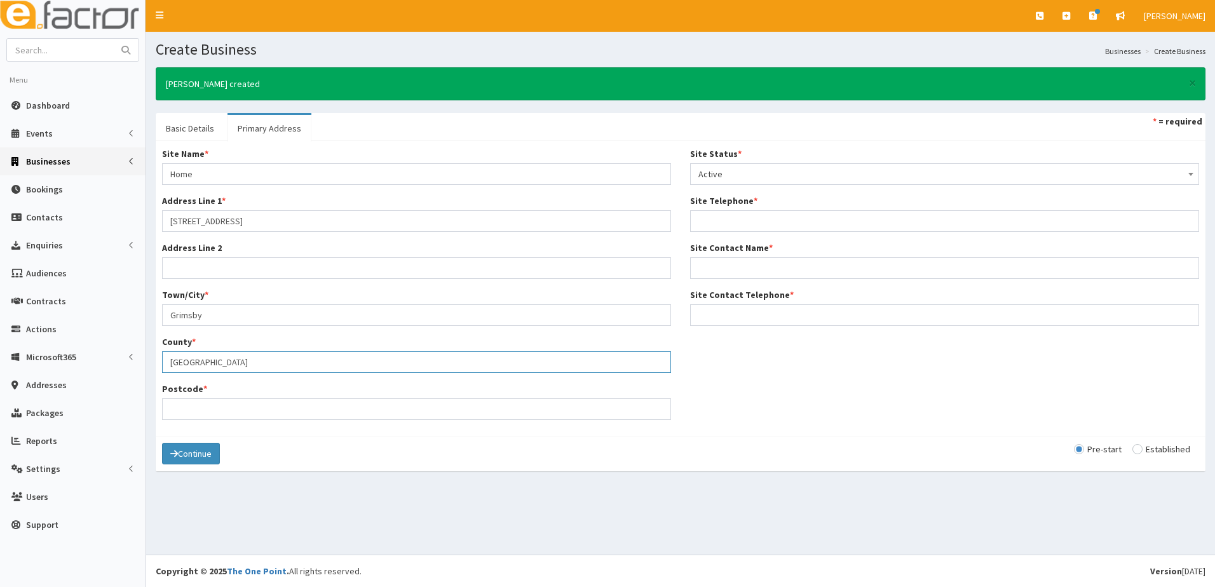
type input "North East Lincolnshire"
type input "DN33 2AB"
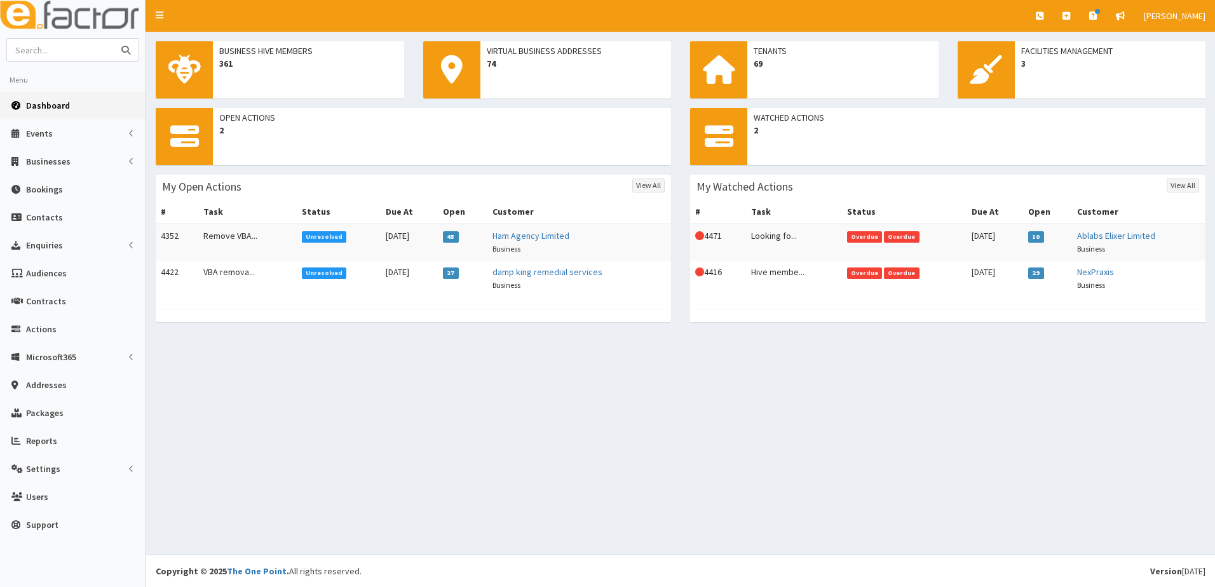
click at [56, 53] on input "text" at bounding box center [60, 50] width 107 height 22
type input "WILLOWS HOMECARE"
click at [113, 39] on button "submit" at bounding box center [125, 50] width 25 height 22
